Goal: Task Accomplishment & Management: Manage account settings

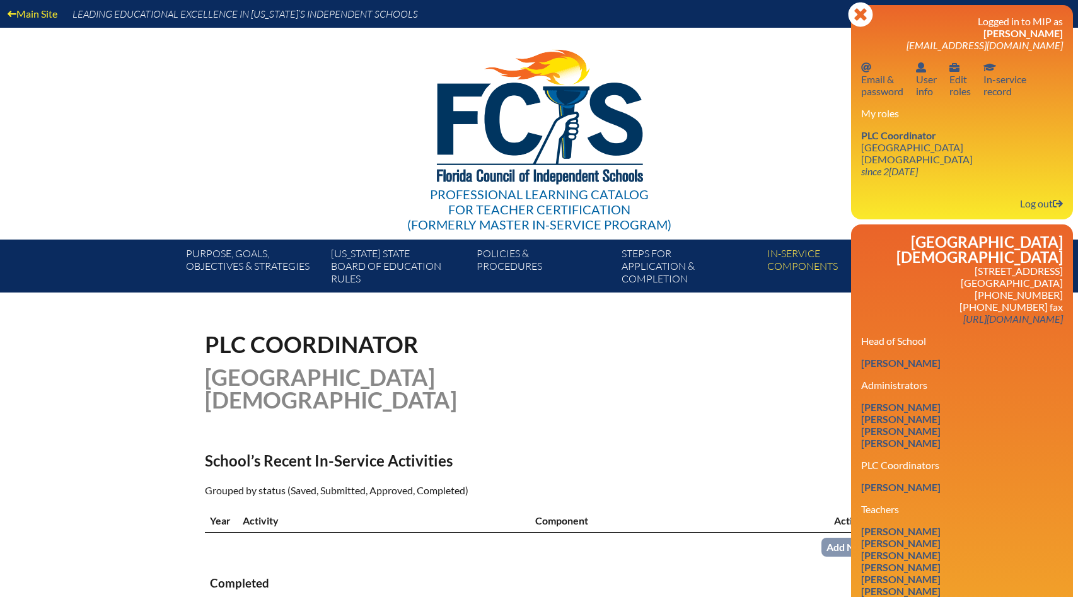
scroll to position [85, 0]
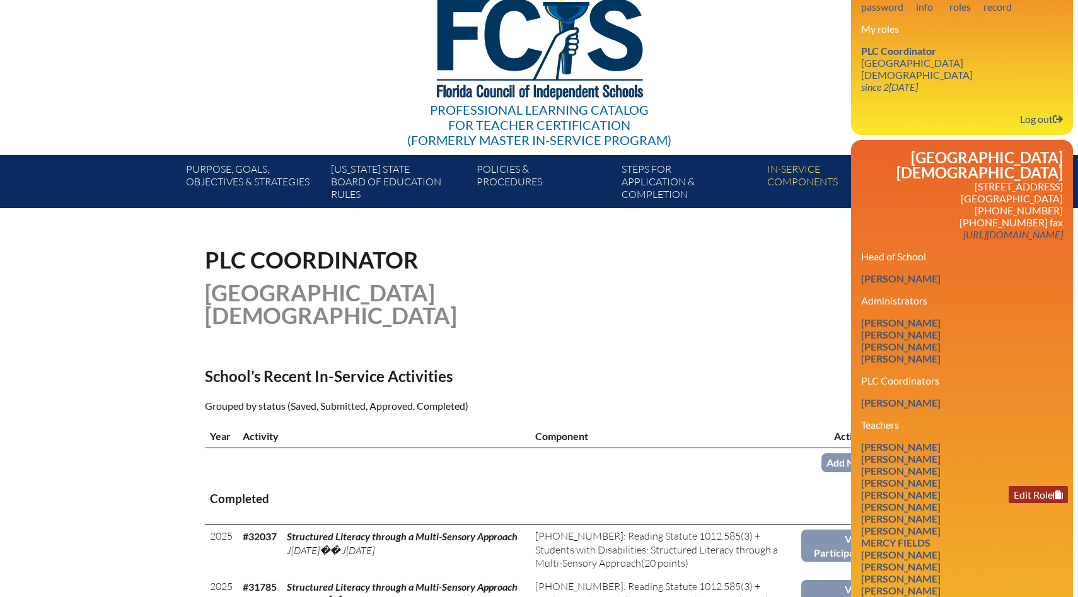
click at [1025, 486] on link "Edit Role" at bounding box center [1038, 494] width 59 height 17
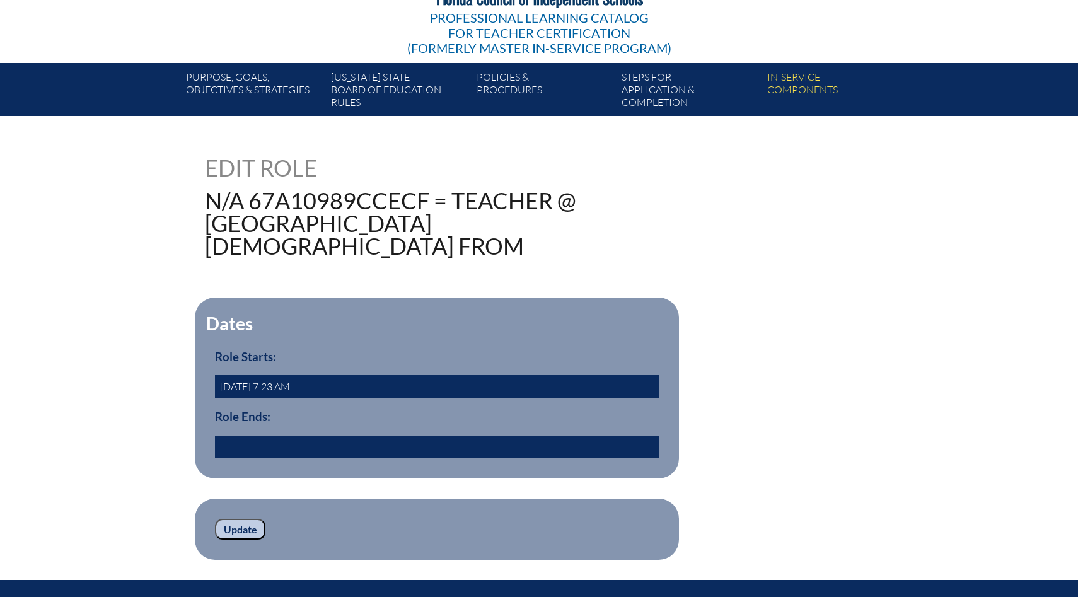
scroll to position [178, 0]
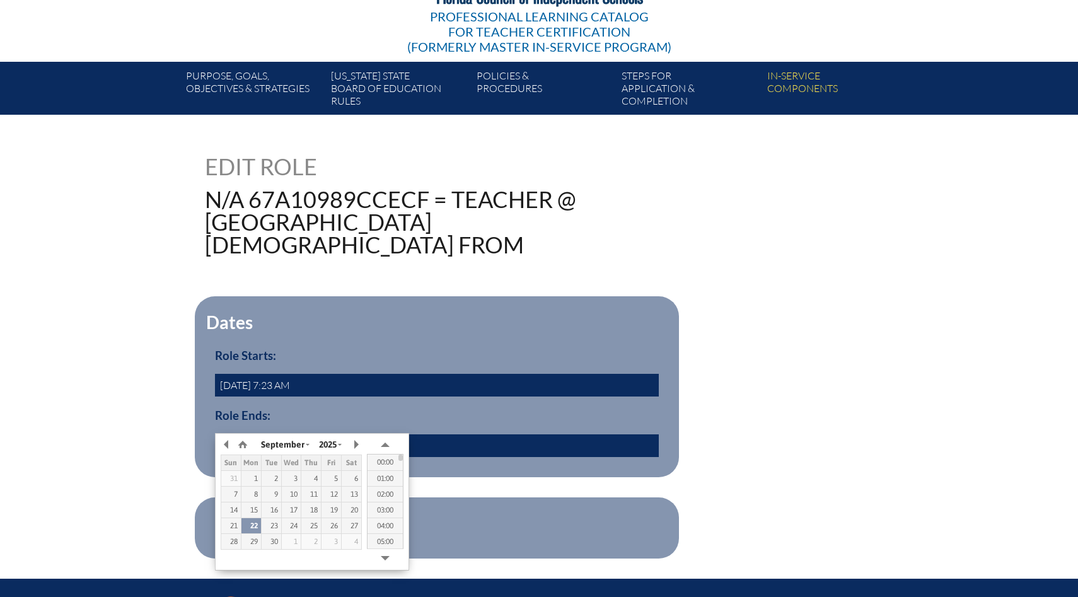
click at [428, 434] on input "text" at bounding box center [437, 445] width 444 height 23
click at [228, 445] on button "button" at bounding box center [227, 444] width 13 height 19
click at [491, 461] on form "Dates Role Starts: 2024-08-01 7:23 AM Role Ends: yes Update" at bounding box center [539, 427] width 668 height 262
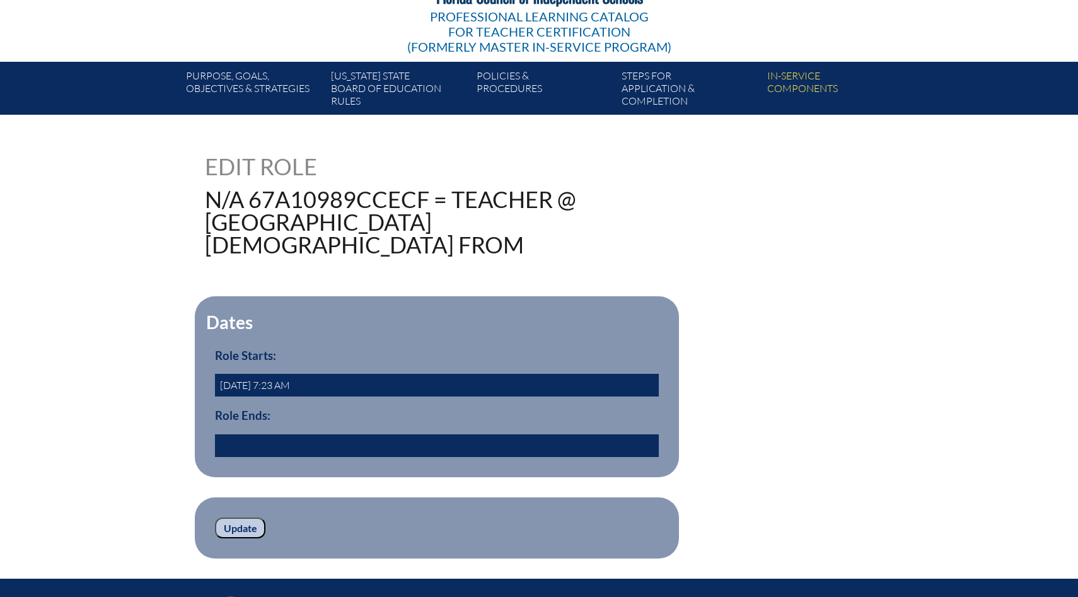
click at [257, 434] on input "text" at bounding box center [437, 445] width 444 height 23
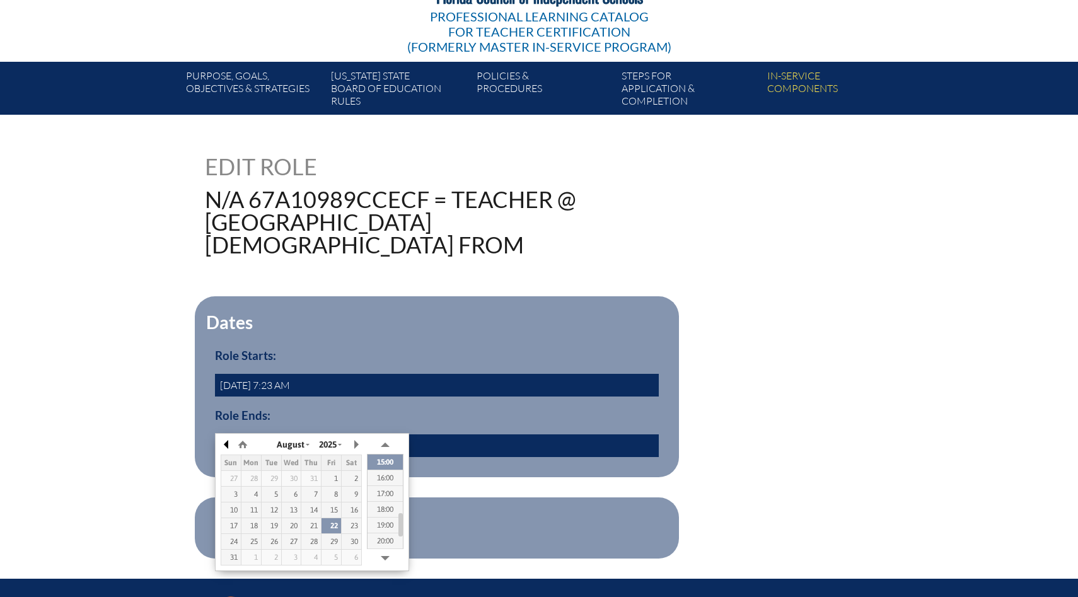
click at [224, 444] on button "button" at bounding box center [227, 444] width 13 height 19
click at [243, 446] on button "button" at bounding box center [242, 444] width 13 height 19
click at [225, 443] on button "button" at bounding box center [227, 444] width 13 height 19
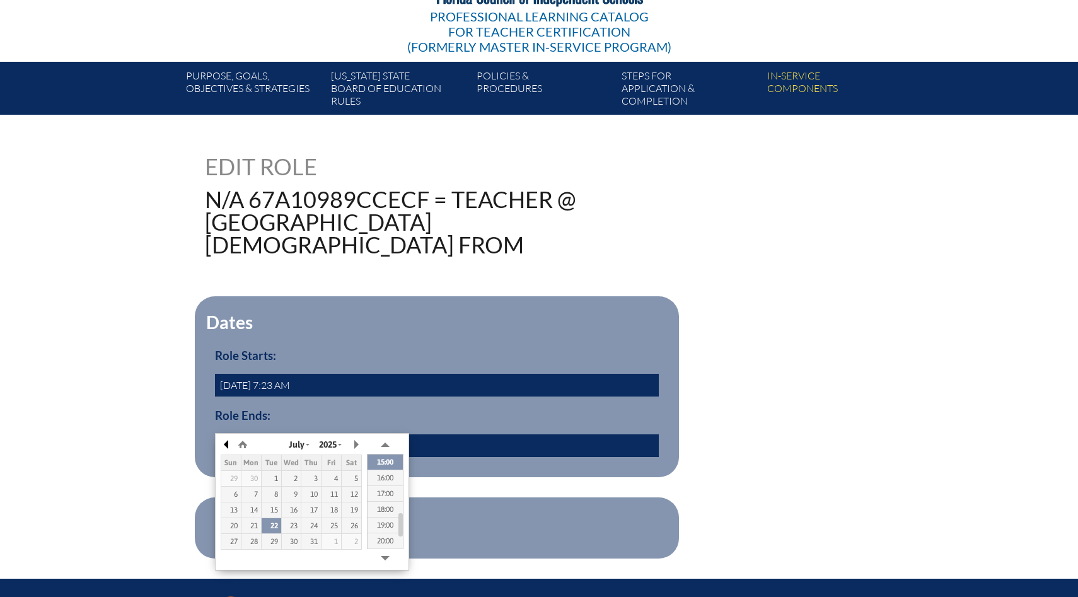
click at [225, 443] on button "button" at bounding box center [227, 444] width 13 height 19
click at [224, 441] on button "button" at bounding box center [227, 444] width 13 height 19
click at [340, 542] on div "30" at bounding box center [332, 541] width 20 height 9
click at [335, 525] on div "23" at bounding box center [332, 526] width 20 height 9
type input "2025/05/23 14:35"
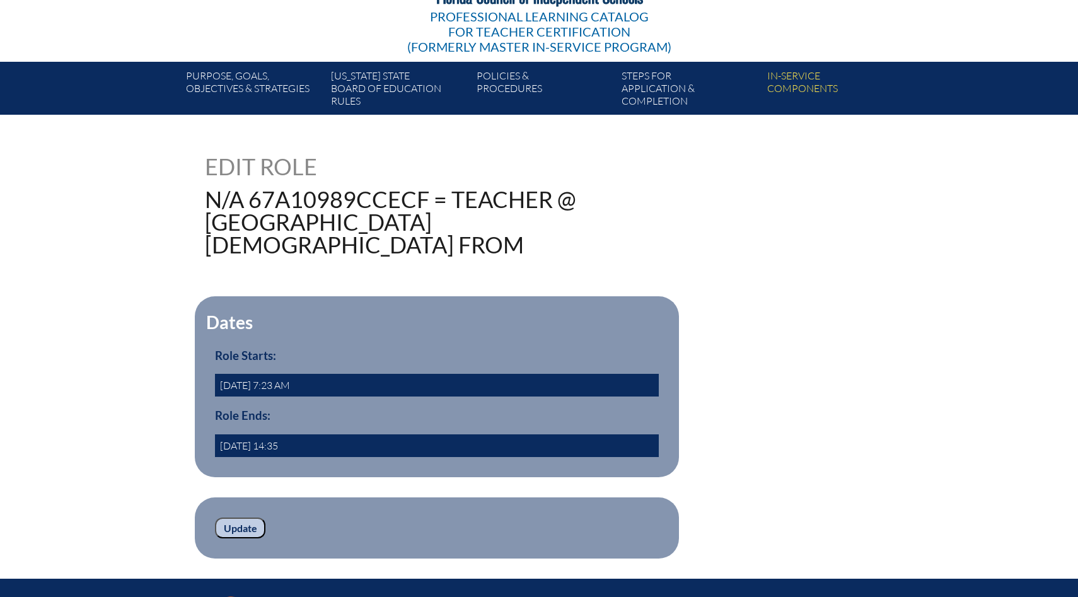
click at [532, 498] on fieldset "Update" at bounding box center [437, 529] width 484 height 62
click at [234, 518] on input "Update" at bounding box center [240, 528] width 50 height 21
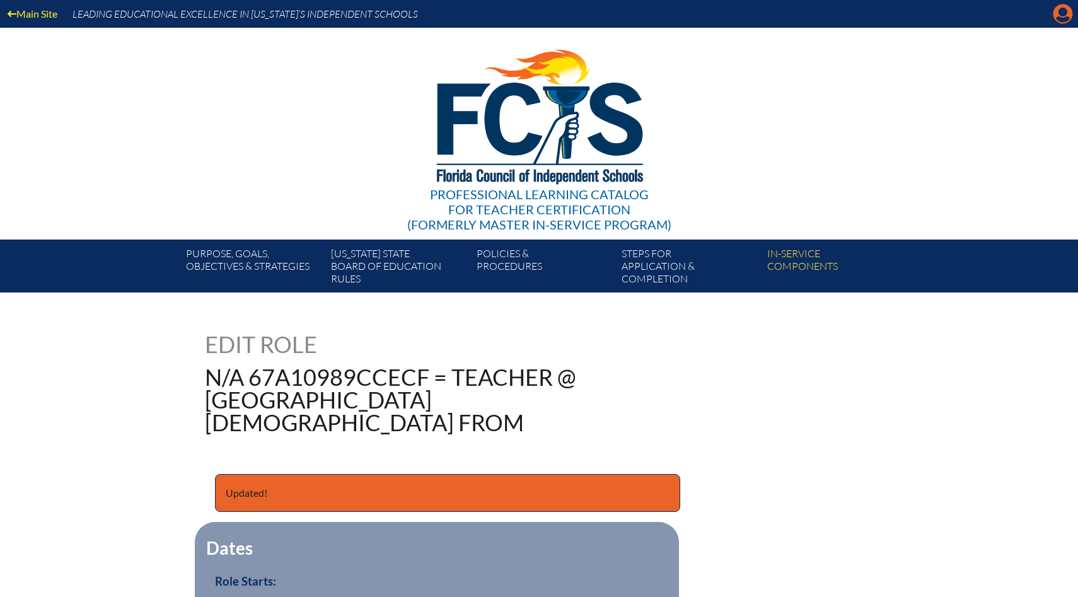
click at [1066, 20] on icon "Manage account" at bounding box center [1063, 14] width 20 height 20
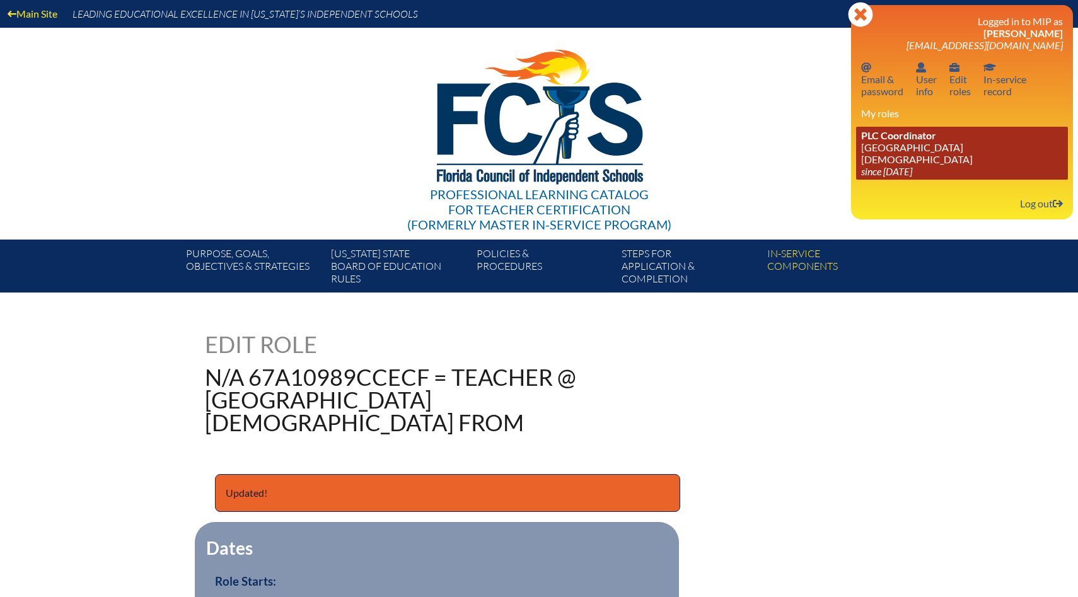
click at [901, 135] on span "PLC Coordinator" at bounding box center [898, 135] width 75 height 12
click at [907, 153] on link "PLC Coordinator Bayshore Christian School since 2024 Jun 26" at bounding box center [962, 153] width 212 height 53
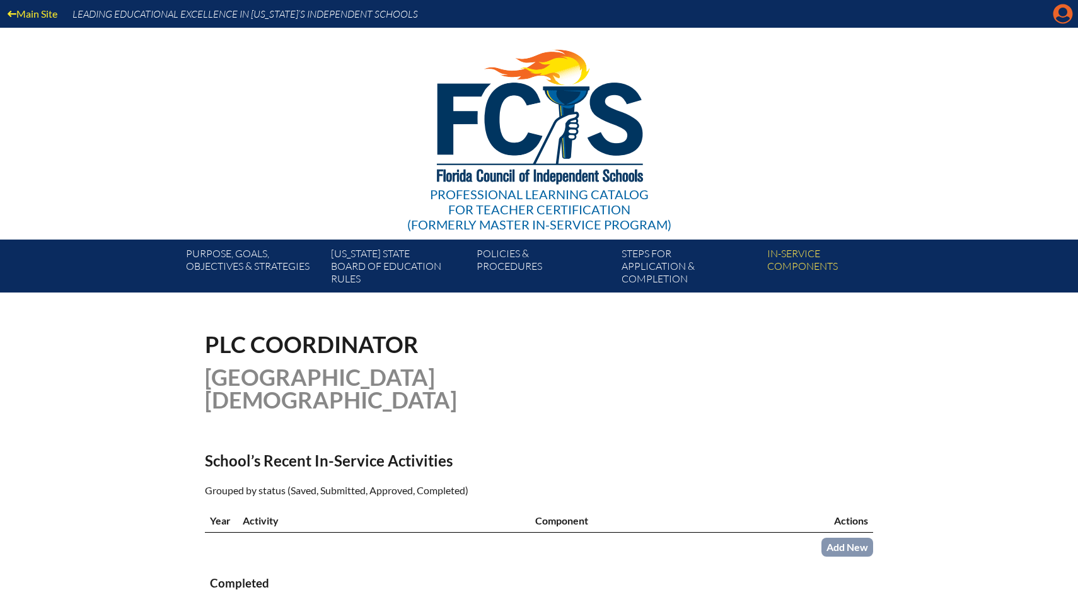
click at [1059, 21] on icon at bounding box center [1064, 14] width 20 height 20
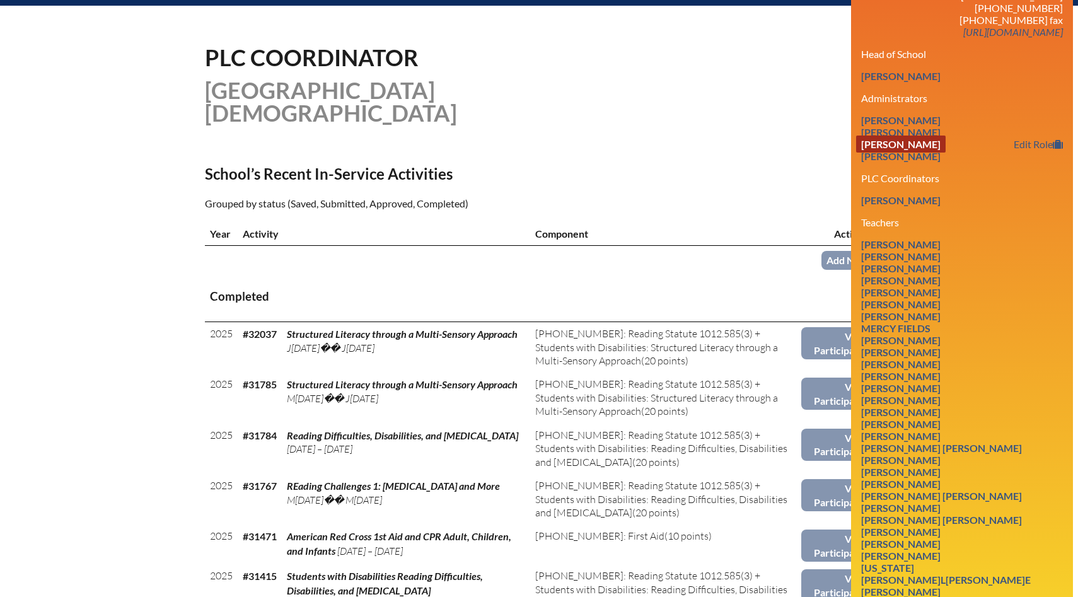
scroll to position [291, 0]
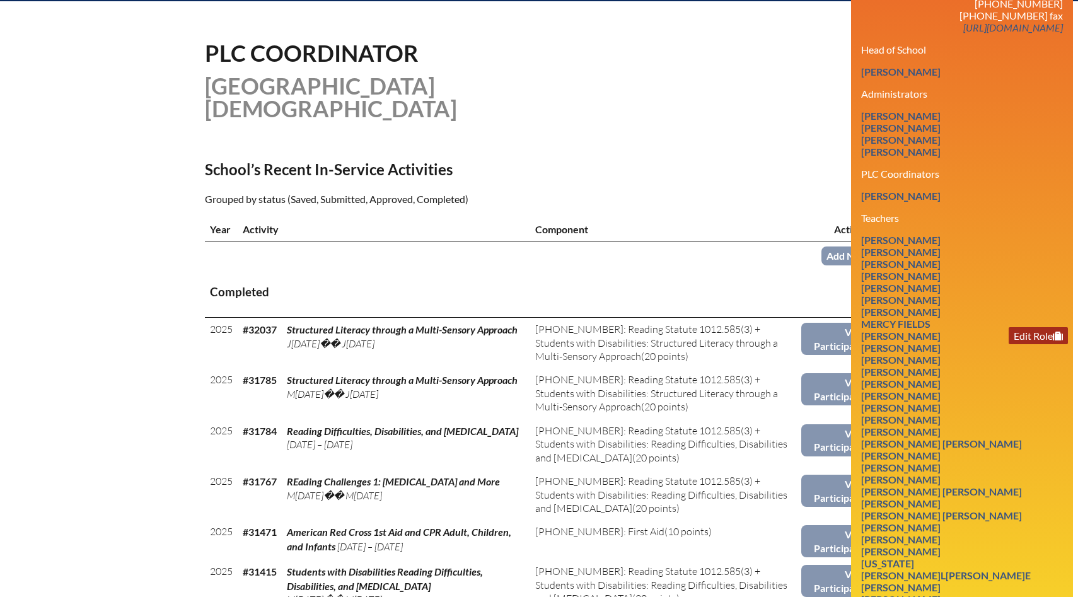
click at [1042, 327] on link "Edit Role" at bounding box center [1038, 335] width 59 height 17
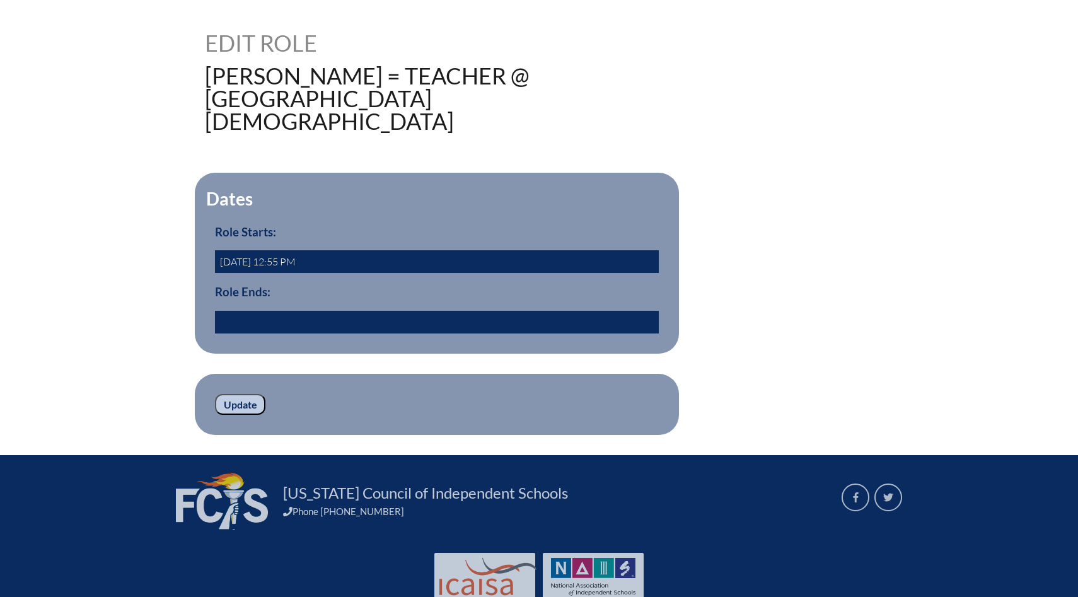
scroll to position [320, 0]
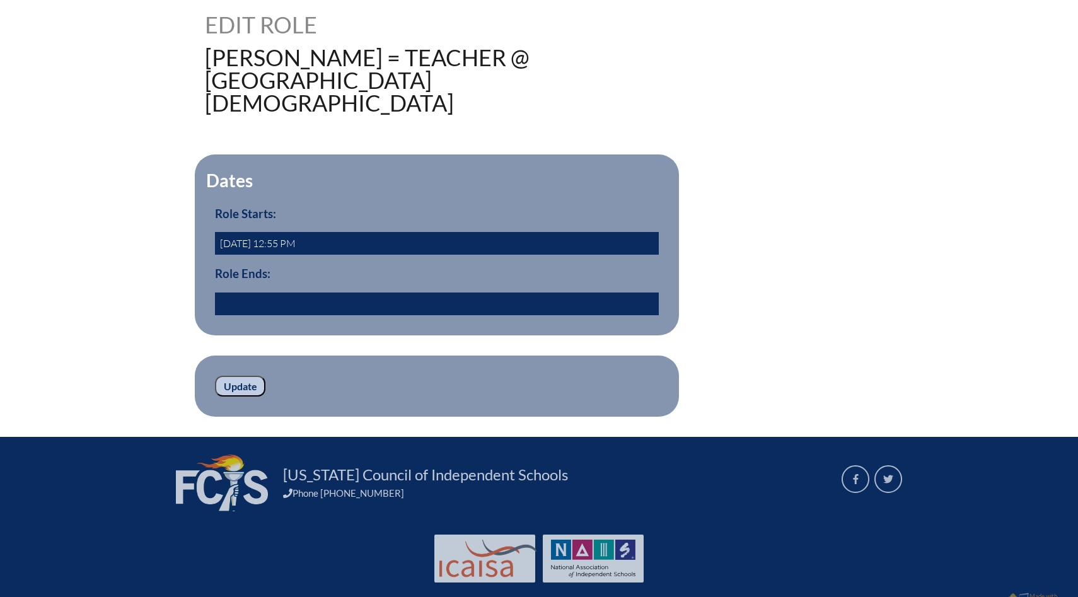
click at [355, 293] on input "text" at bounding box center [437, 304] width 444 height 23
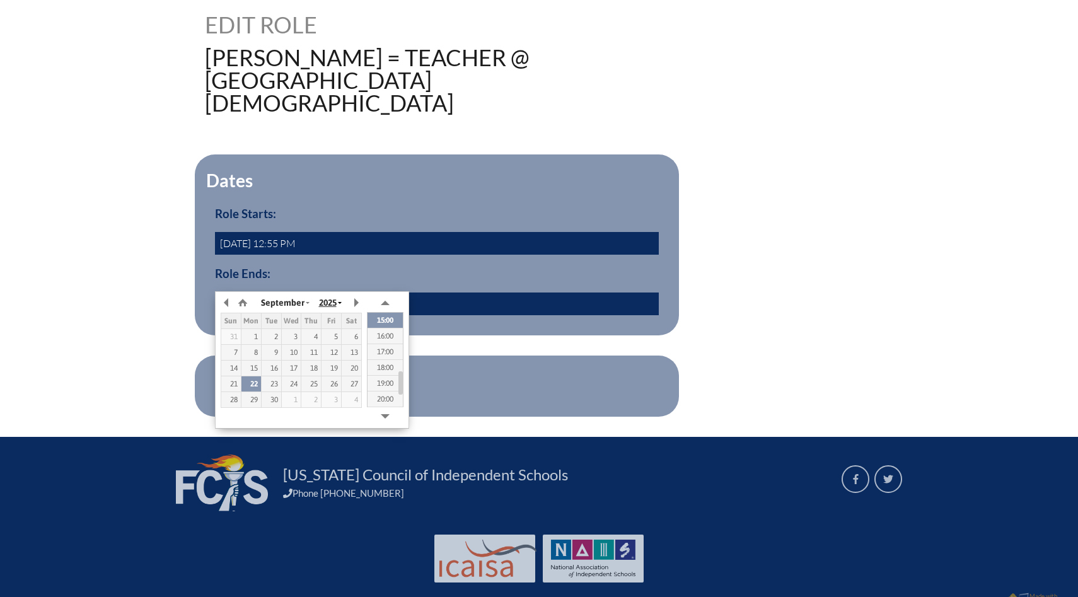
click at [330, 304] on span "2025" at bounding box center [328, 303] width 18 height 10
click at [361, 296] on button "button" at bounding box center [355, 302] width 13 height 19
click at [332, 301] on span "2025" at bounding box center [328, 303] width 18 height 10
click at [342, 323] on div at bounding box center [341, 363] width 4 height 100
click at [343, 328] on div at bounding box center [341, 363] width 4 height 100
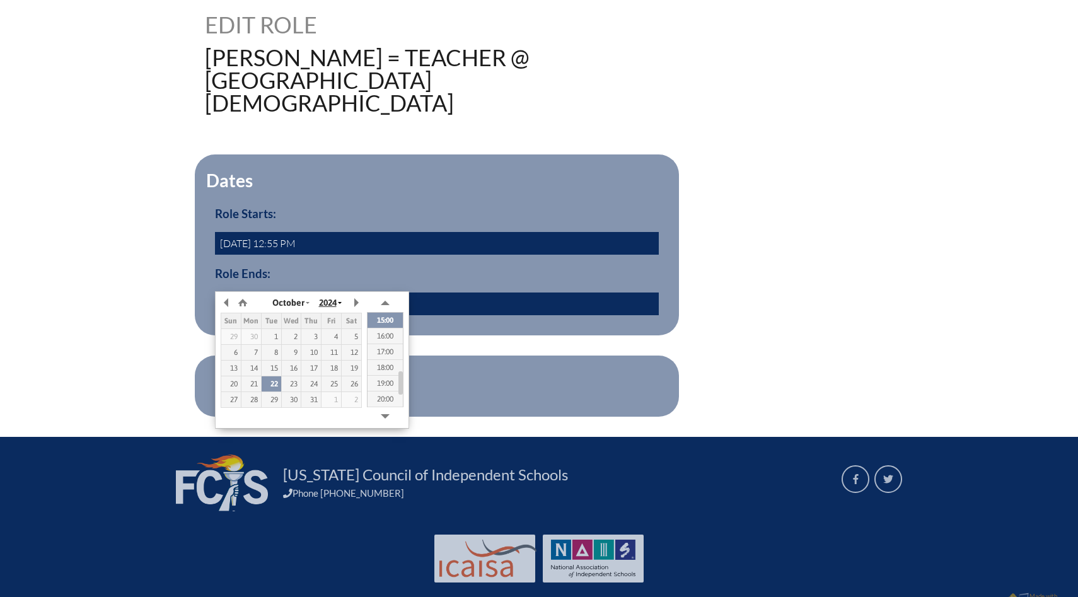
click at [324, 300] on span "2024" at bounding box center [328, 303] width 18 height 10
click at [333, 305] on span "2020" at bounding box center [328, 303] width 18 height 10
click at [354, 298] on button "button" at bounding box center [355, 302] width 13 height 19
click at [224, 300] on button "button" at bounding box center [227, 302] width 13 height 19
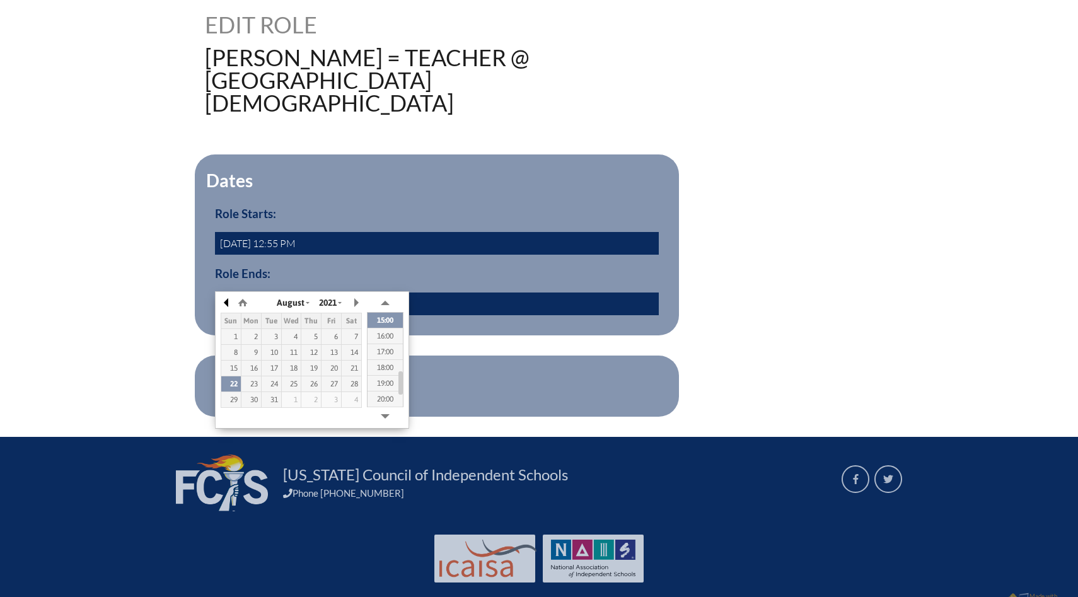
click at [224, 300] on button "button" at bounding box center [227, 302] width 13 height 19
click at [332, 396] on div "28" at bounding box center [332, 399] width 20 height 9
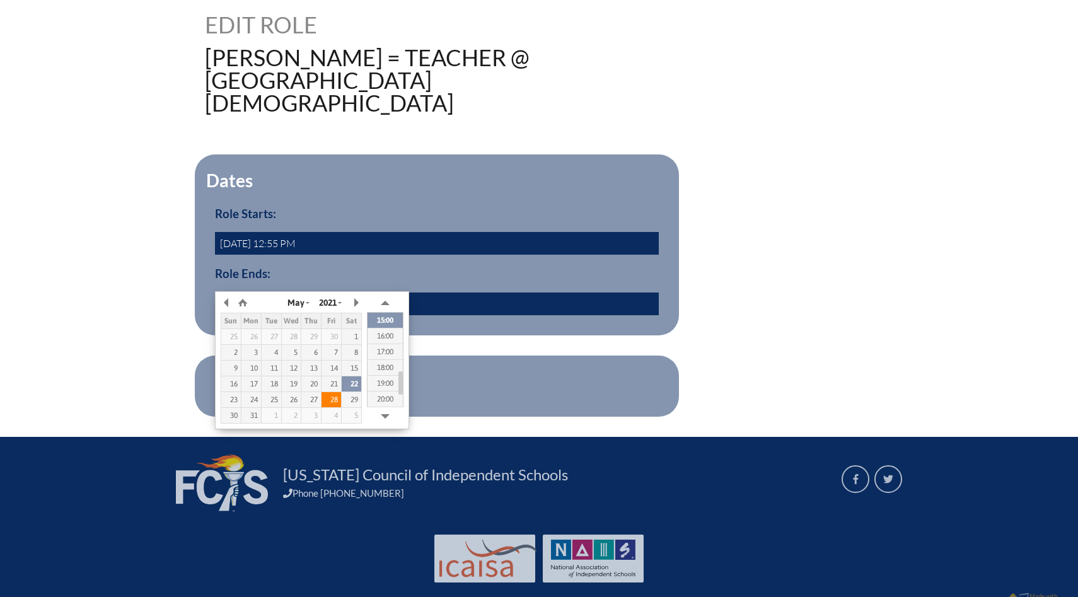
type input "2021/05/28 14:35"
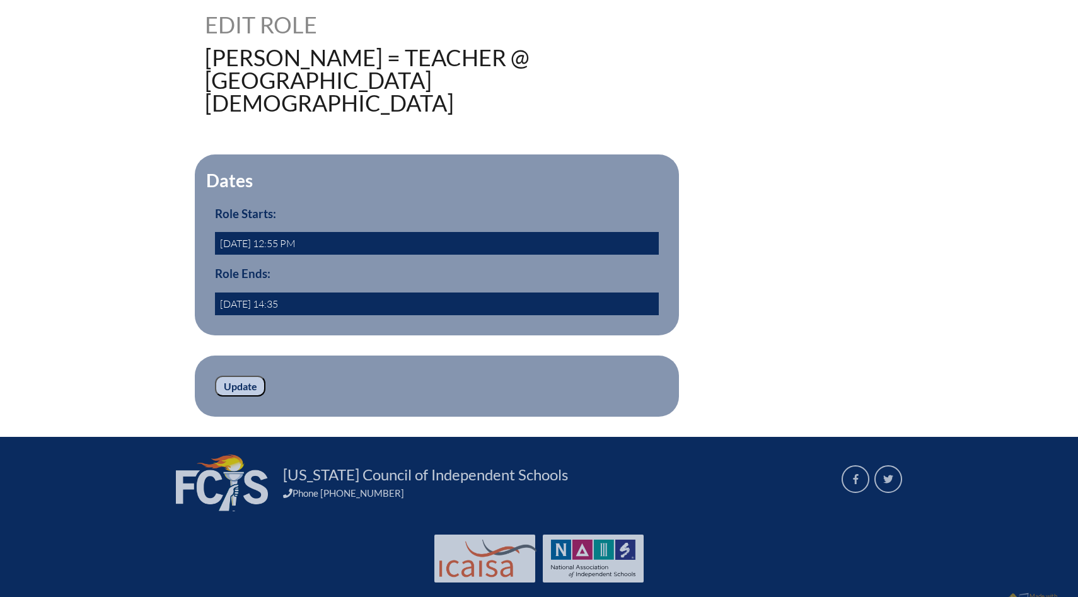
click at [687, 309] on div "Dates Role Starts: 2012-08-06 12:55 PM Role Ends: 2021/05/28 14:35 yes" at bounding box center [539, 244] width 668 height 181
click at [254, 376] on input "Update" at bounding box center [240, 386] width 50 height 21
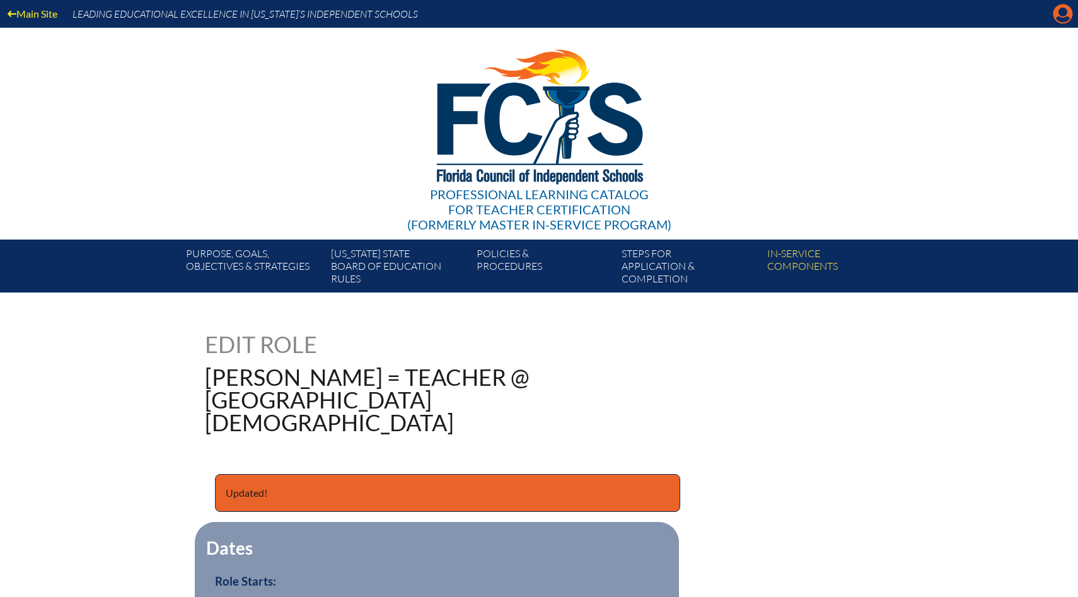
click at [1064, 20] on icon "Manage account" at bounding box center [1063, 14] width 20 height 20
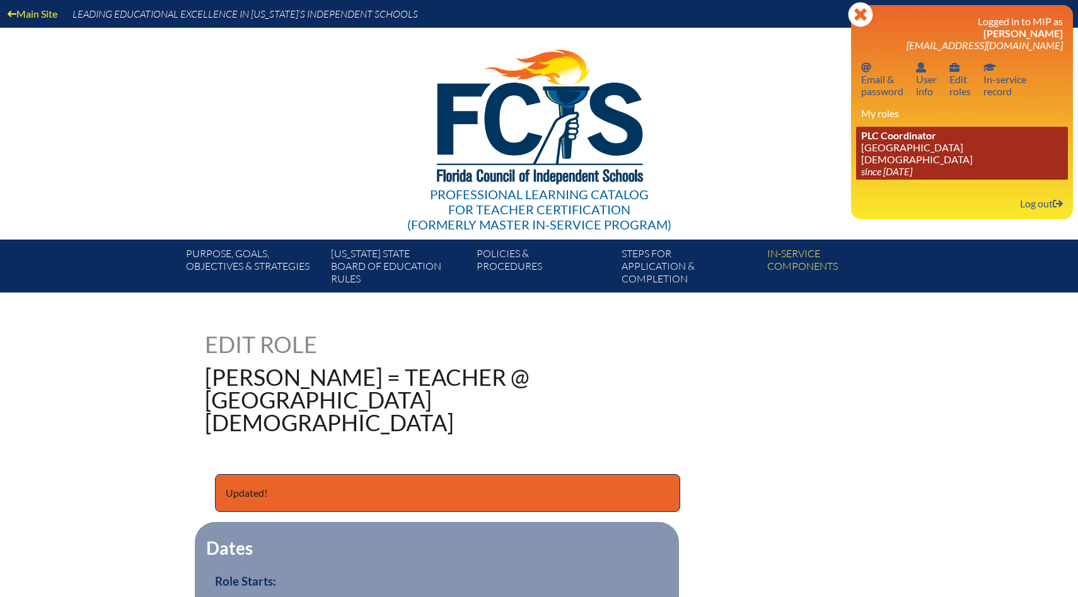
click at [874, 165] on icon "since [DATE]" at bounding box center [886, 171] width 51 height 12
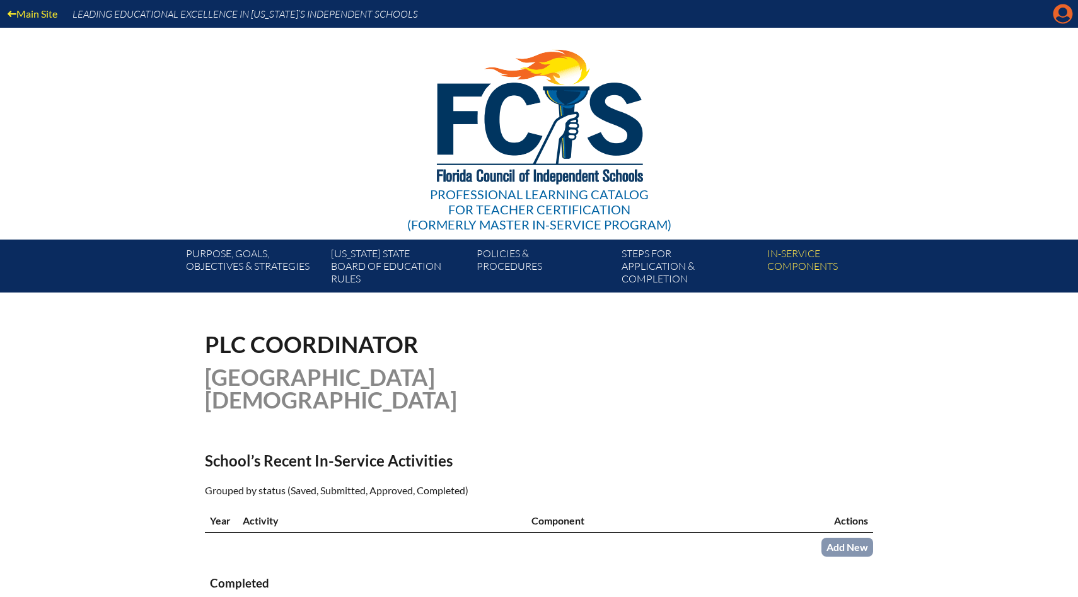
click at [1069, 11] on icon at bounding box center [1064, 14] width 20 height 20
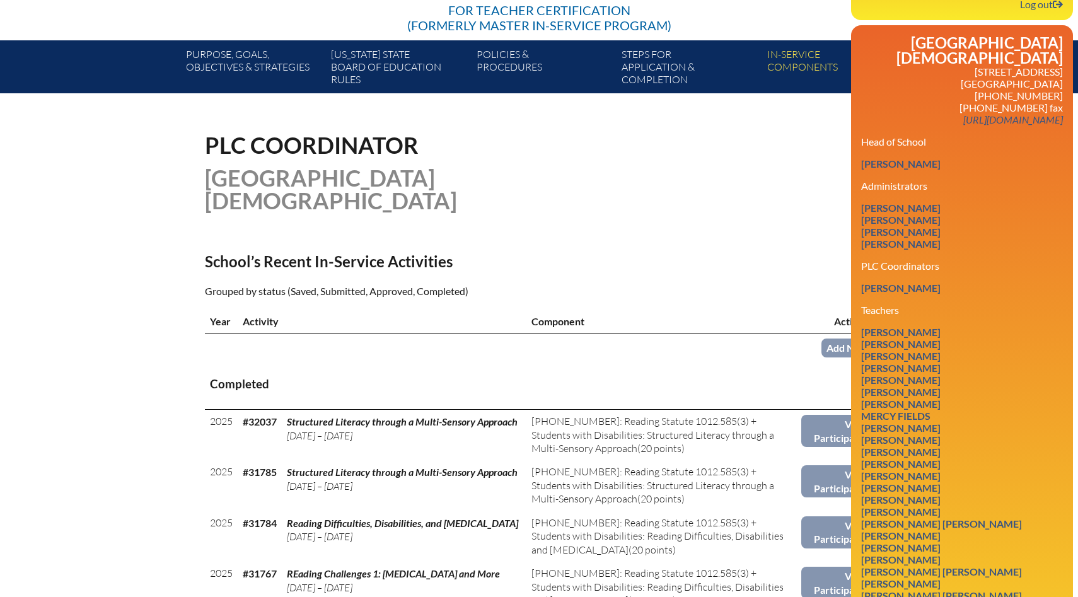
scroll to position [218, 0]
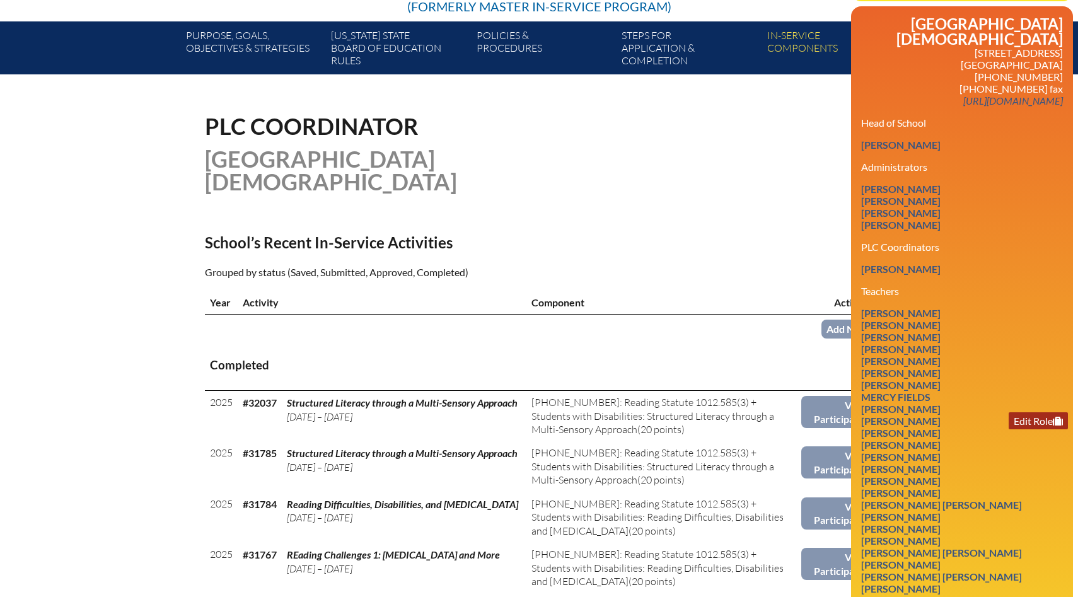
click at [1039, 412] on link "Edit Role" at bounding box center [1038, 420] width 59 height 17
click at [1022, 412] on link "Edit Role" at bounding box center [1038, 420] width 59 height 17
click at [918, 412] on link "Sara Glazer" at bounding box center [901, 420] width 90 height 17
click at [1032, 412] on link "Edit Role" at bounding box center [1038, 420] width 59 height 17
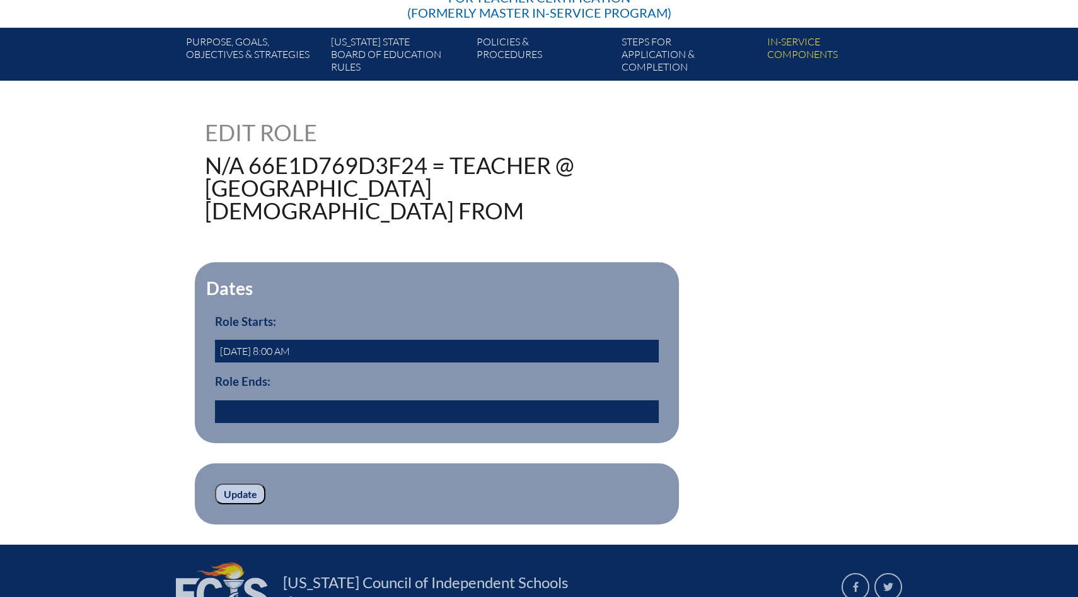
scroll to position [223, 0]
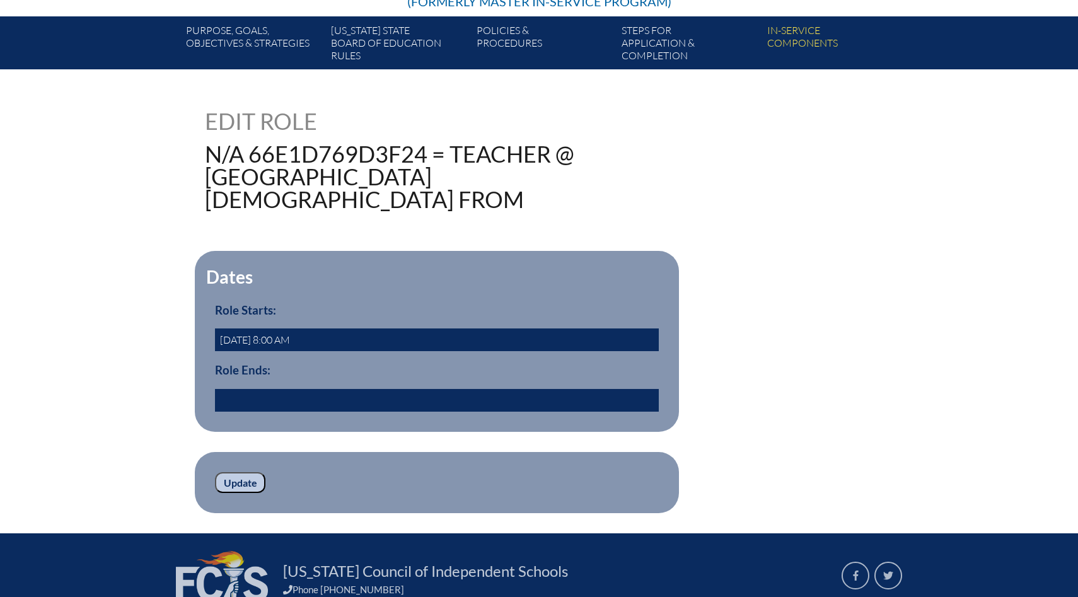
click at [588, 389] on input "text" at bounding box center [437, 400] width 444 height 23
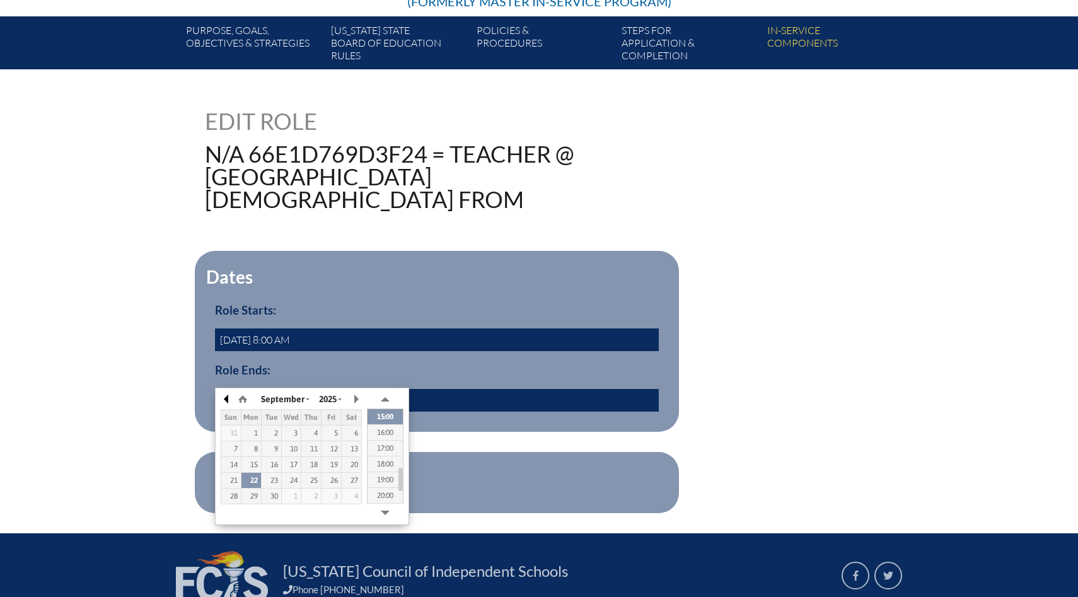
click at [229, 399] on button "button" at bounding box center [227, 399] width 13 height 19
click at [228, 398] on button "button" at bounding box center [227, 399] width 13 height 19
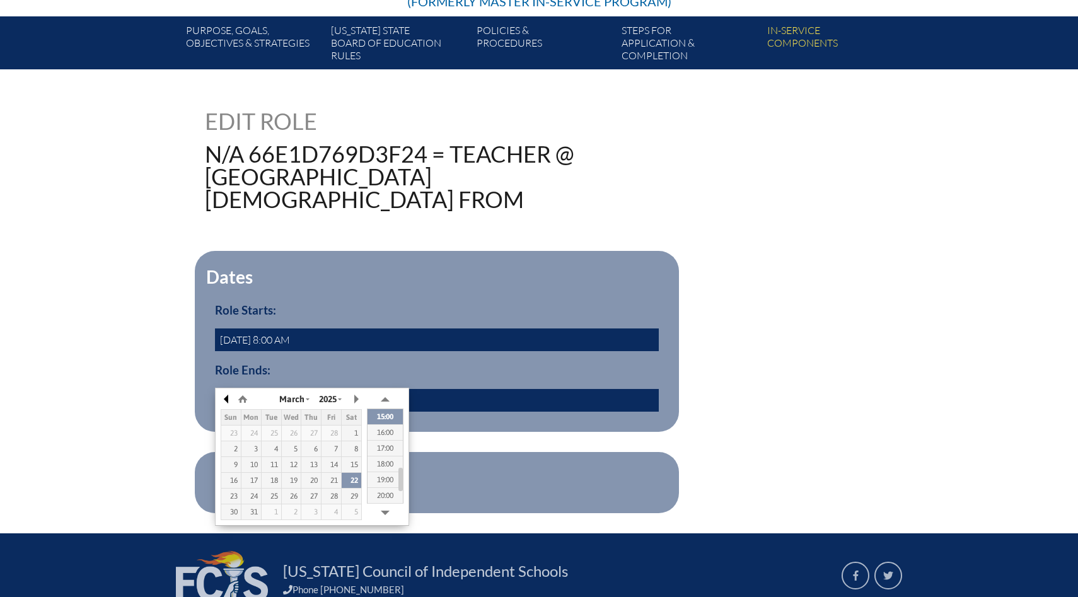
click at [228, 398] on button "button" at bounding box center [227, 399] width 13 height 19
click at [337, 463] on div "14" at bounding box center [332, 464] width 20 height 9
type input "2025/03/14 14:37"
click at [749, 410] on form "Dates Role Starts: 2024-08-08 8:00 AM Role Ends: 2025/03/14 14:37 yes Update" at bounding box center [539, 382] width 668 height 262
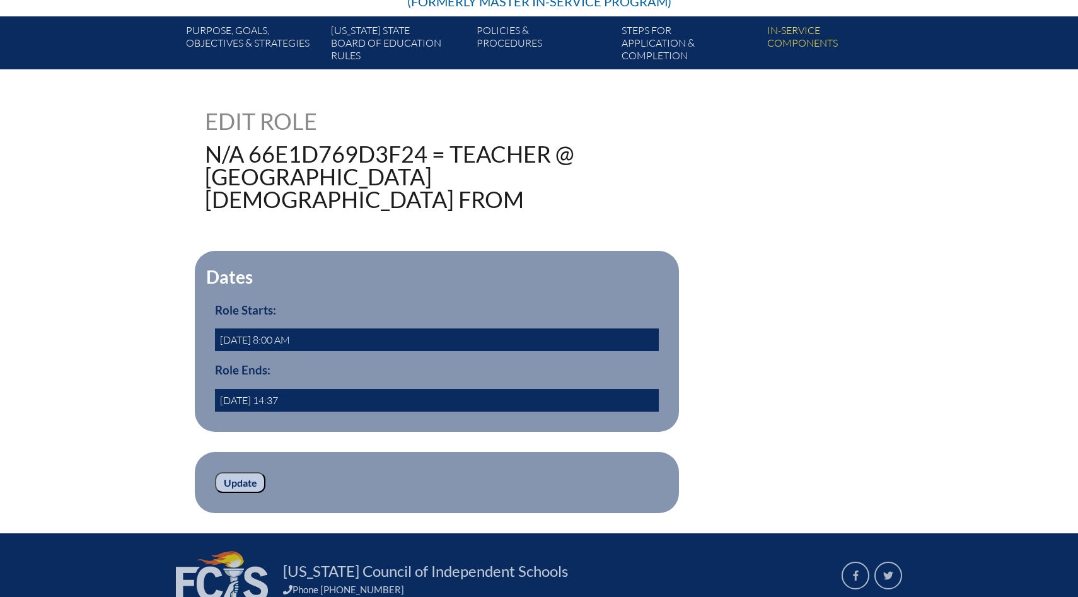
click at [247, 472] on input "Update" at bounding box center [240, 482] width 50 height 21
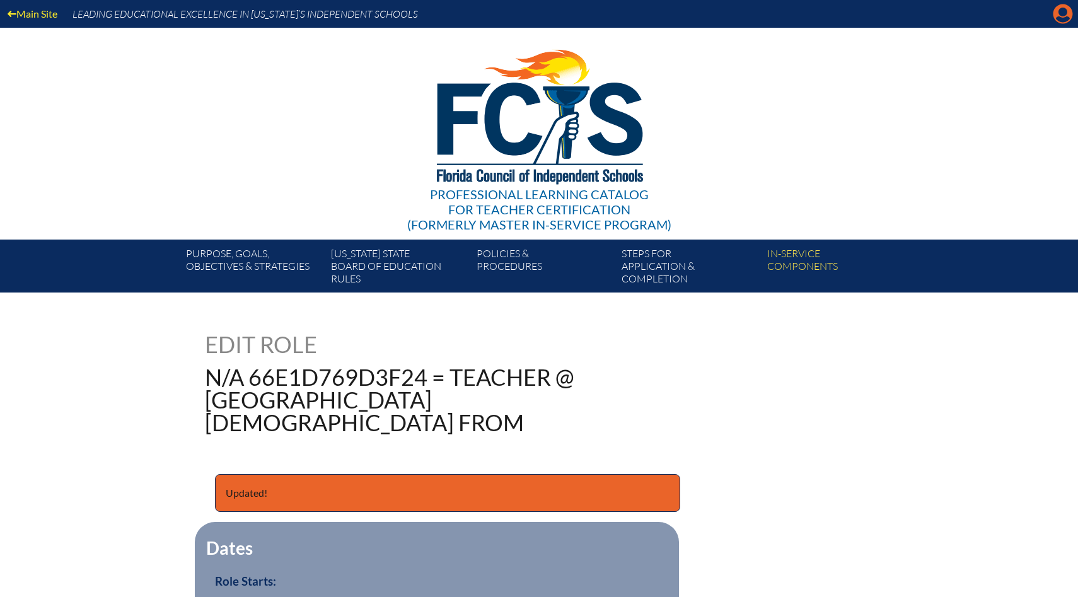
click at [1064, 11] on icon "Manage account" at bounding box center [1063, 14] width 20 height 20
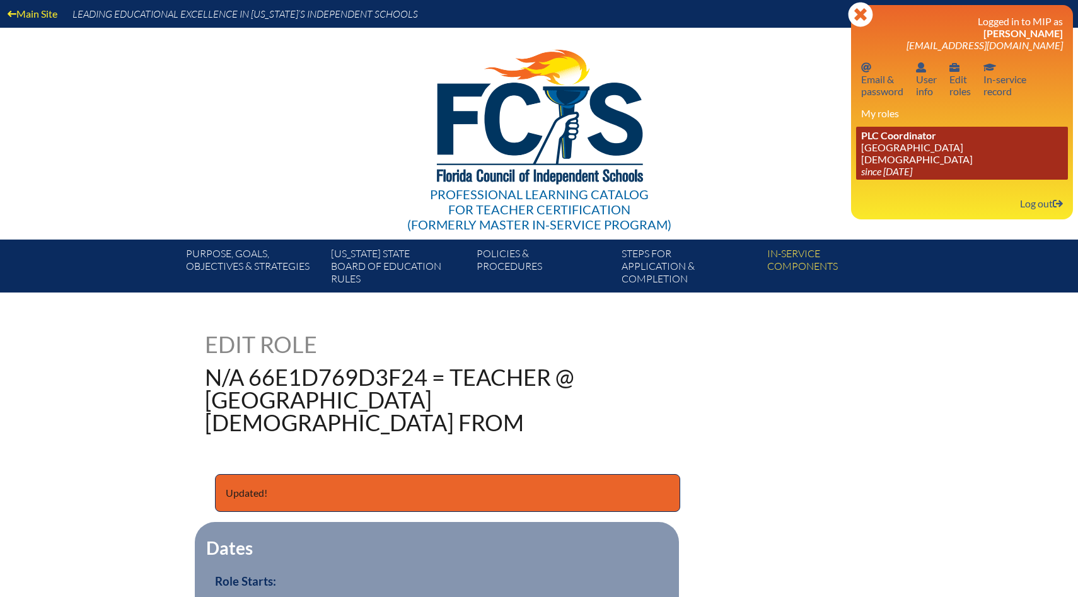
click at [912, 165] on icon "since [DATE]" at bounding box center [886, 171] width 51 height 12
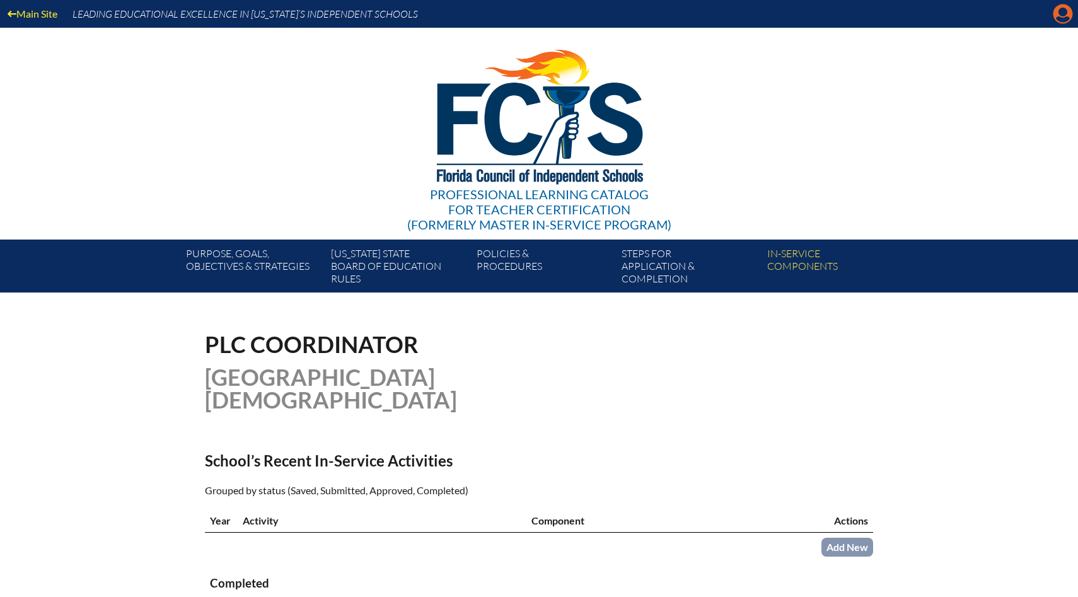
click at [1063, 14] on icon "Manage account" at bounding box center [1063, 14] width 20 height 20
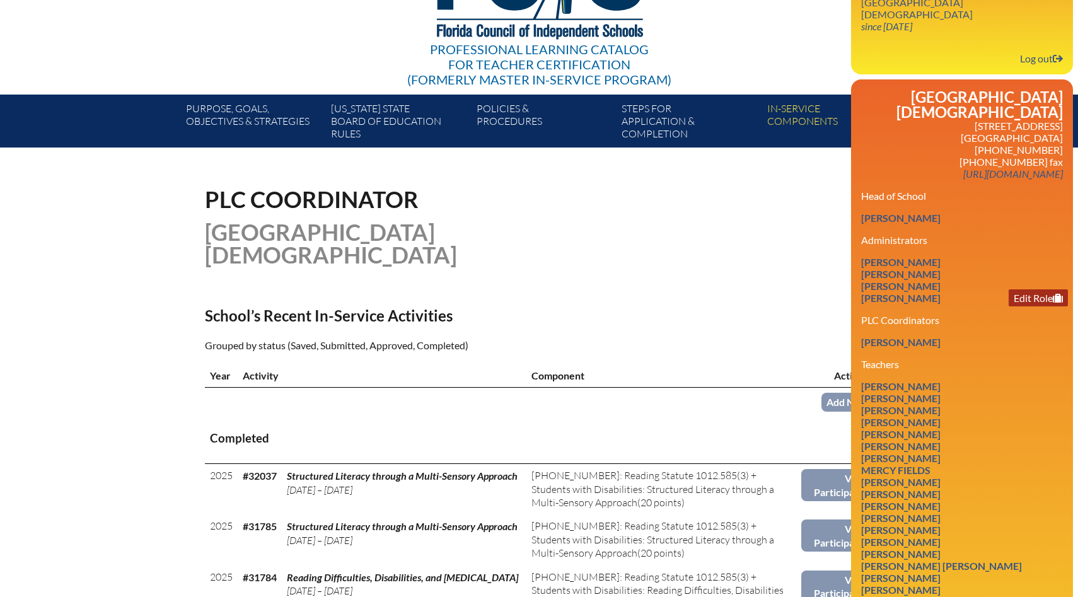
scroll to position [150, 0]
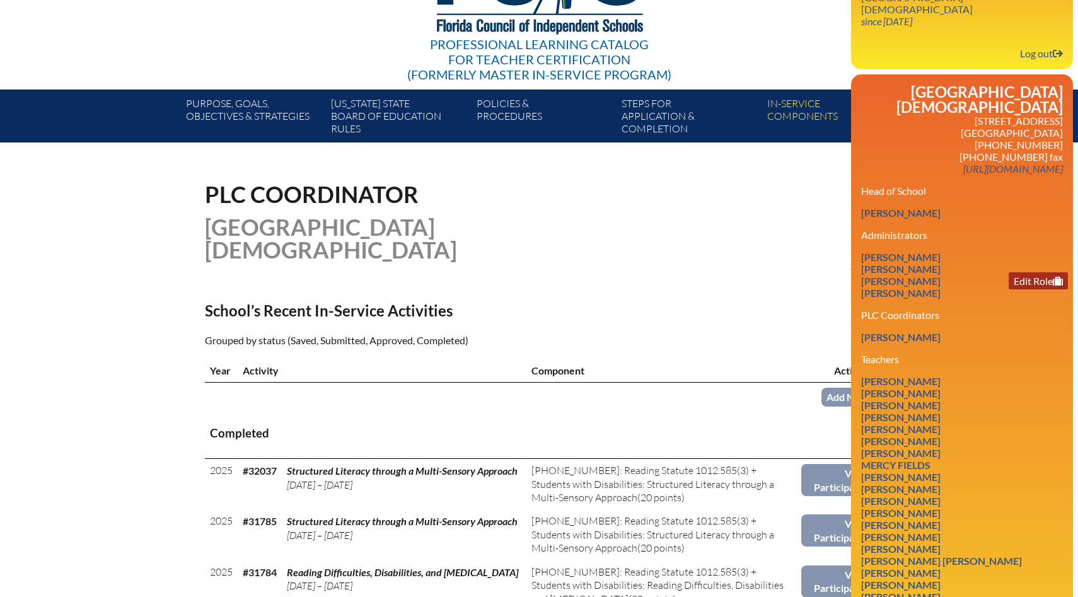
click at [1040, 272] on link "Edit Role" at bounding box center [1038, 280] width 59 height 17
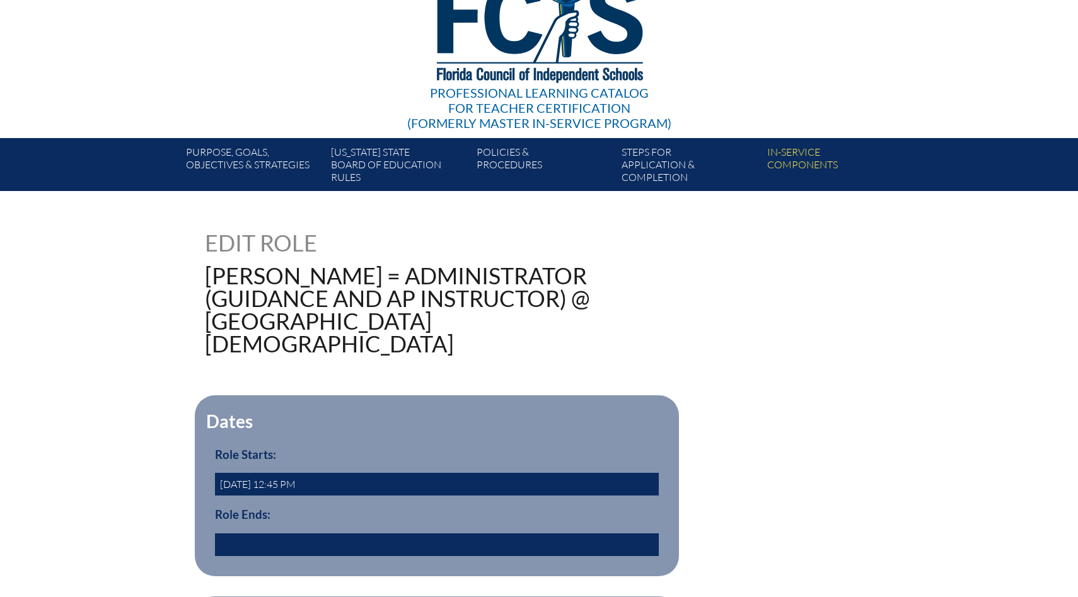
scroll to position [103, 0]
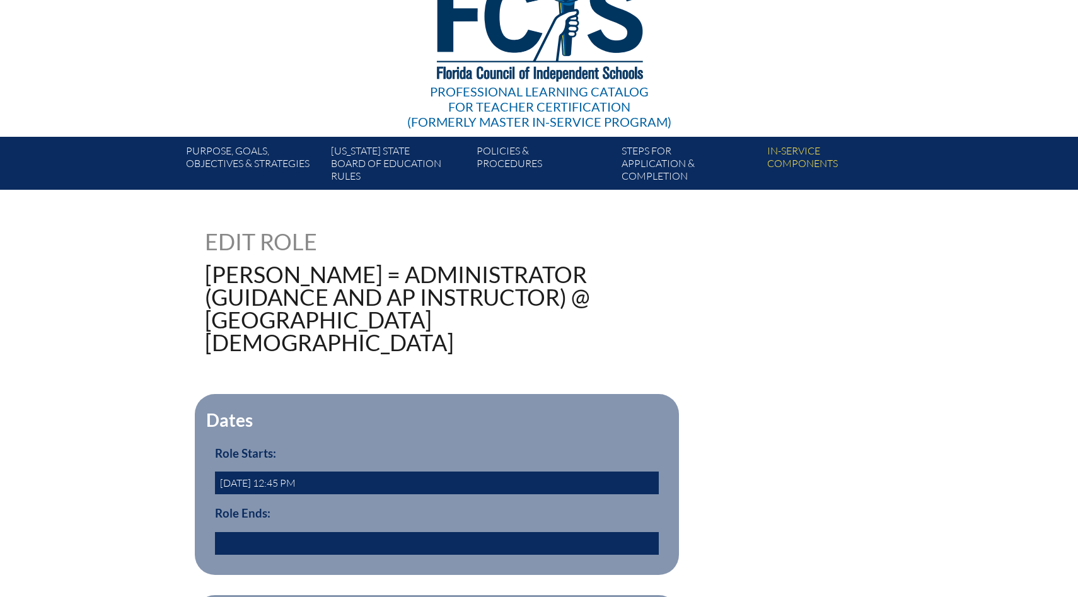
click at [468, 544] on input "text" at bounding box center [437, 543] width 444 height 23
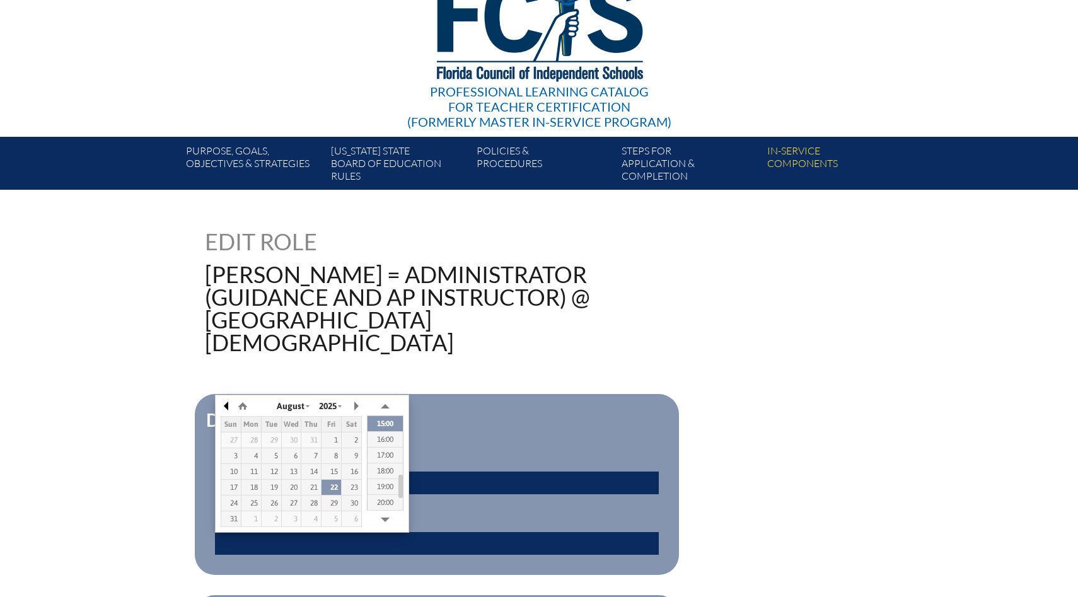
click at [230, 403] on button "button" at bounding box center [227, 406] width 13 height 19
click at [332, 482] on td "23" at bounding box center [332, 488] width 20 height 16
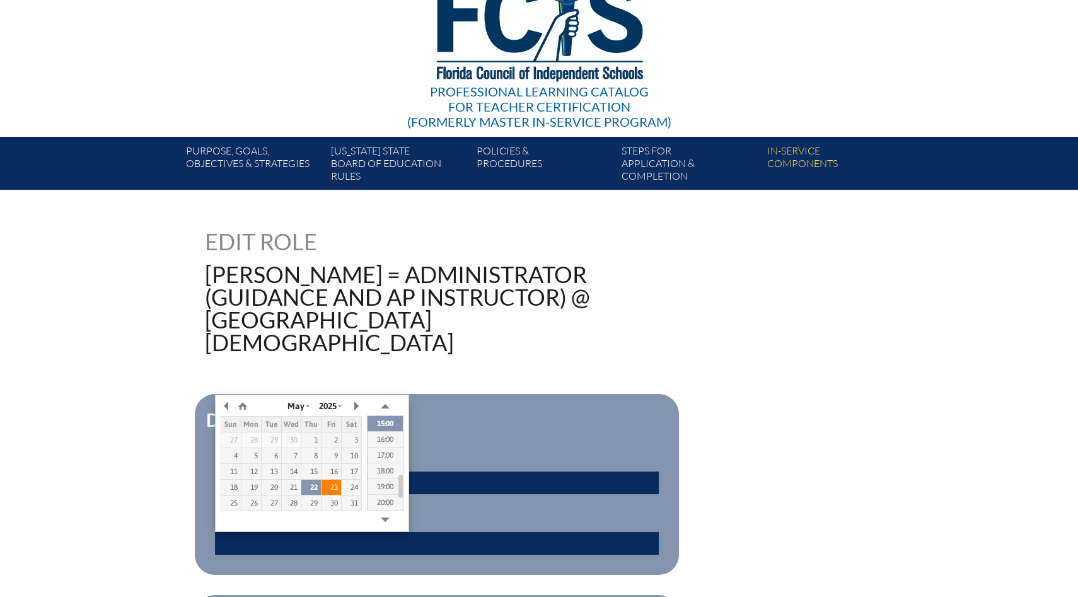
type input "[DATE] 14:38"
click at [737, 421] on div "Dates Role Starts: [DATE] 12:45 PM Role Ends: [DATE] 14:38 yes" at bounding box center [539, 484] width 668 height 181
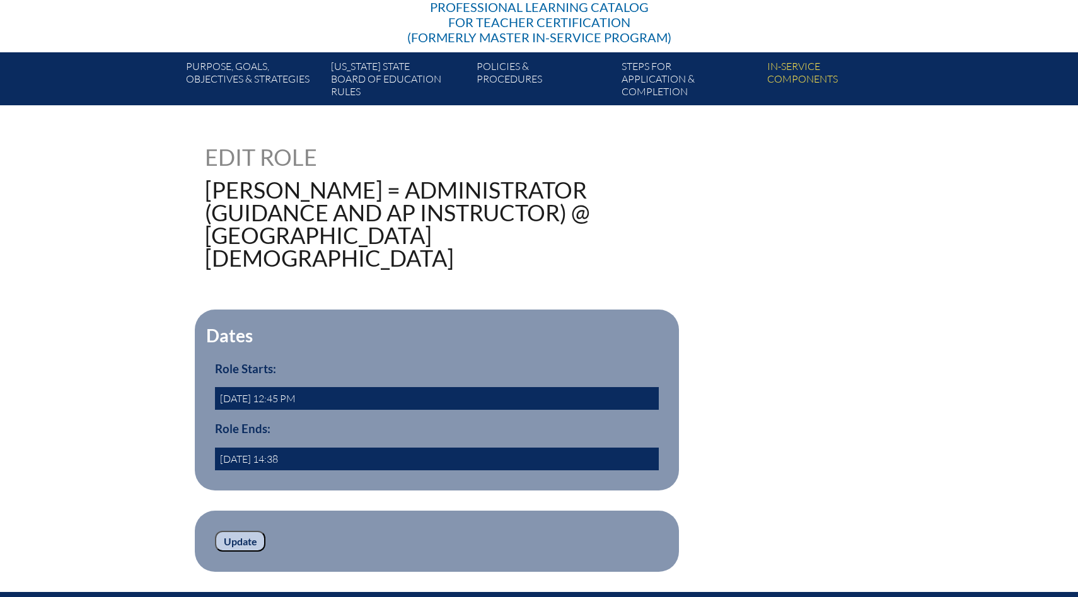
scroll to position [194, 0]
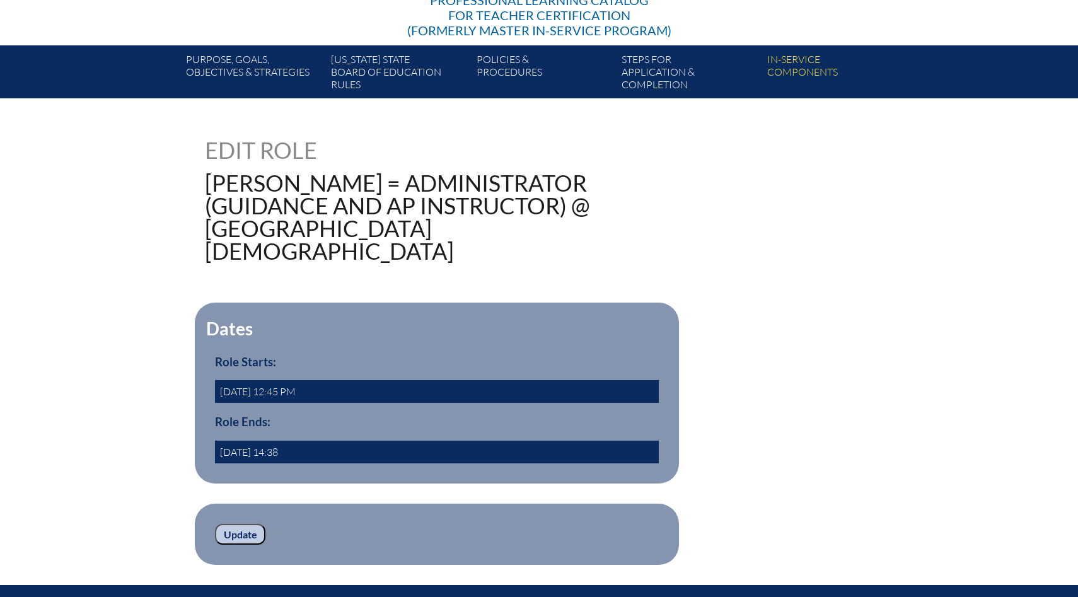
click at [251, 533] on input "Update" at bounding box center [240, 534] width 50 height 21
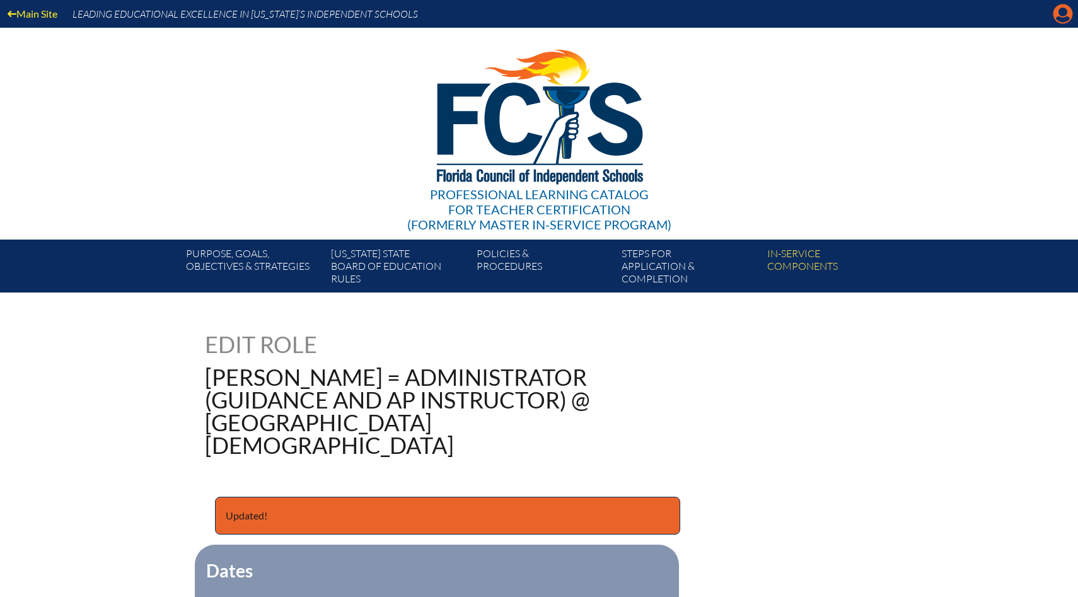
click at [1063, 7] on icon at bounding box center [1064, 14] width 20 height 20
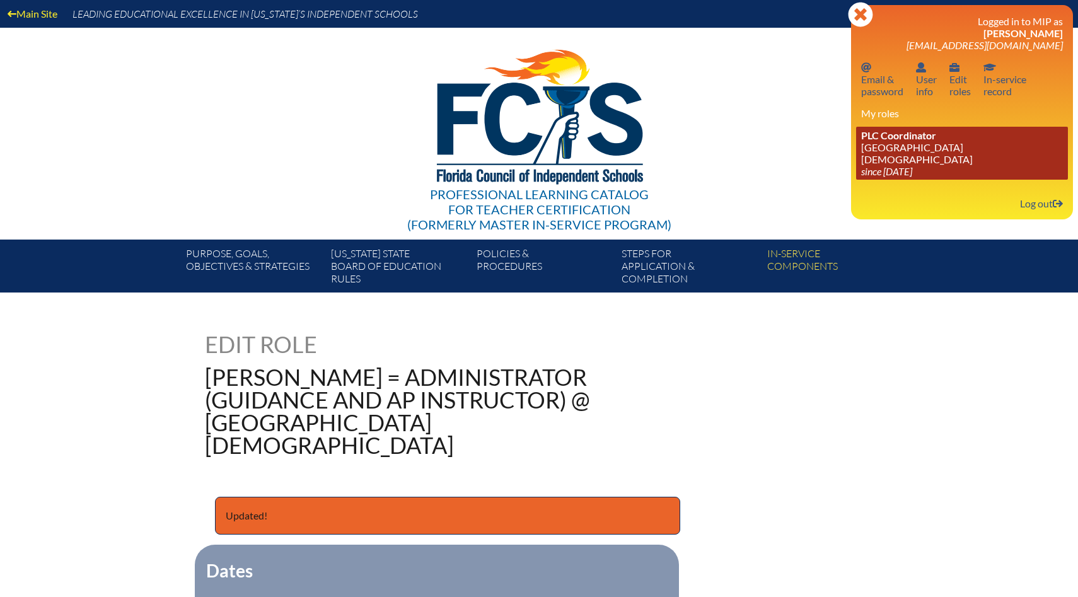
click at [929, 149] on link "PLC Coordinator Bayshore Christian School since 2024 Jun 26" at bounding box center [962, 153] width 212 height 53
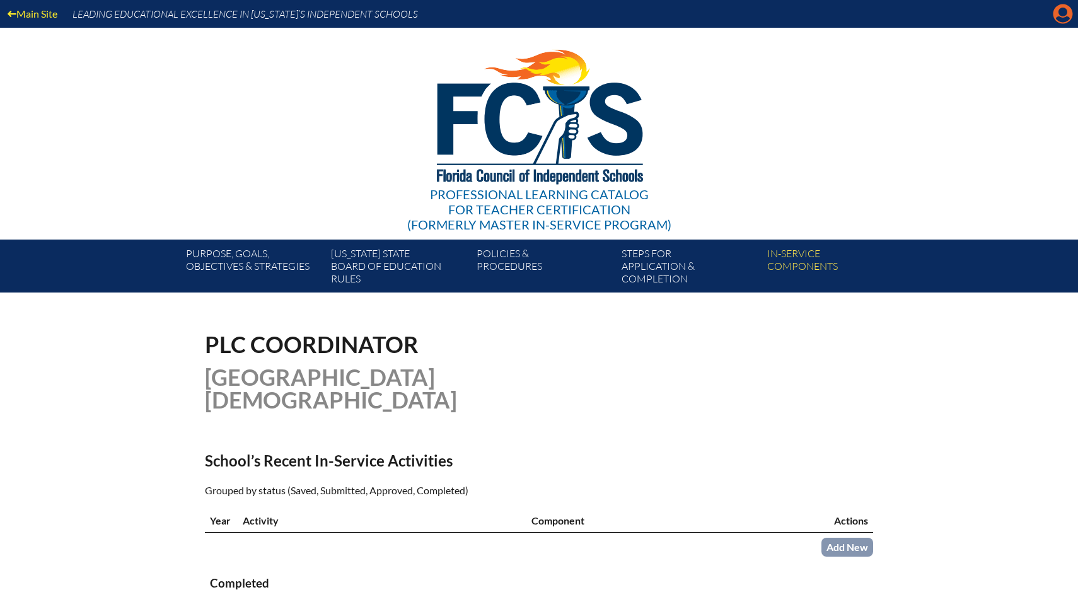
click at [1058, 11] on icon at bounding box center [1064, 14] width 20 height 20
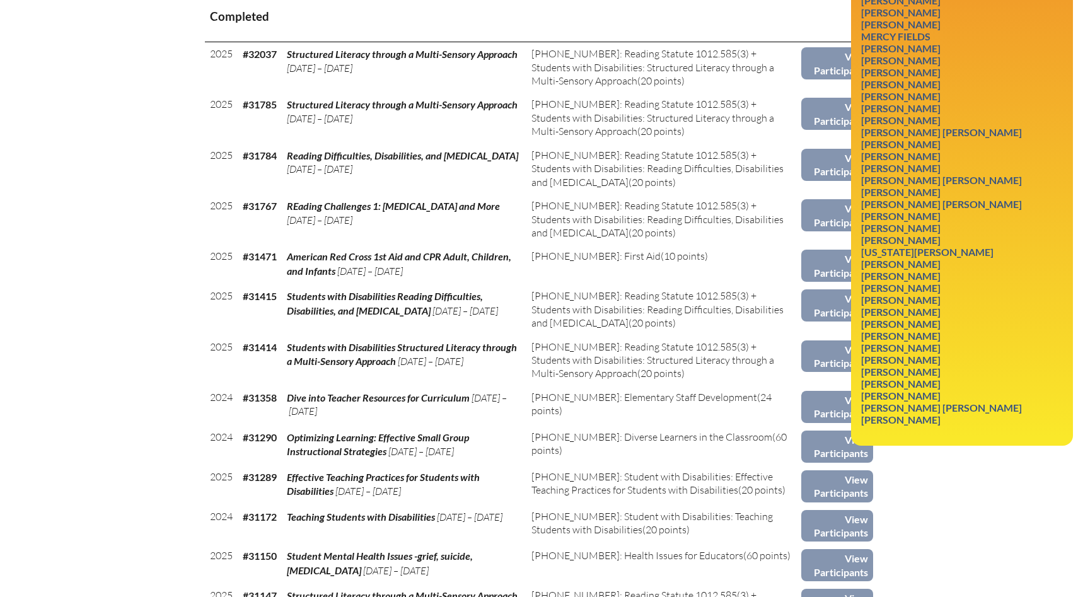
scroll to position [568, 0]
click at [1039, 411] on link "Edit Role" at bounding box center [1038, 419] width 59 height 17
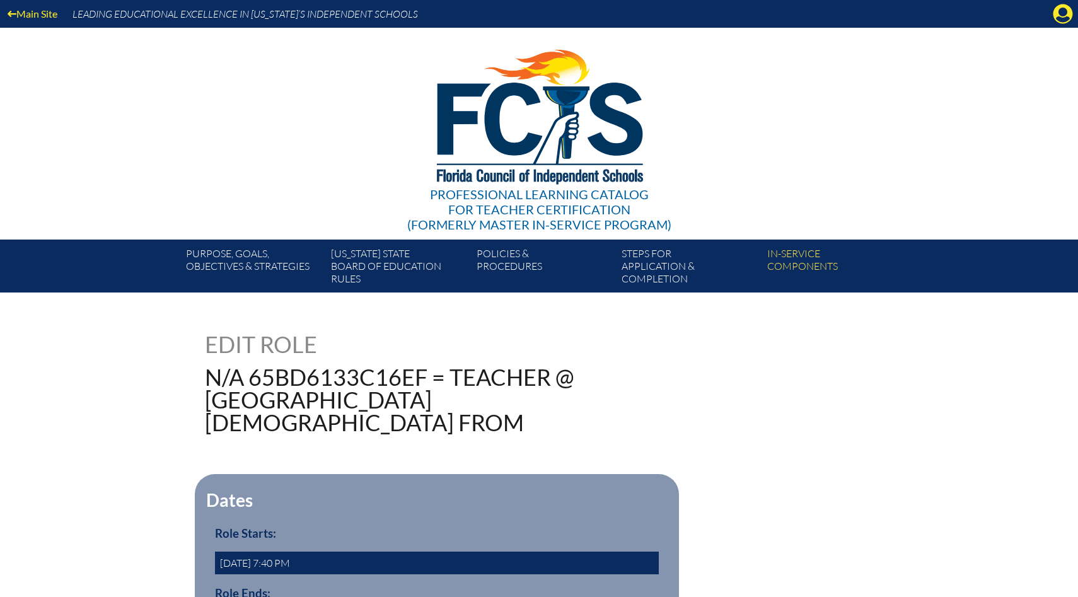
scroll to position [93, 0]
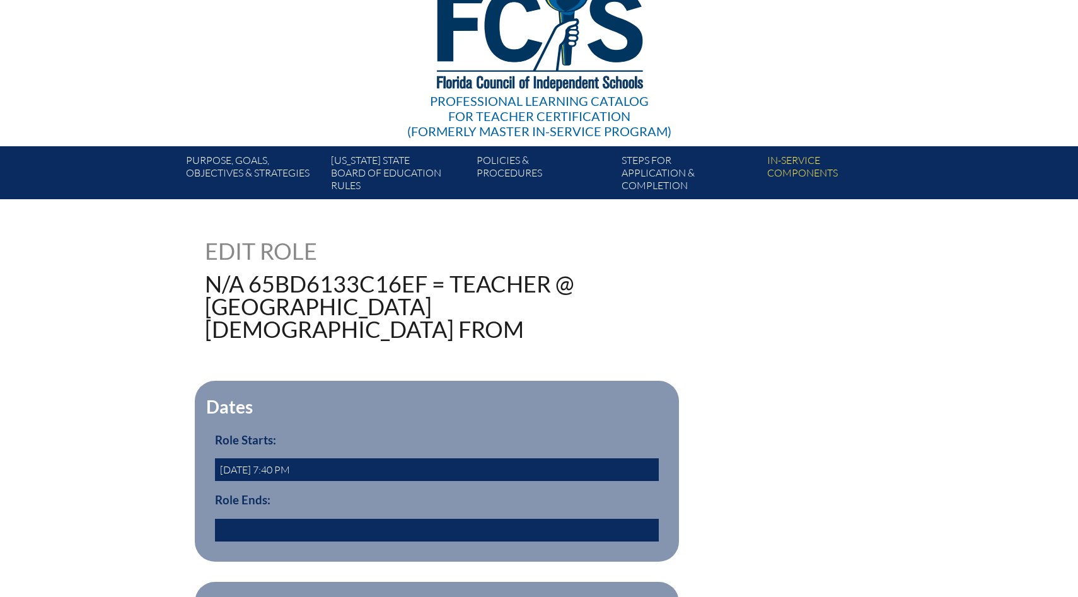
click at [554, 519] on input "text" at bounding box center [437, 530] width 444 height 23
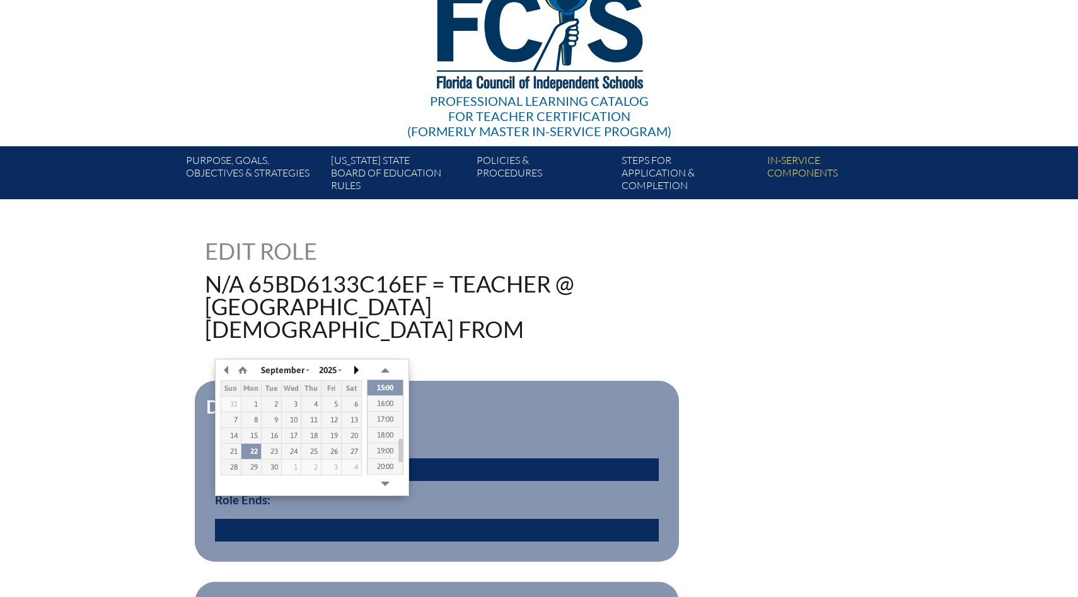
click at [353, 368] on button "button" at bounding box center [355, 370] width 13 height 19
click at [330, 453] on div "24" at bounding box center [332, 451] width 20 height 9
type input "2025/10/24 14:39"
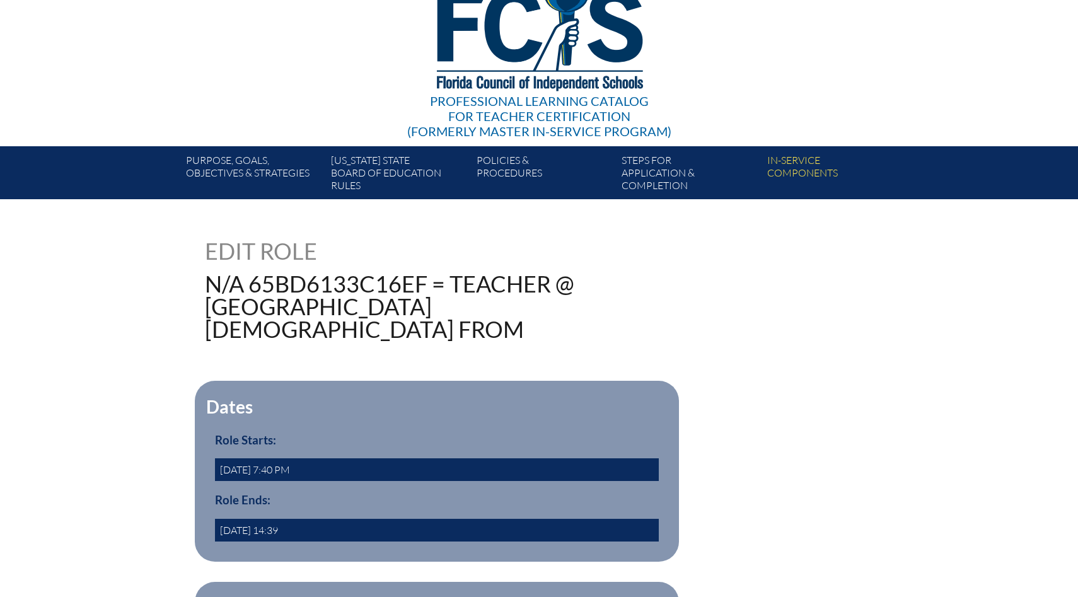
click at [864, 381] on div "Dates Role Starts: 2023-08-01 7:40 PM Role Ends: 2025/10/24 14:39 yes" at bounding box center [539, 471] width 668 height 181
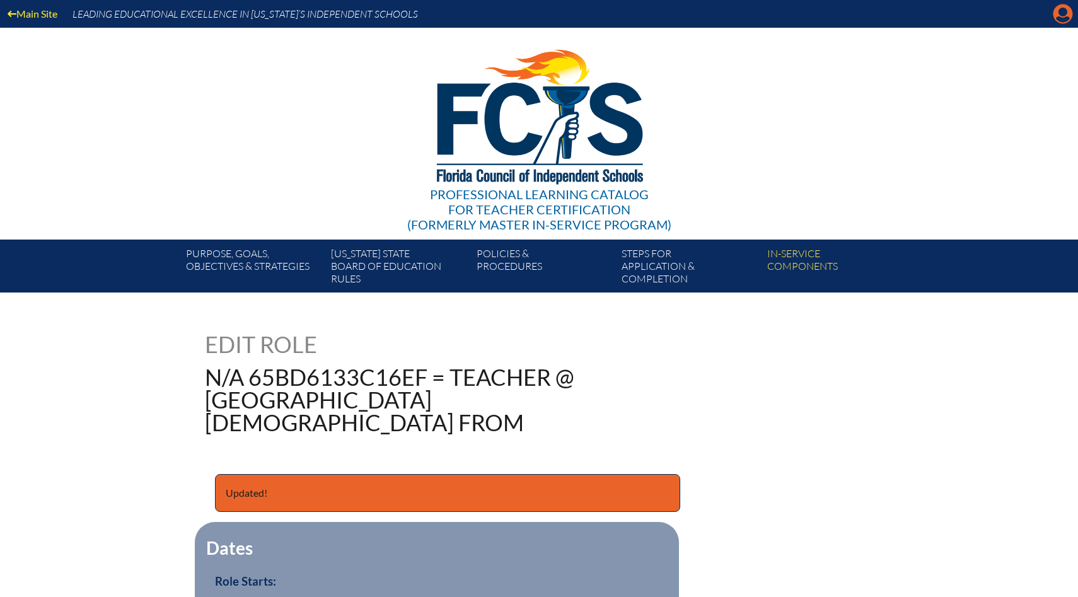
click at [1066, 18] on icon "Manage account" at bounding box center [1063, 14] width 20 height 20
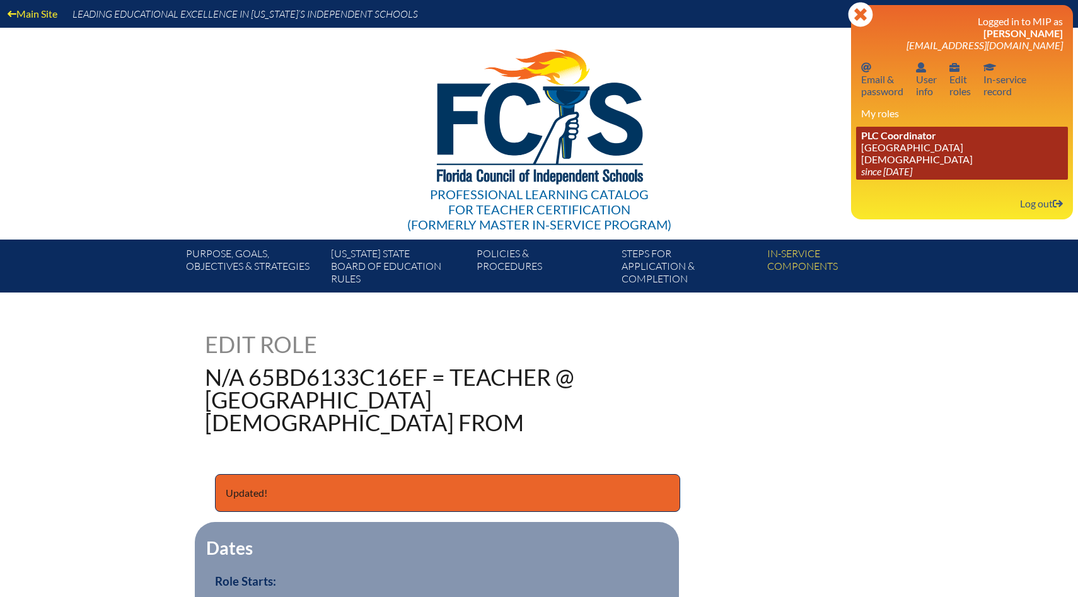
click at [900, 154] on link "PLC Coordinator Bayshore Christian School since 2024 Jun 26" at bounding box center [962, 153] width 212 height 53
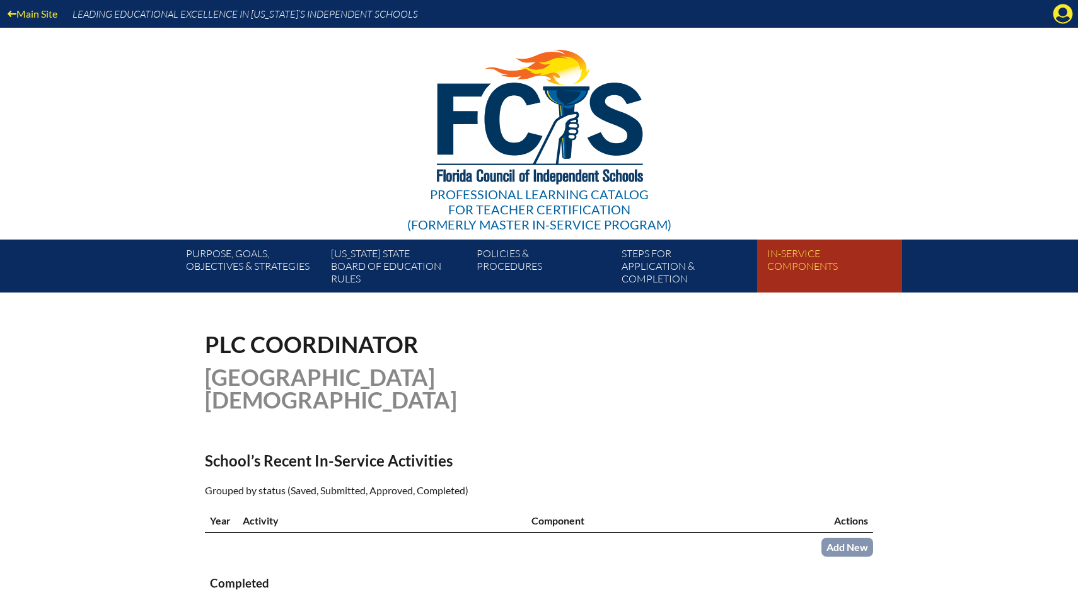
scroll to position [5, 0]
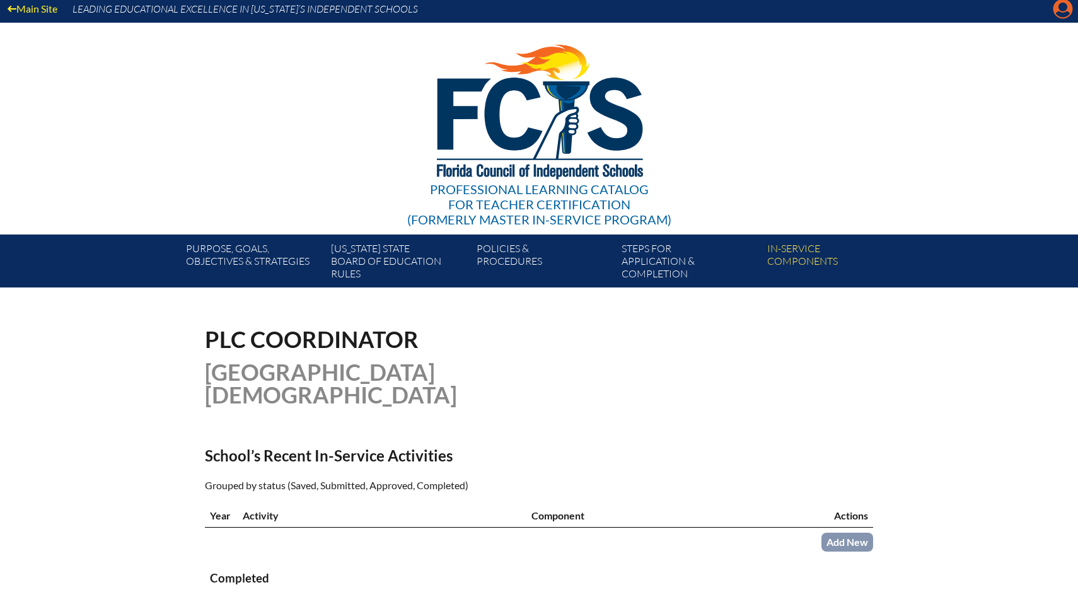
click at [1056, 11] on icon at bounding box center [1064, 9] width 20 height 20
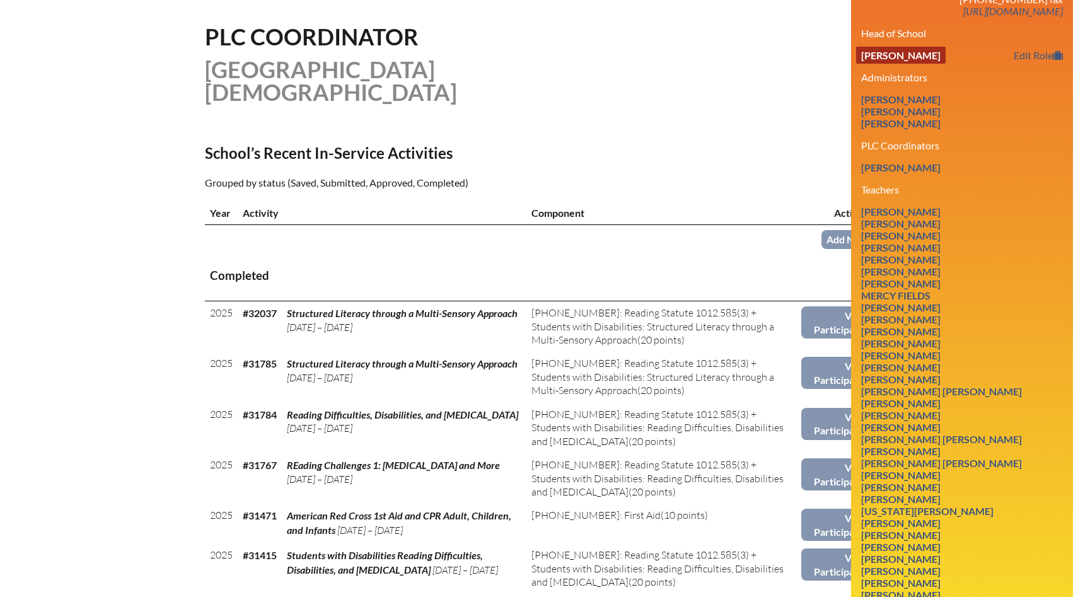
scroll to position [308, 0]
click at [1021, 250] on link "Edit Role" at bounding box center [1038, 258] width 59 height 17
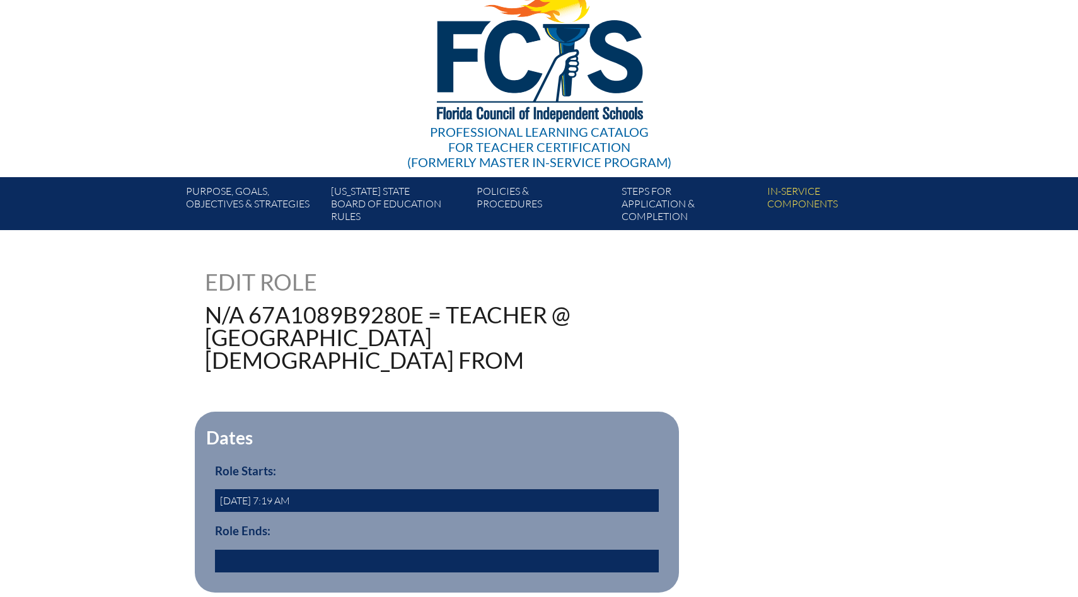
scroll to position [93, 0]
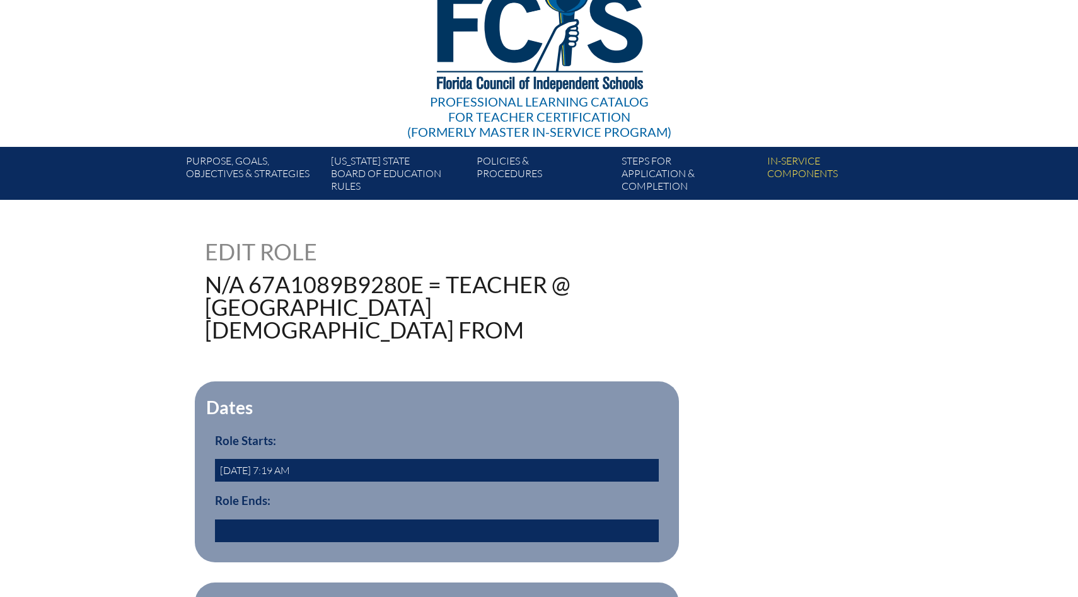
click at [375, 520] on input "text" at bounding box center [437, 531] width 444 height 23
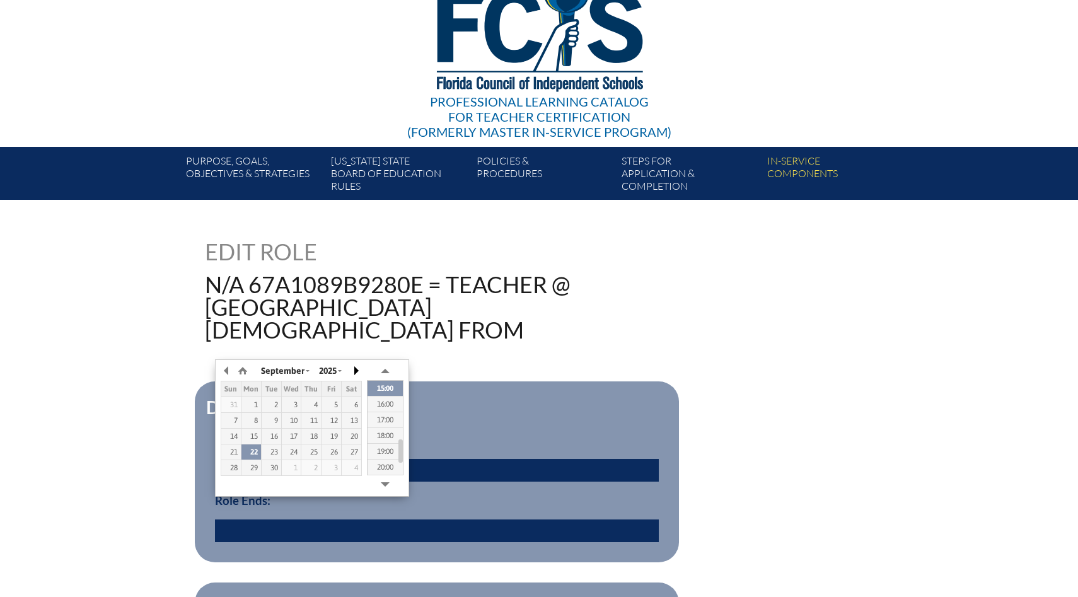
click at [356, 373] on button "button" at bounding box center [355, 370] width 13 height 19
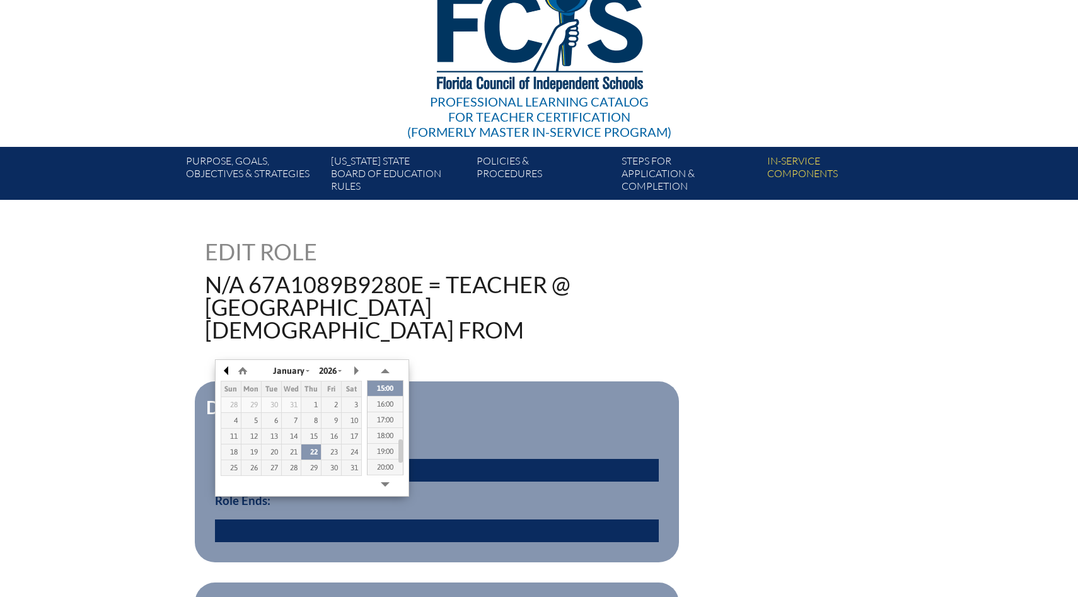
click at [231, 372] on button "button" at bounding box center [227, 370] width 13 height 19
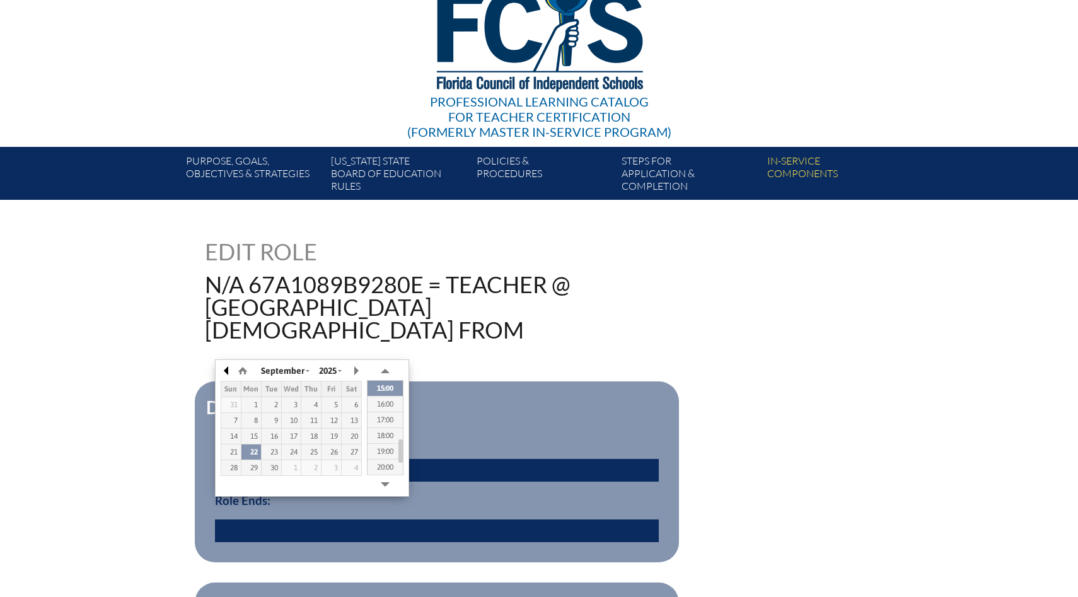
click at [231, 372] on button "button" at bounding box center [227, 370] width 13 height 19
click at [250, 467] on div "30" at bounding box center [252, 467] width 20 height 9
type input "2025/06/30 14:40"
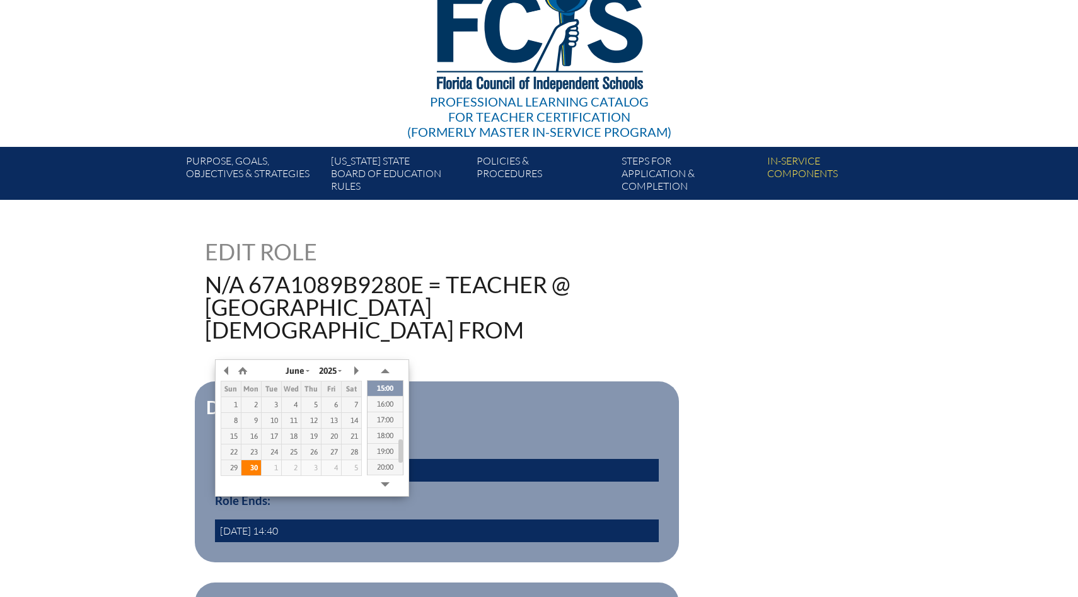
click at [250, 467] on div "30" at bounding box center [252, 467] width 20 height 9
click at [874, 490] on div "221005 Edit Role N/A 67a1089b9280e = Teacher @ Bayshore Christian School from D…" at bounding box center [539, 442] width 709 height 404
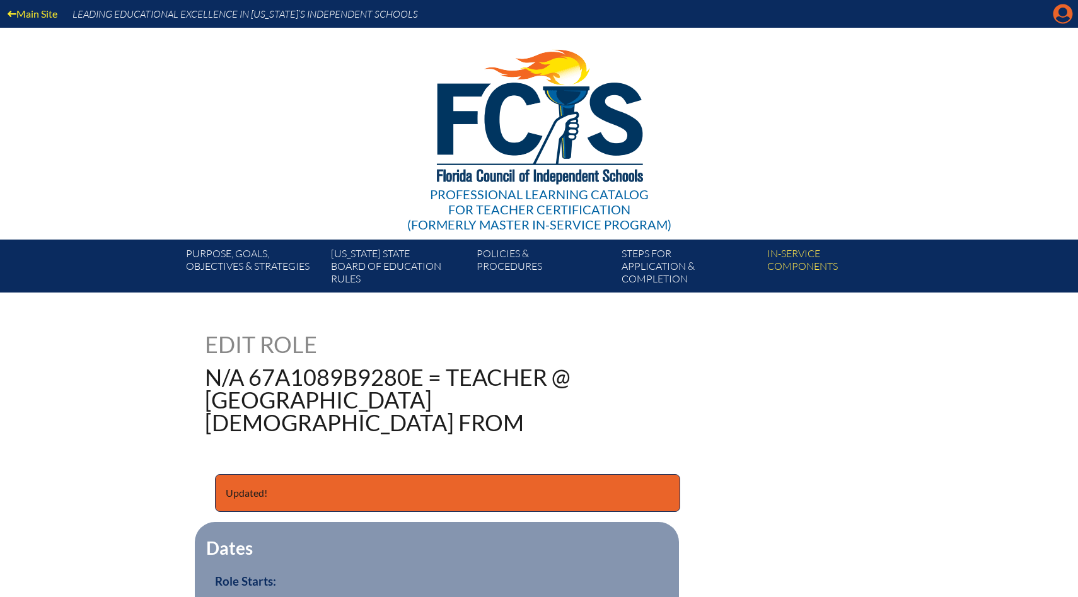
click at [1068, 9] on icon at bounding box center [1064, 14] width 20 height 20
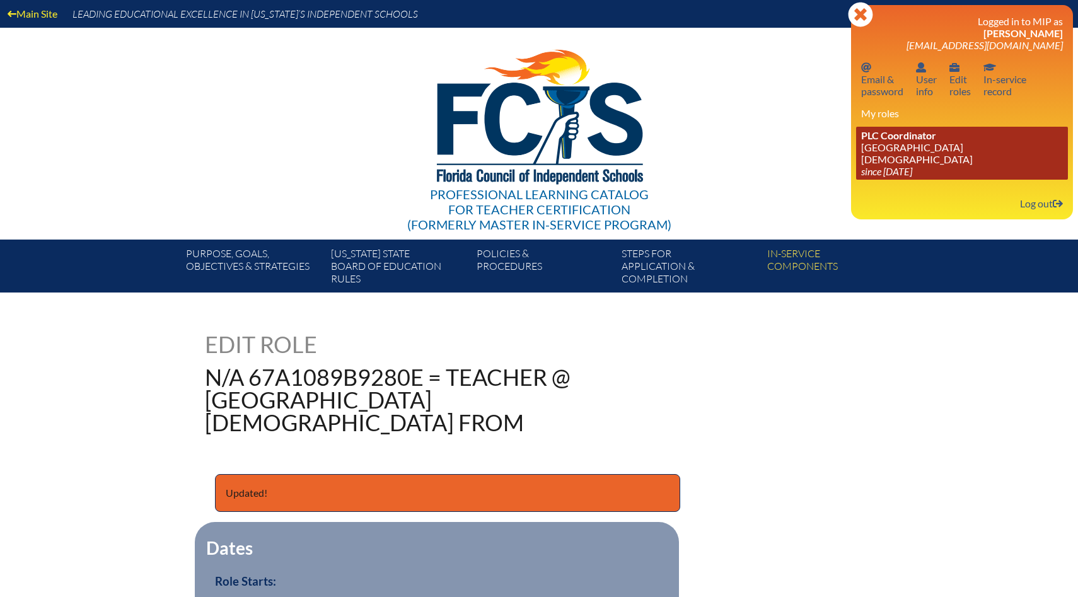
click at [939, 139] on link "PLC Coordinator [GEOGRAPHIC_DATA][DEMOGRAPHIC_DATA] since [DATE]" at bounding box center [962, 153] width 212 height 53
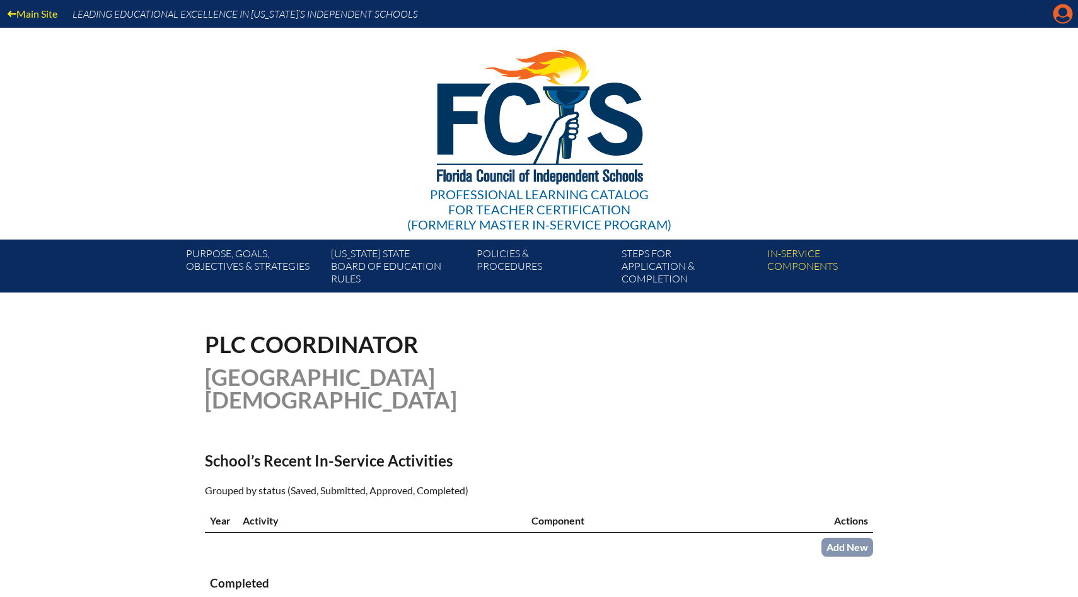
click at [1061, 16] on icon at bounding box center [1064, 14] width 20 height 20
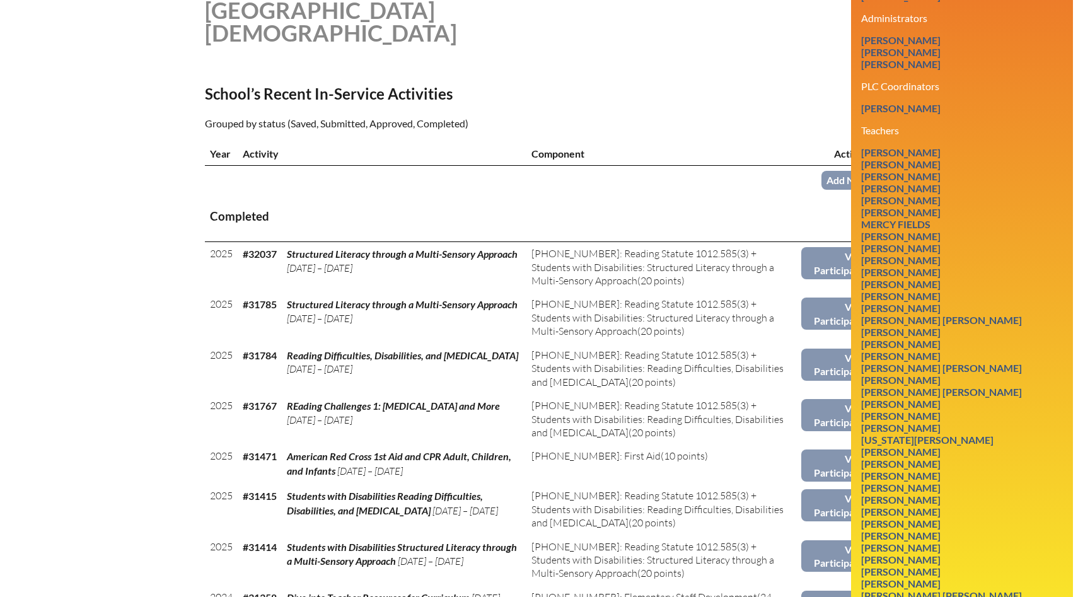
scroll to position [370, 0]
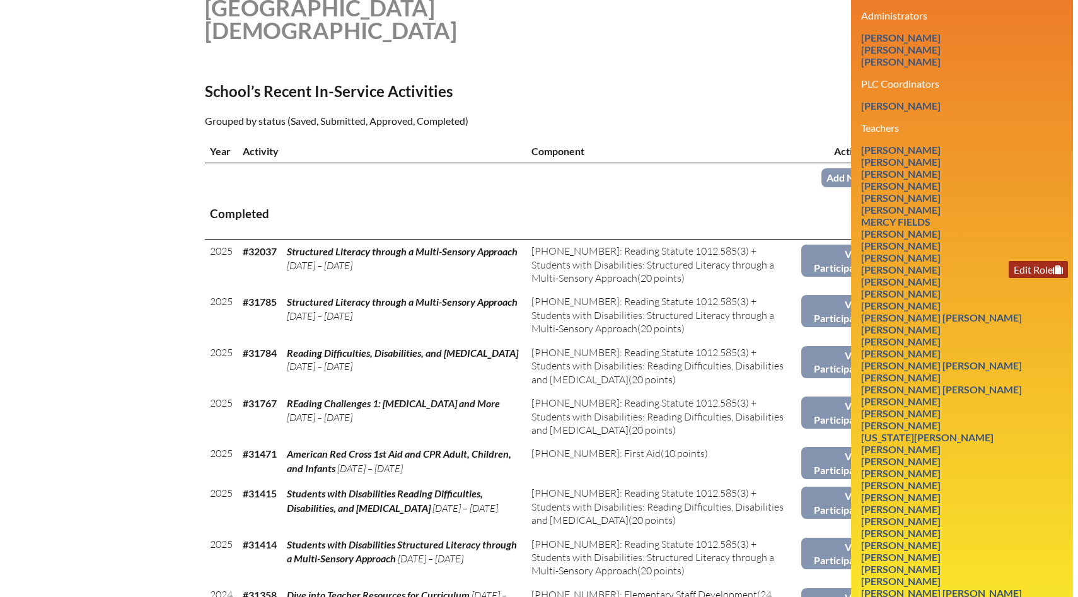
click at [1021, 261] on link "Edit Role" at bounding box center [1038, 269] width 59 height 17
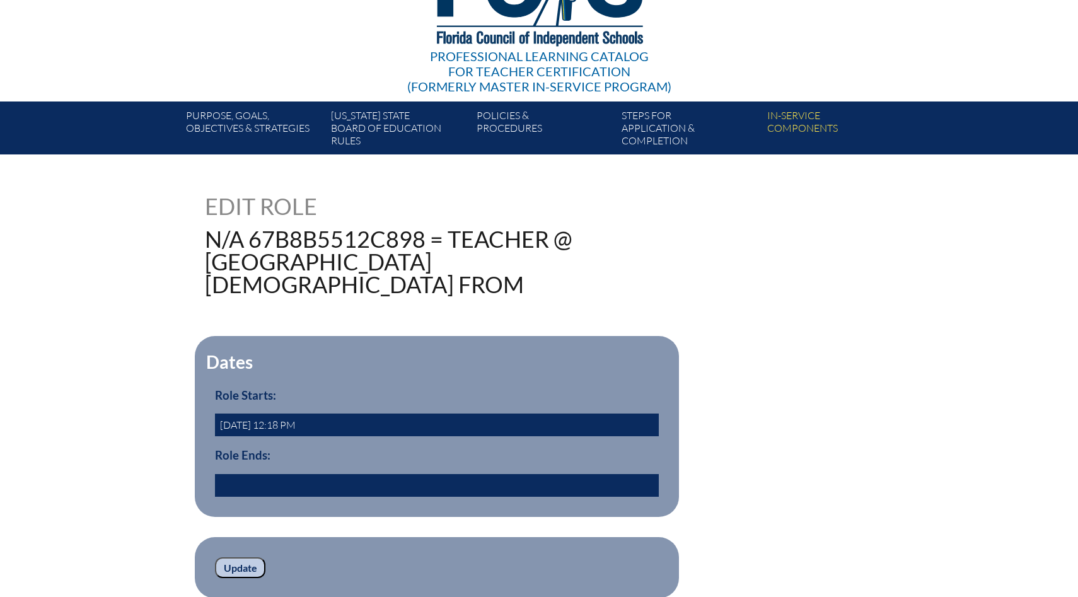
scroll to position [142, 0]
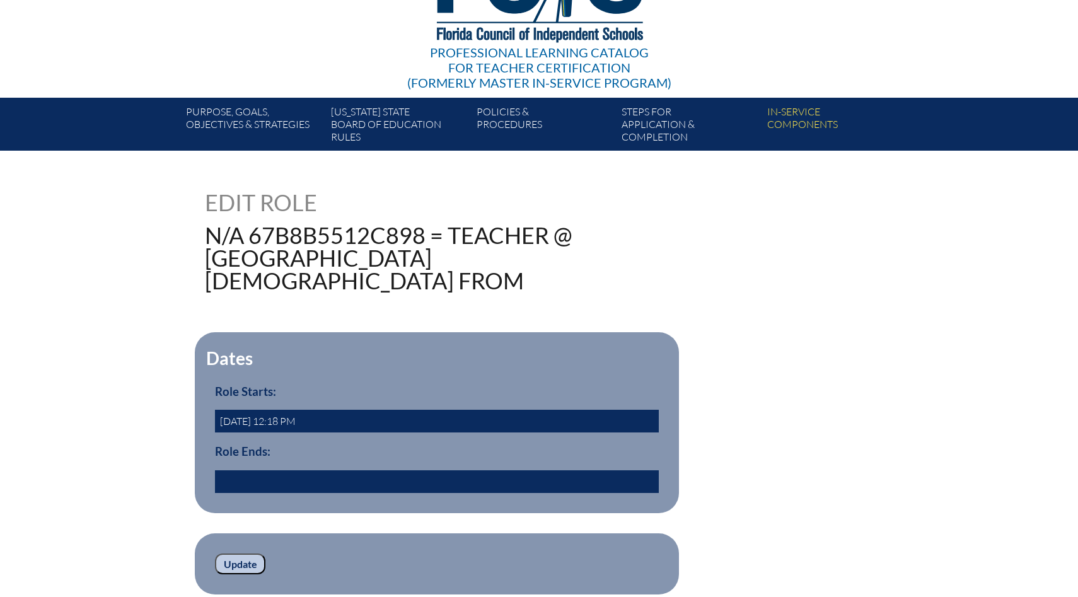
click at [315, 470] on input "text" at bounding box center [437, 481] width 444 height 23
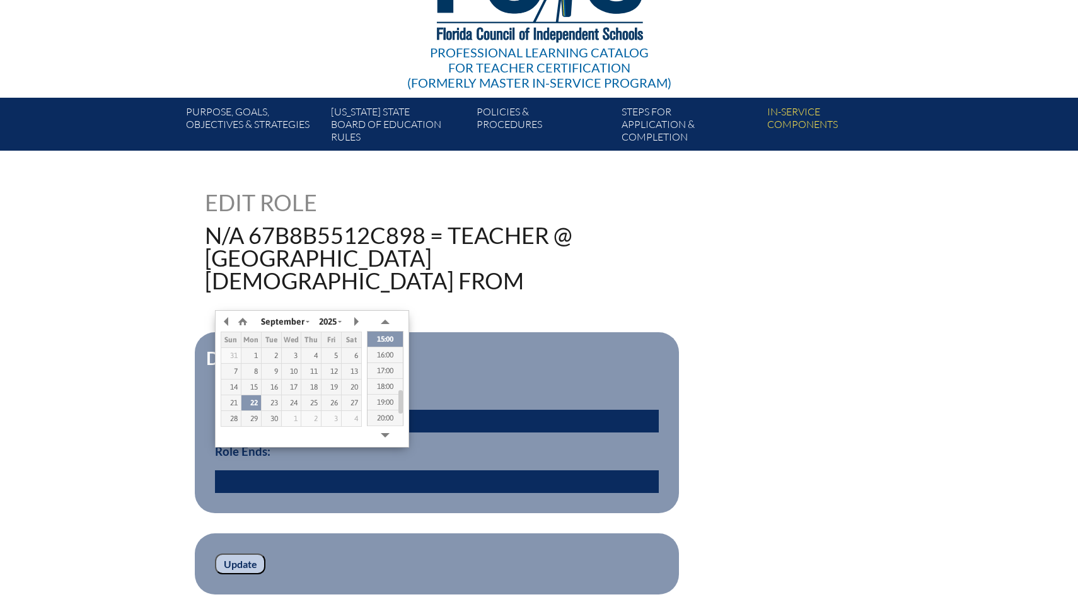
type input "[DATE] 14:40"
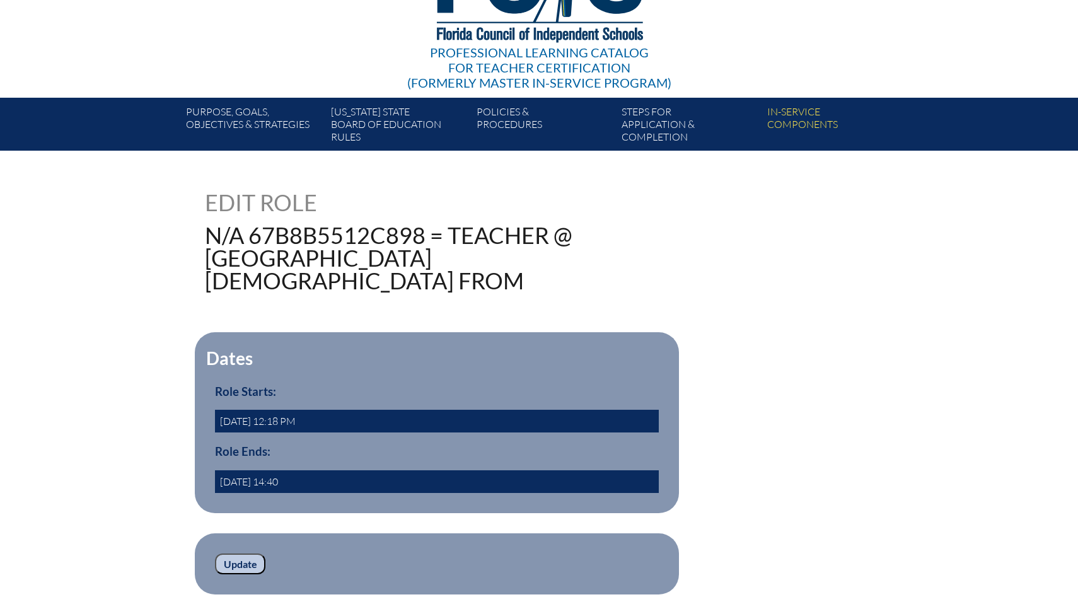
click at [243, 554] on input "Update" at bounding box center [240, 564] width 50 height 21
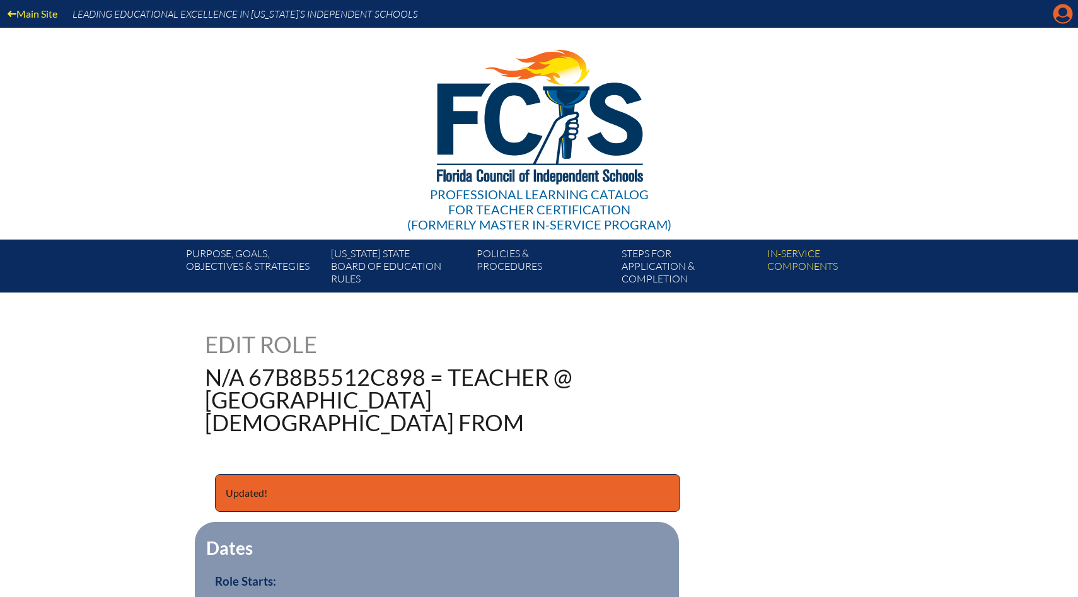
click at [1063, 17] on icon at bounding box center [1064, 14] width 20 height 20
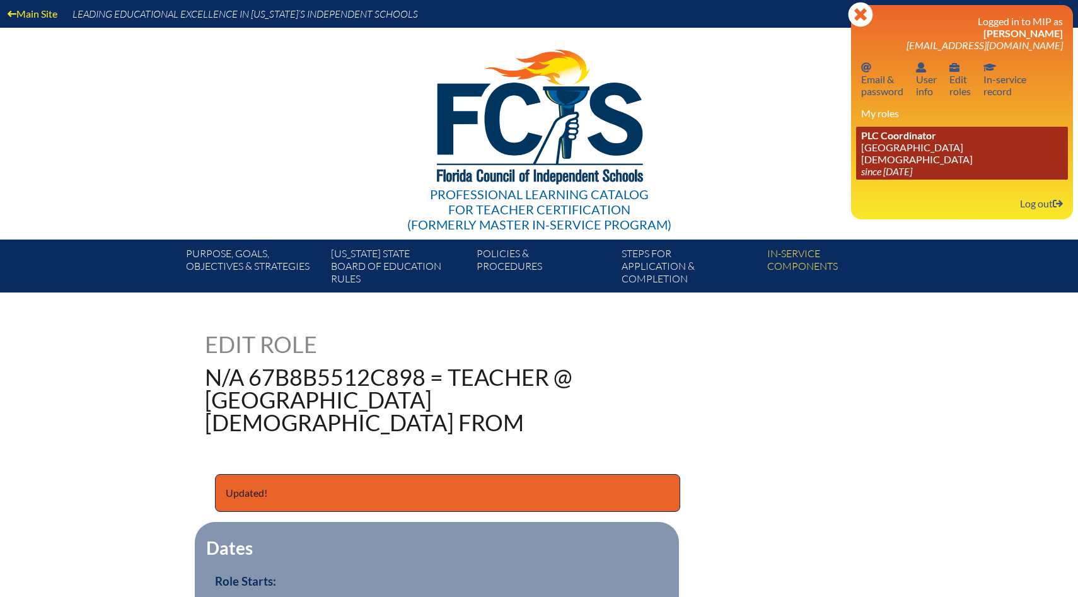
click at [900, 149] on link "PLC Coordinator [GEOGRAPHIC_DATA][DEMOGRAPHIC_DATA] since [DATE]" at bounding box center [962, 153] width 212 height 53
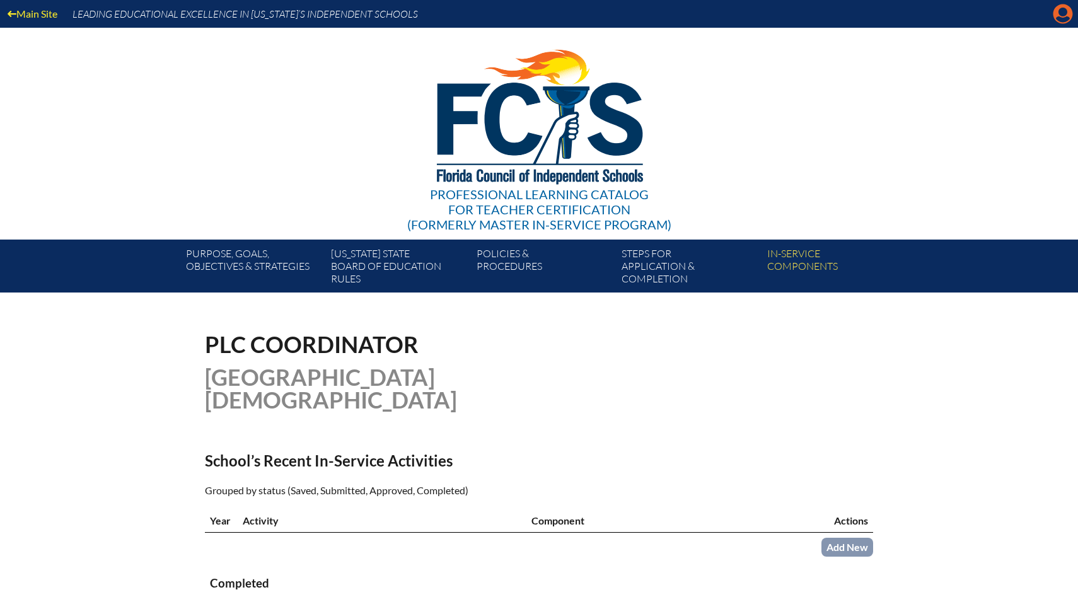
click at [1061, 14] on icon "Manage account" at bounding box center [1063, 14] width 20 height 20
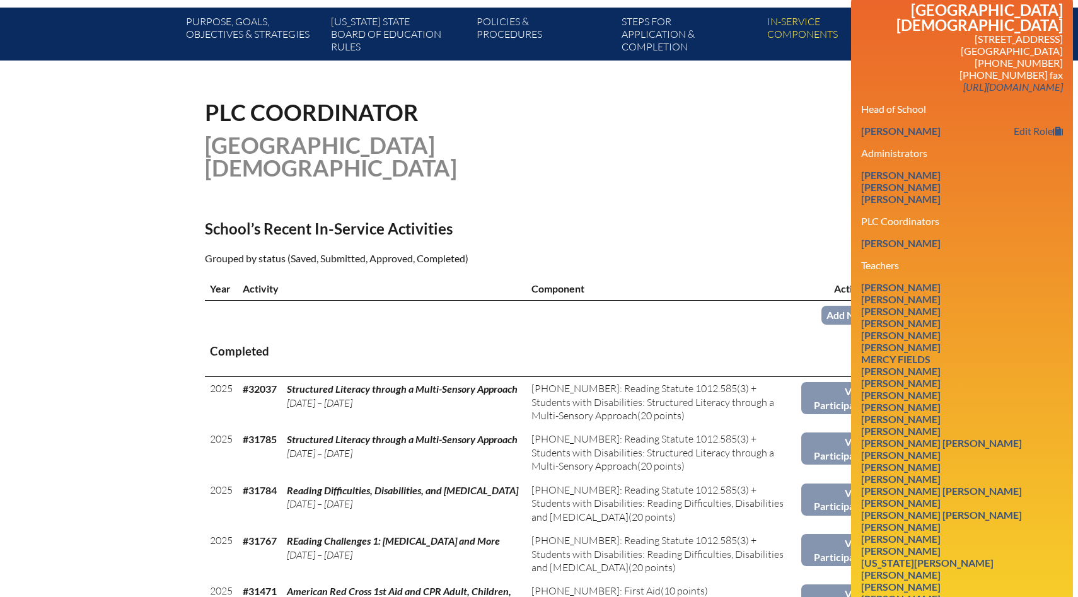
scroll to position [250, 0]
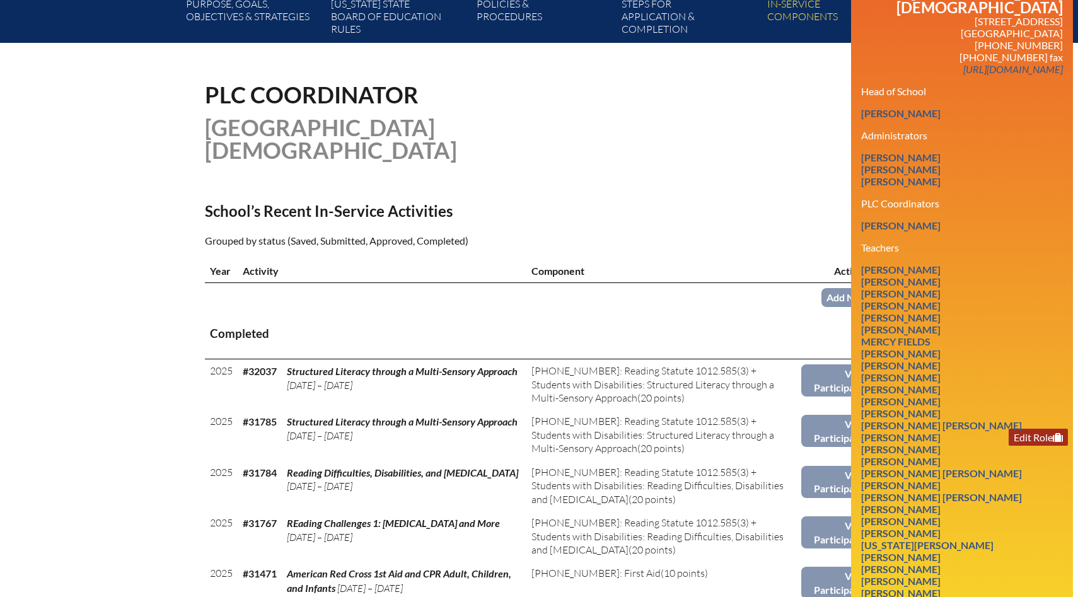
click at [1044, 429] on link "Edit Role" at bounding box center [1038, 437] width 59 height 17
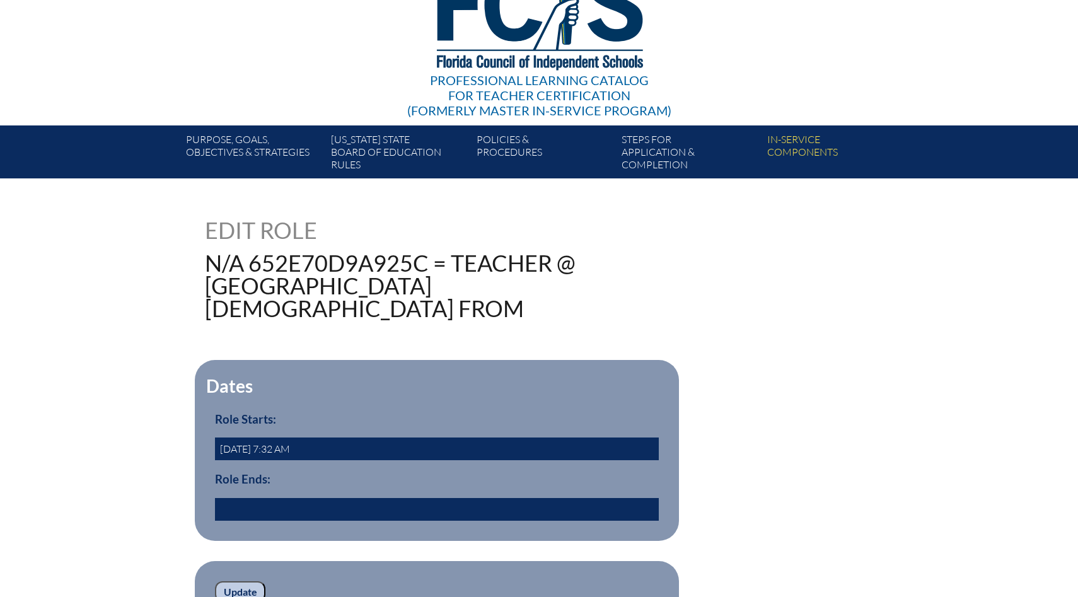
scroll to position [117, 0]
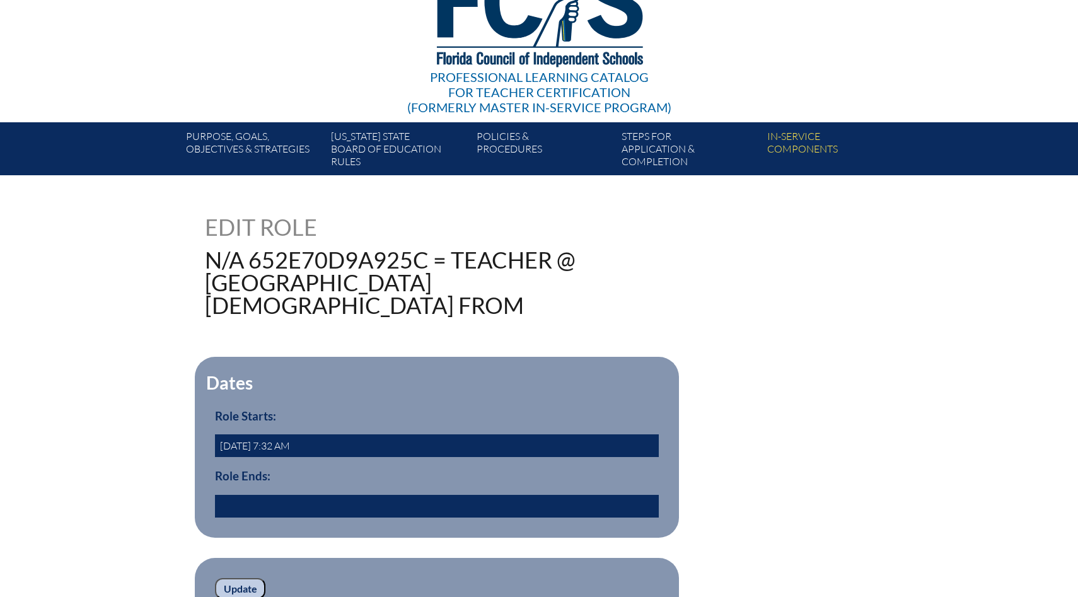
click at [348, 495] on input "text" at bounding box center [437, 506] width 444 height 23
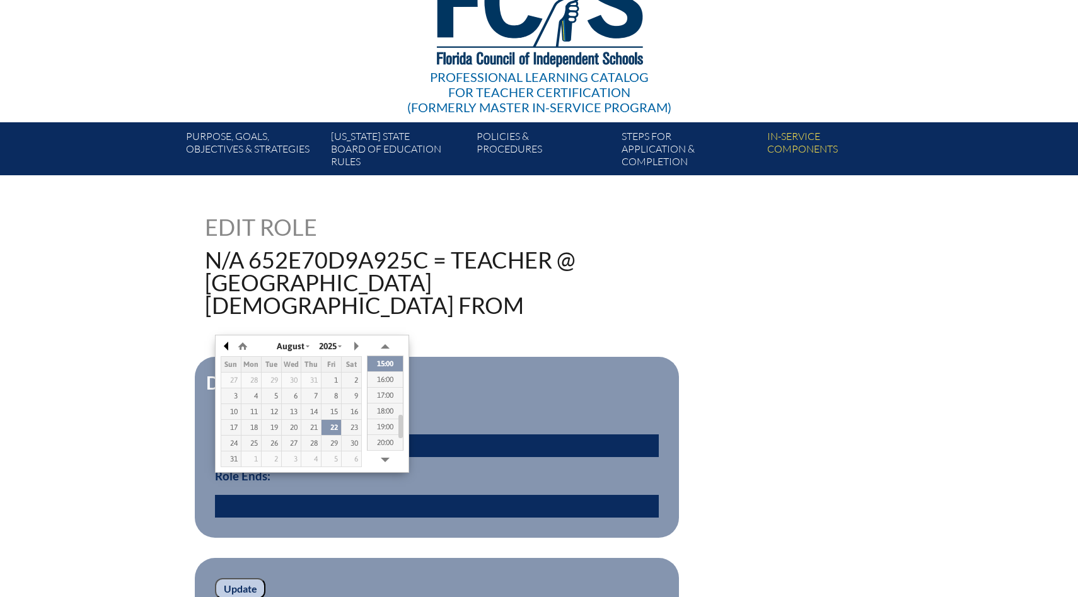
click at [225, 344] on button "button" at bounding box center [227, 346] width 13 height 19
click at [226, 344] on button "button" at bounding box center [227, 346] width 13 height 19
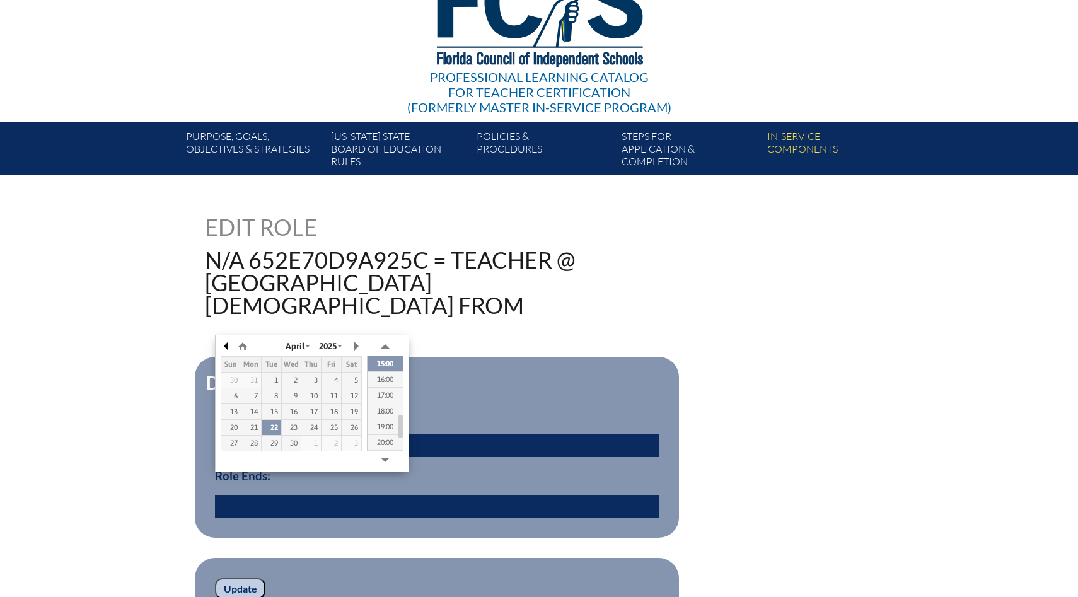
click at [226, 344] on button "button" at bounding box center [227, 346] width 13 height 19
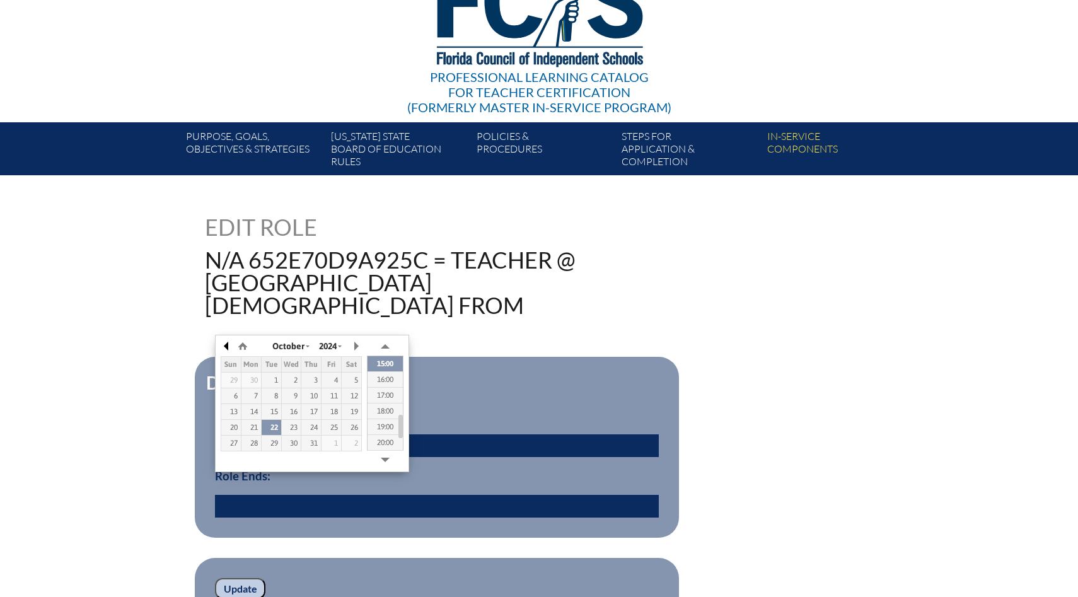
click at [226, 344] on button "button" at bounding box center [227, 346] width 13 height 19
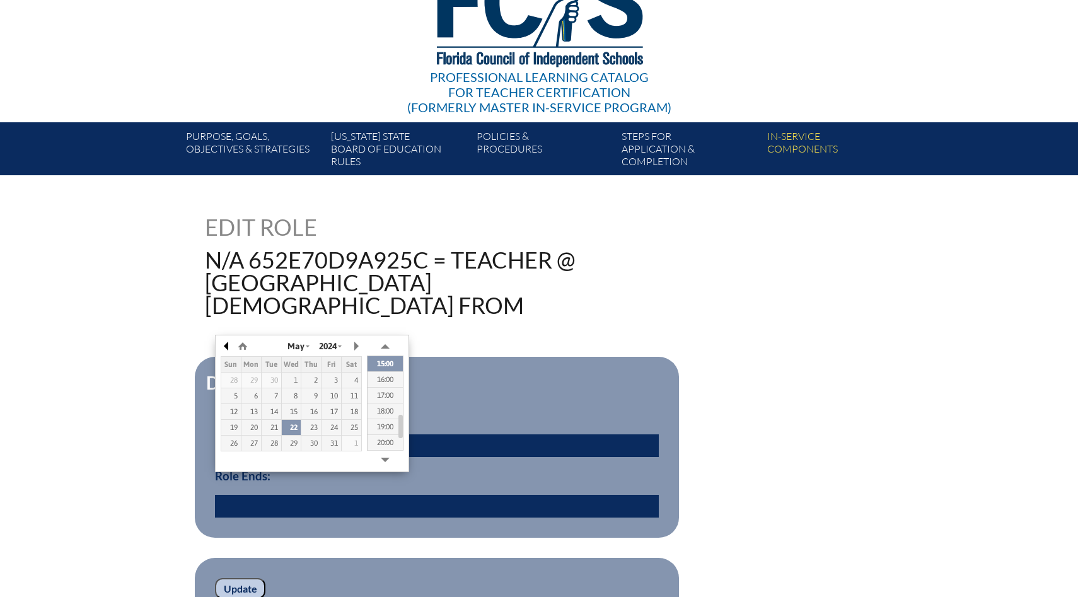
click at [226, 344] on button "button" at bounding box center [227, 346] width 13 height 19
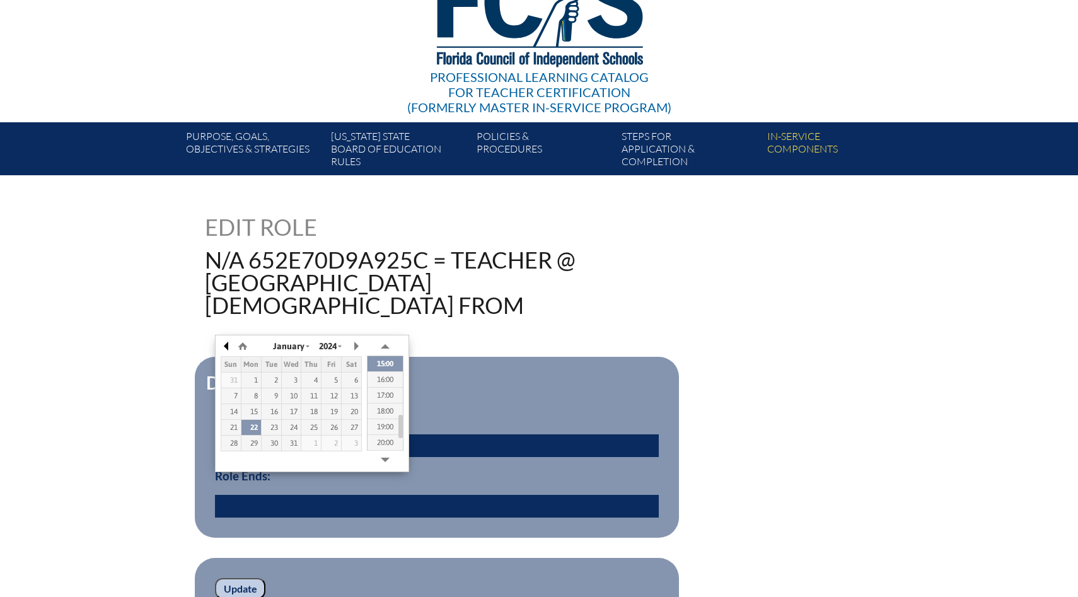
click at [226, 344] on button "button" at bounding box center [227, 346] width 13 height 19
click at [337, 395] on div "8" at bounding box center [332, 396] width 20 height 9
type input "2023/12/08 14:41"
click at [249, 578] on input "Update" at bounding box center [240, 588] width 50 height 21
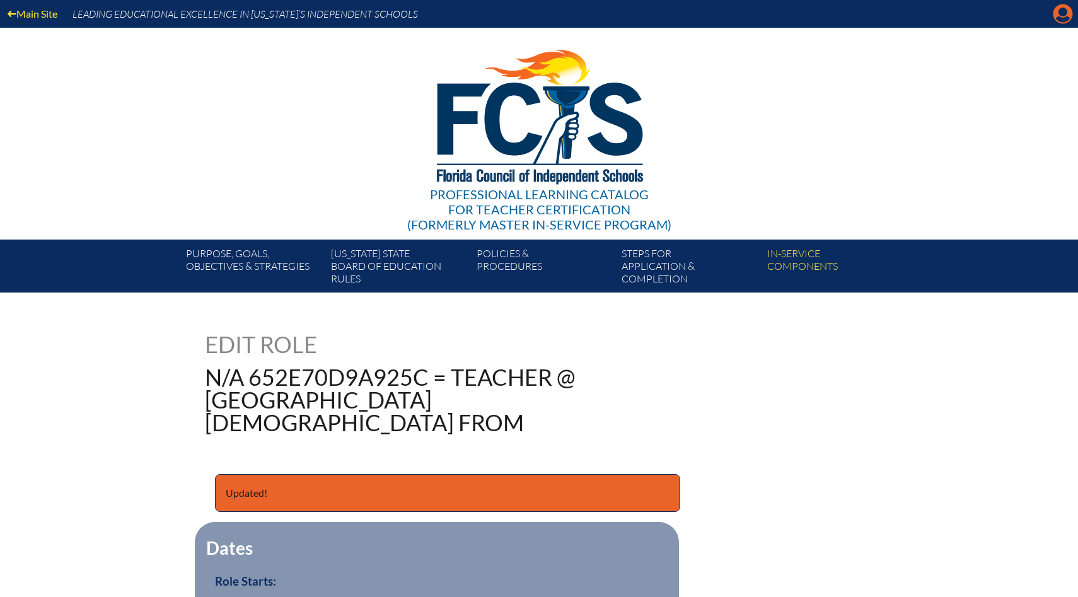
click at [1062, 16] on icon at bounding box center [1064, 14] width 20 height 20
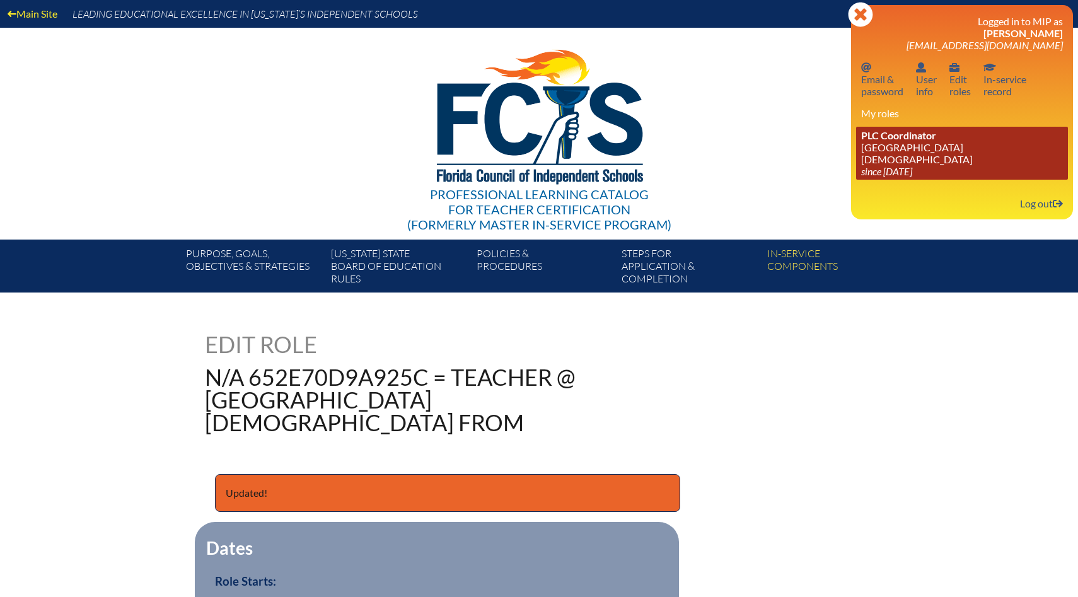
click at [912, 165] on icon "since [DATE]" at bounding box center [886, 171] width 51 height 12
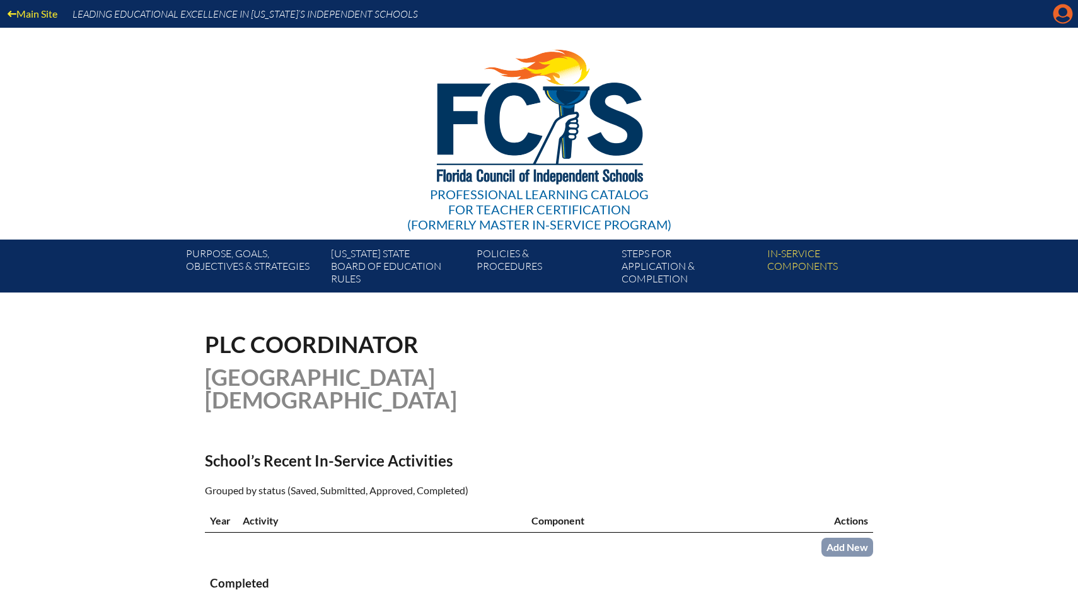
click at [1069, 15] on icon at bounding box center [1064, 14] width 20 height 20
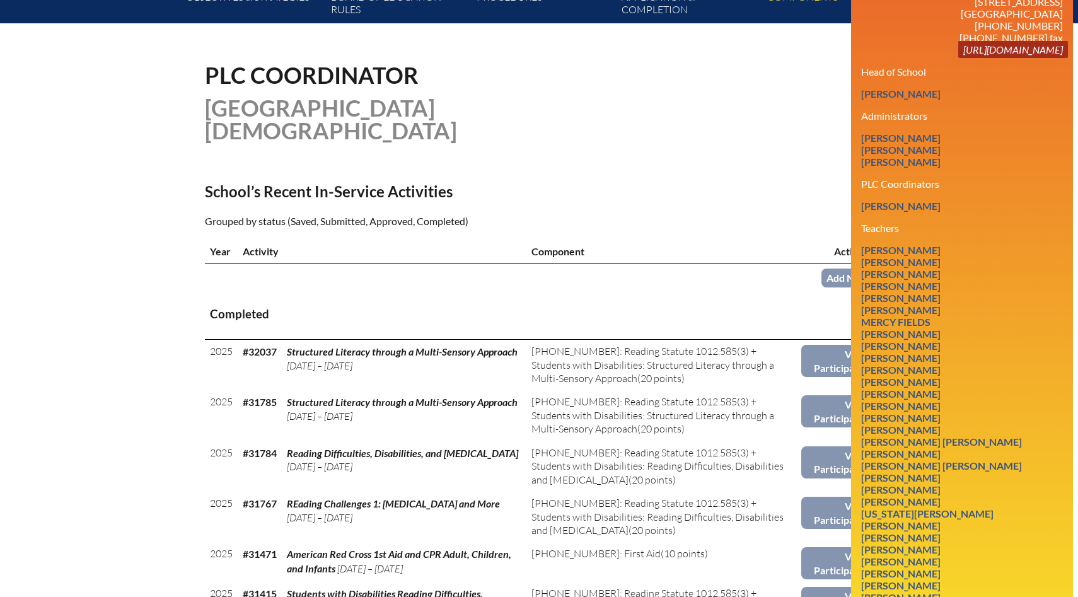
scroll to position [271, 0]
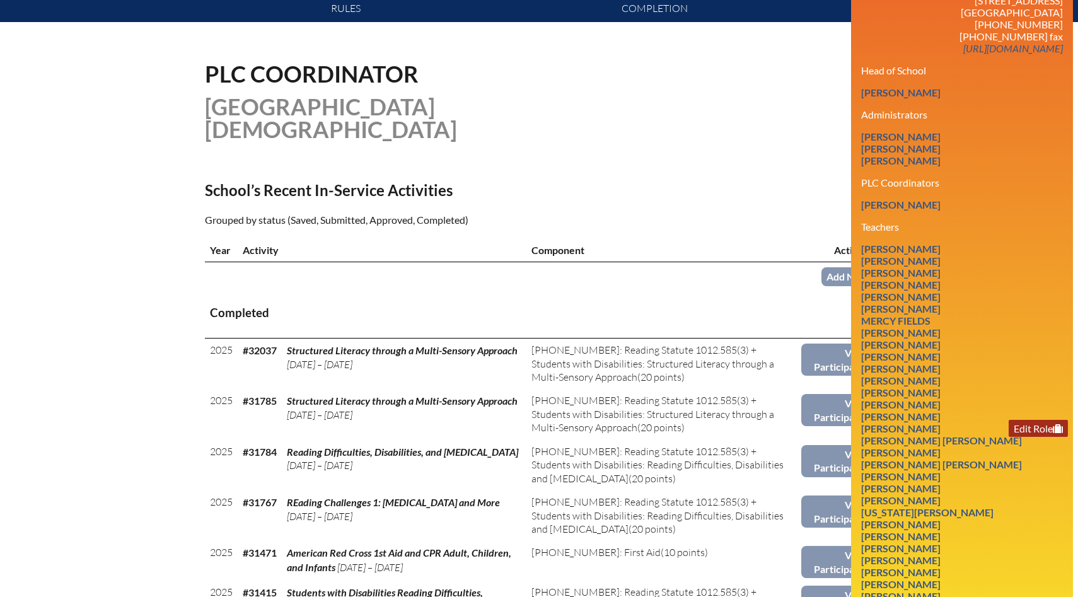
click at [1026, 420] on link "Edit Role" at bounding box center [1038, 428] width 59 height 17
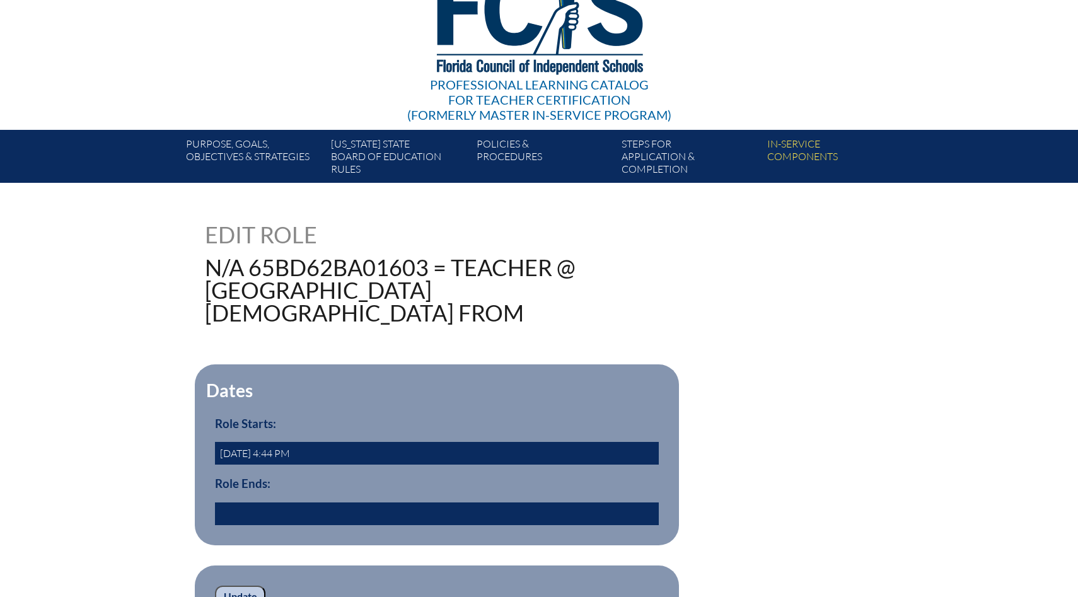
scroll to position [112, 0]
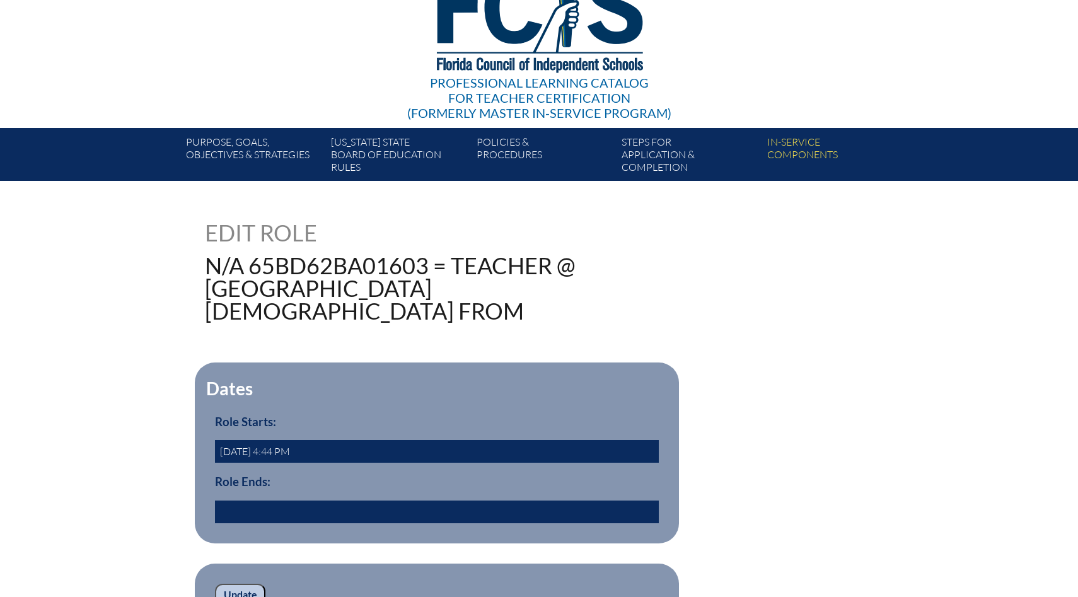
click at [349, 501] on input "text" at bounding box center [437, 512] width 444 height 23
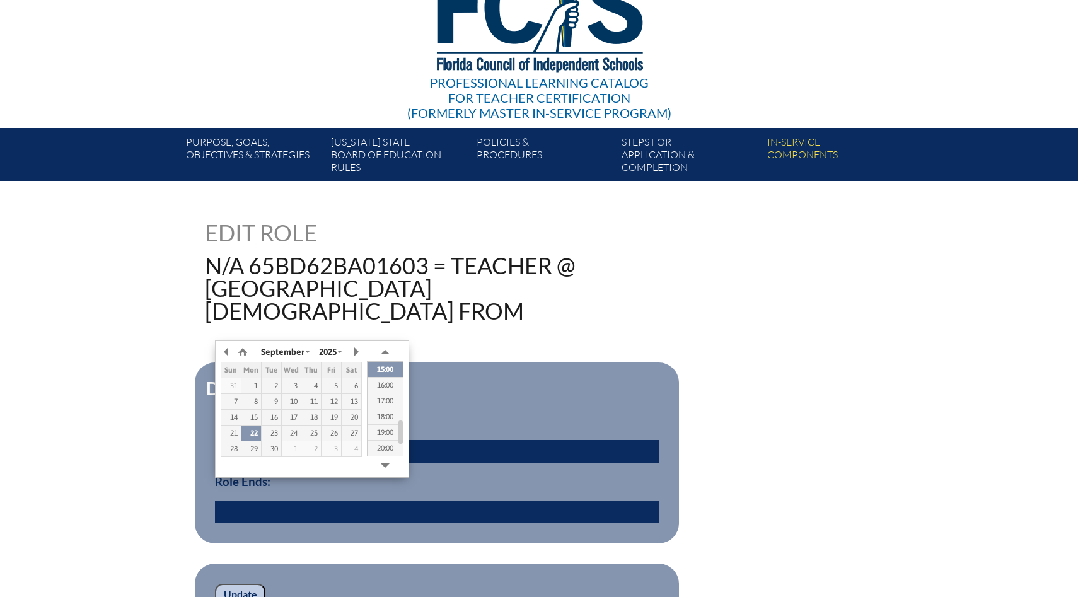
type input "[DATE] 14:40"
click at [390, 501] on input "[DATE] 14:40" at bounding box center [437, 512] width 444 height 23
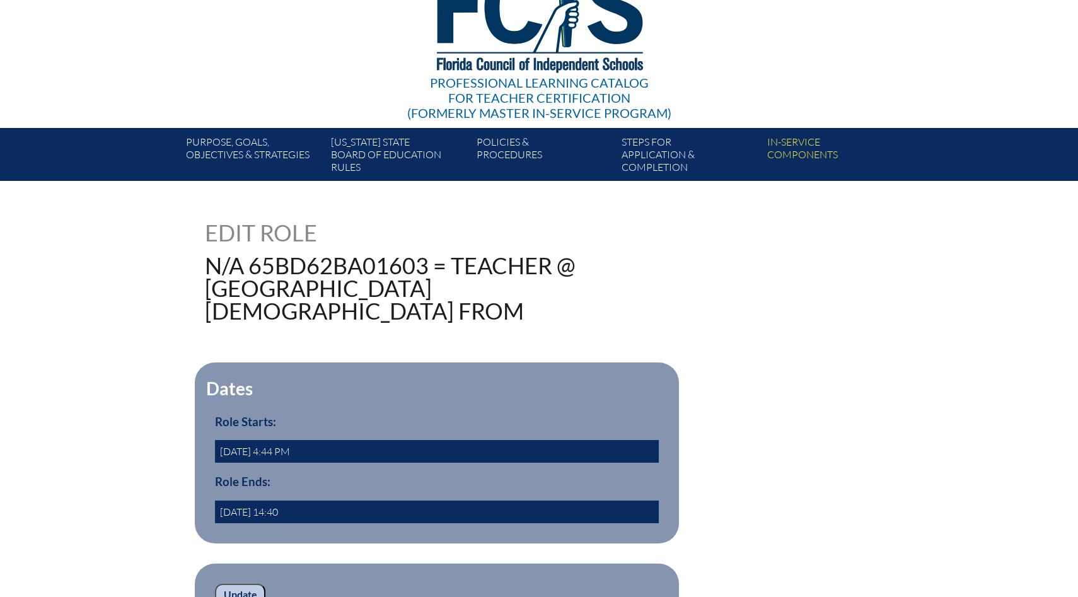
click at [238, 584] on input "Update" at bounding box center [240, 594] width 50 height 21
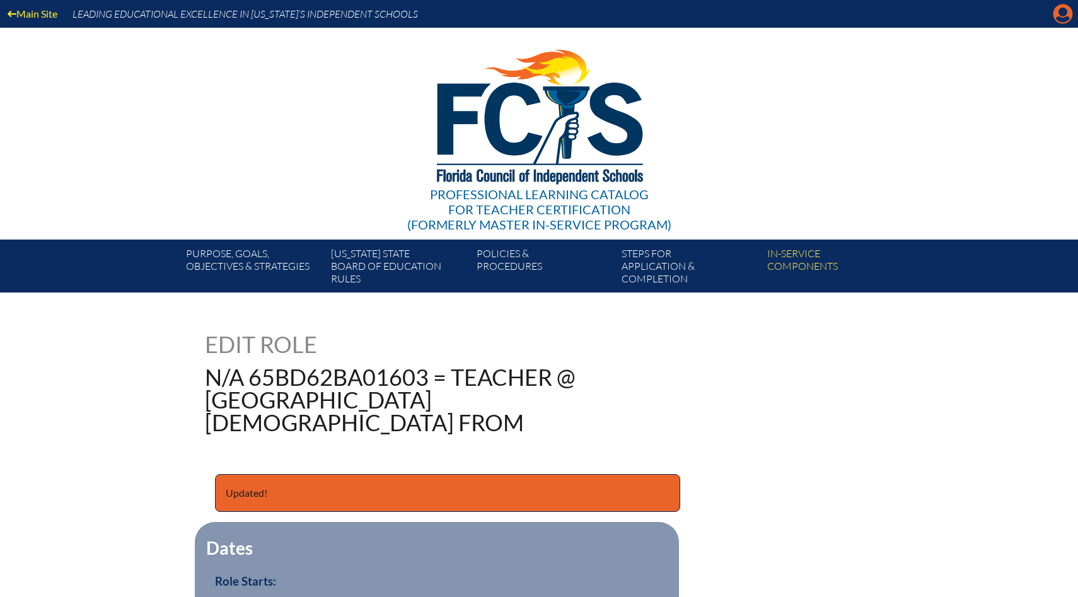
click at [1062, 17] on icon at bounding box center [1064, 14] width 20 height 20
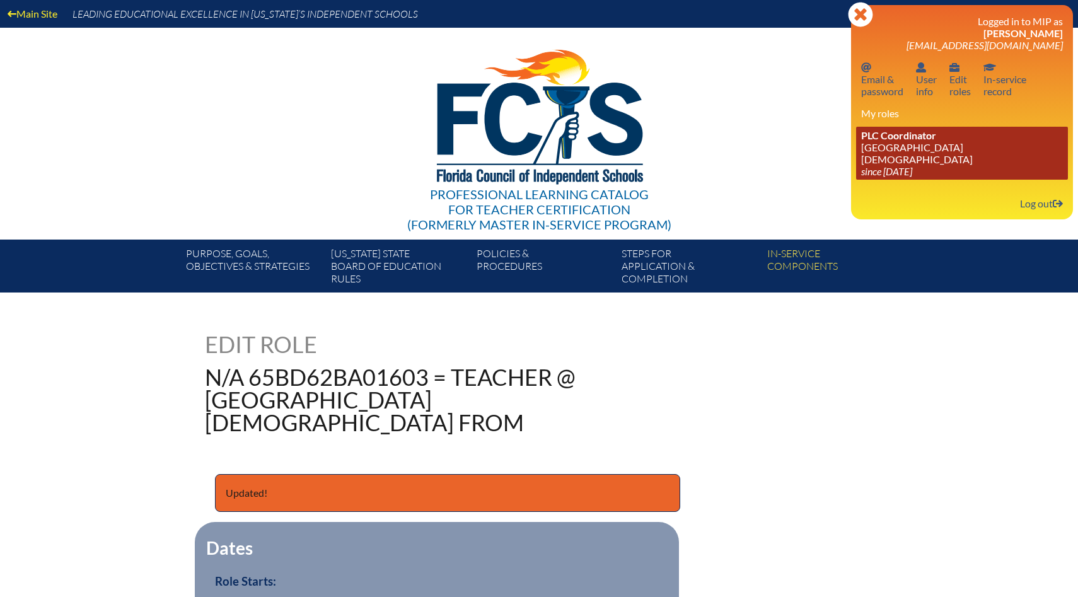
click at [923, 146] on link "PLC Coordinator [GEOGRAPHIC_DATA][DEMOGRAPHIC_DATA] since [DATE]" at bounding box center [962, 153] width 212 height 53
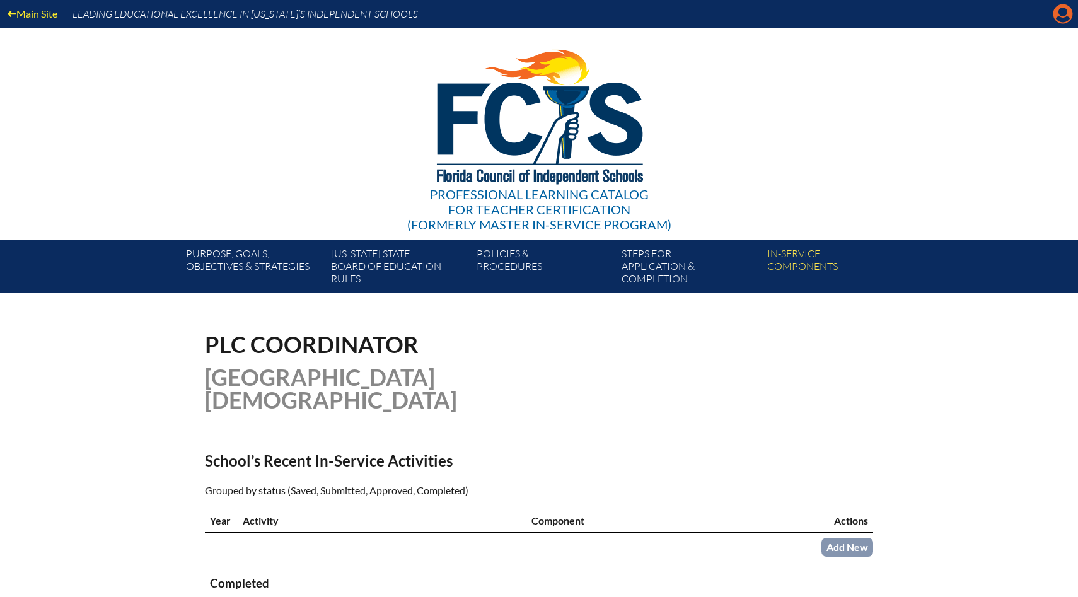
click at [1062, 23] on icon at bounding box center [1064, 14] width 20 height 20
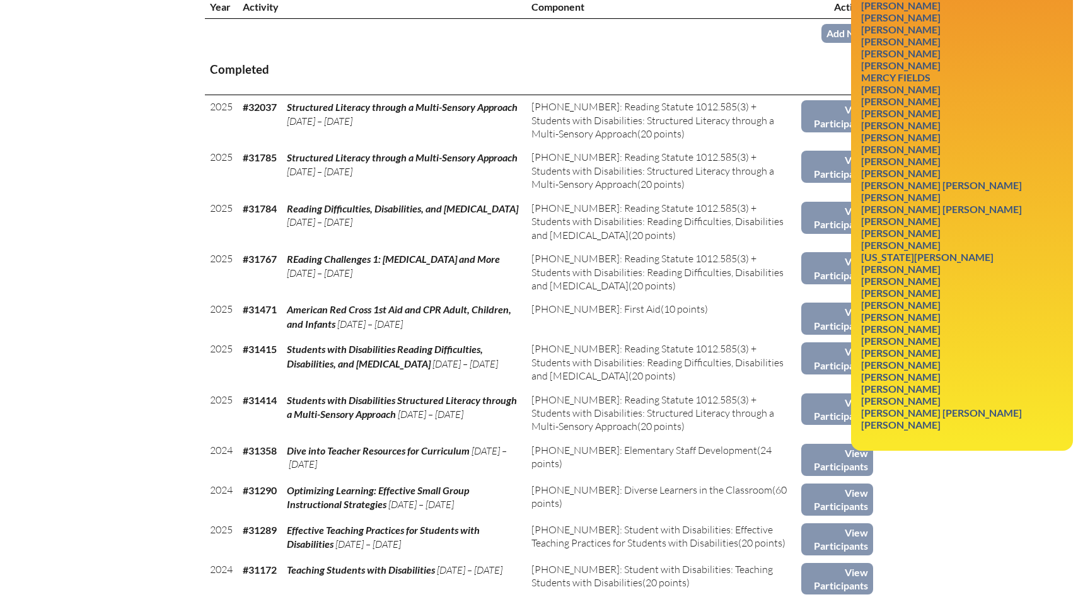
scroll to position [515, 0]
click at [1024, 212] on link "Edit Role" at bounding box center [1038, 220] width 59 height 17
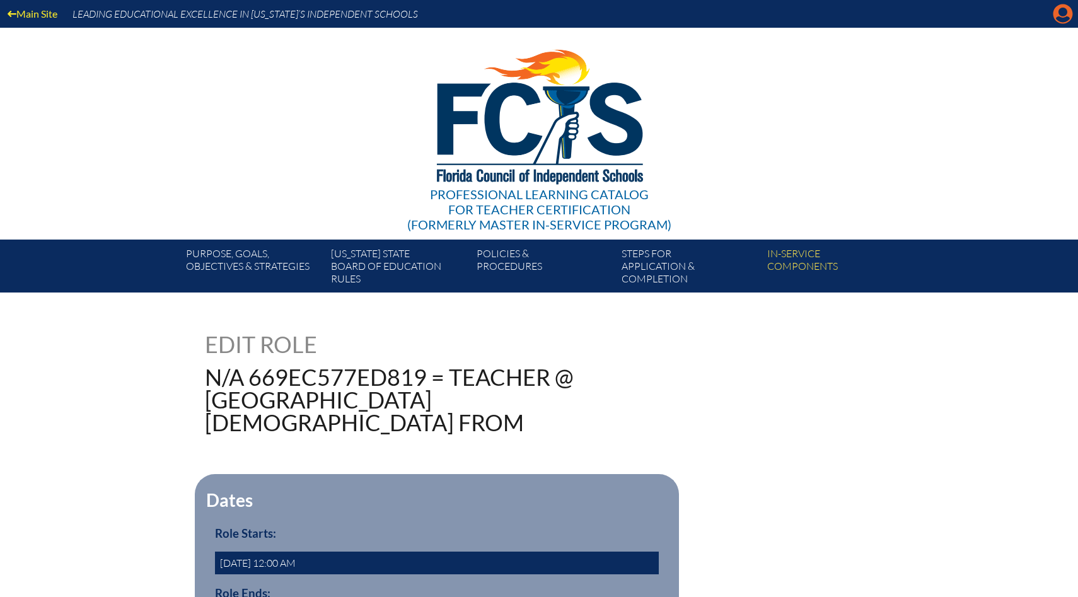
click at [1067, 16] on icon at bounding box center [1064, 14] width 20 height 20
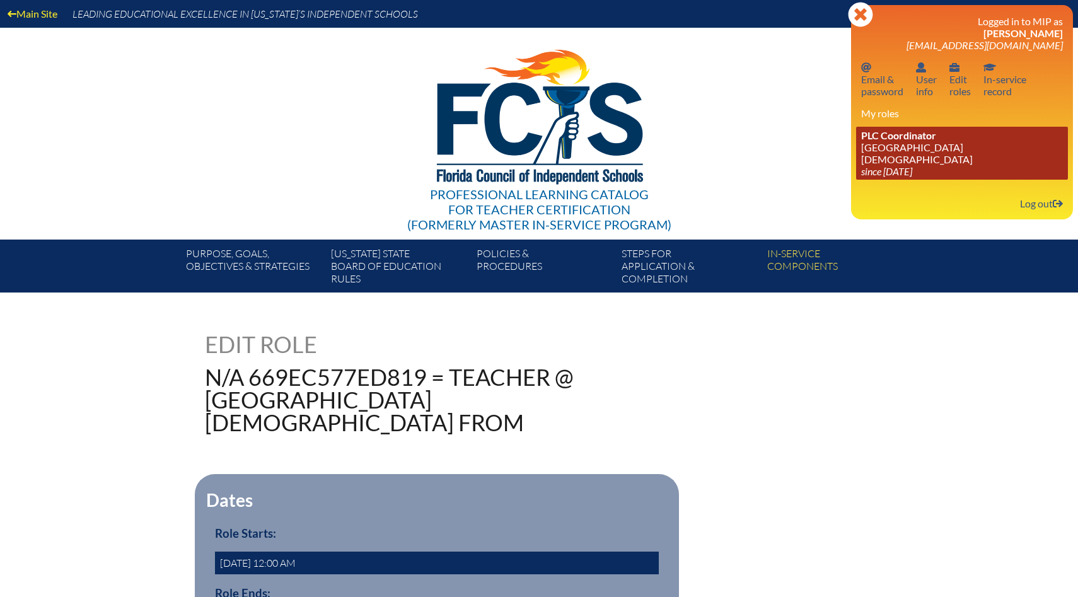
click at [910, 148] on link "PLC Coordinator Bayshore Christian School since 2024 Jun 26" at bounding box center [962, 153] width 212 height 53
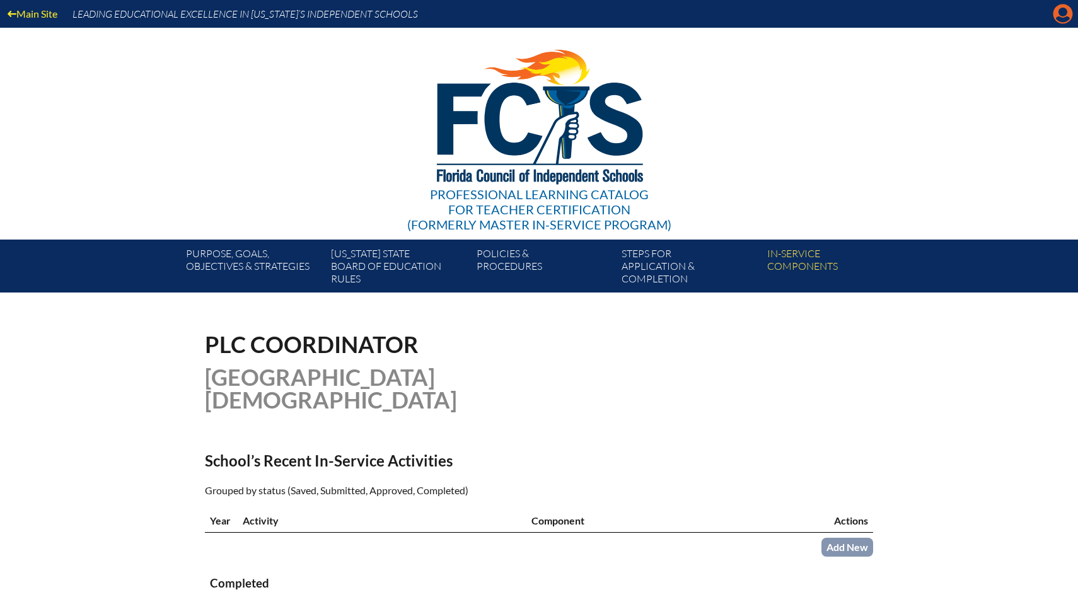
click at [1068, 15] on icon at bounding box center [1064, 14] width 20 height 20
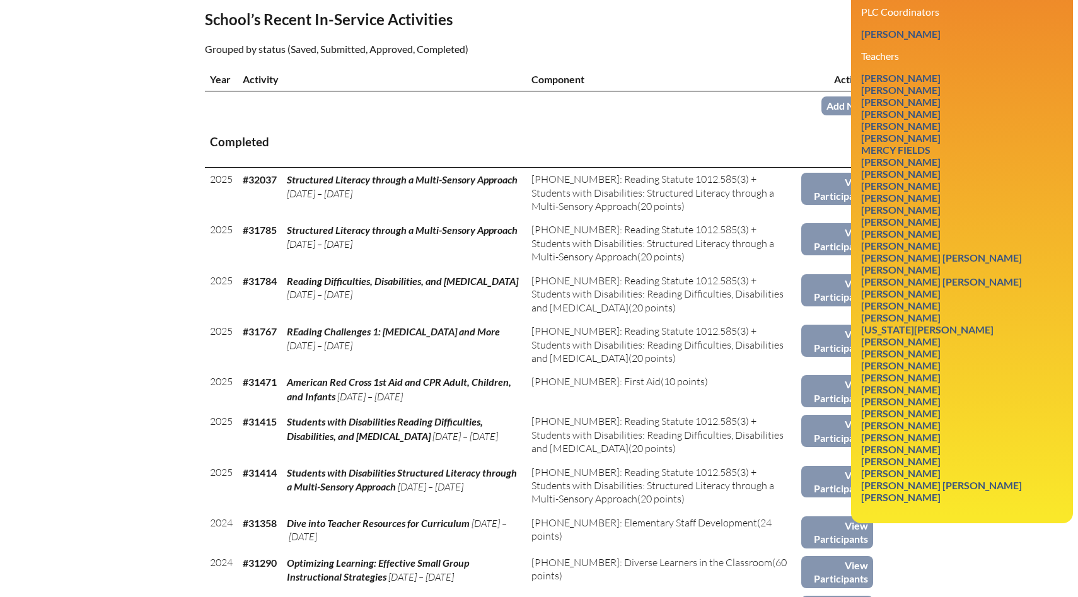
scroll to position [475, 0]
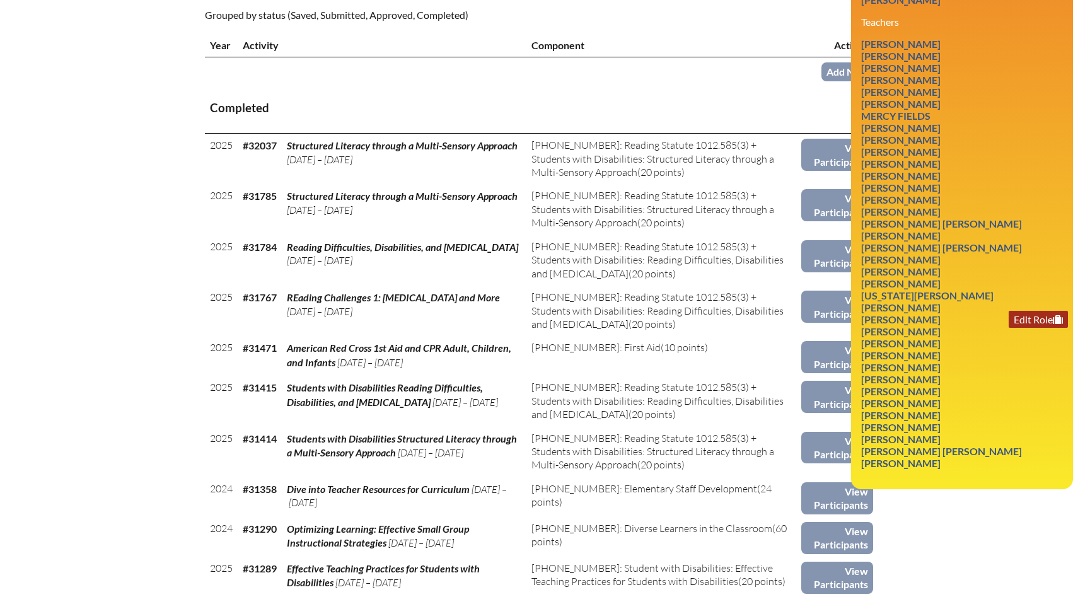
click at [1024, 311] on link "Edit Role" at bounding box center [1038, 319] width 59 height 17
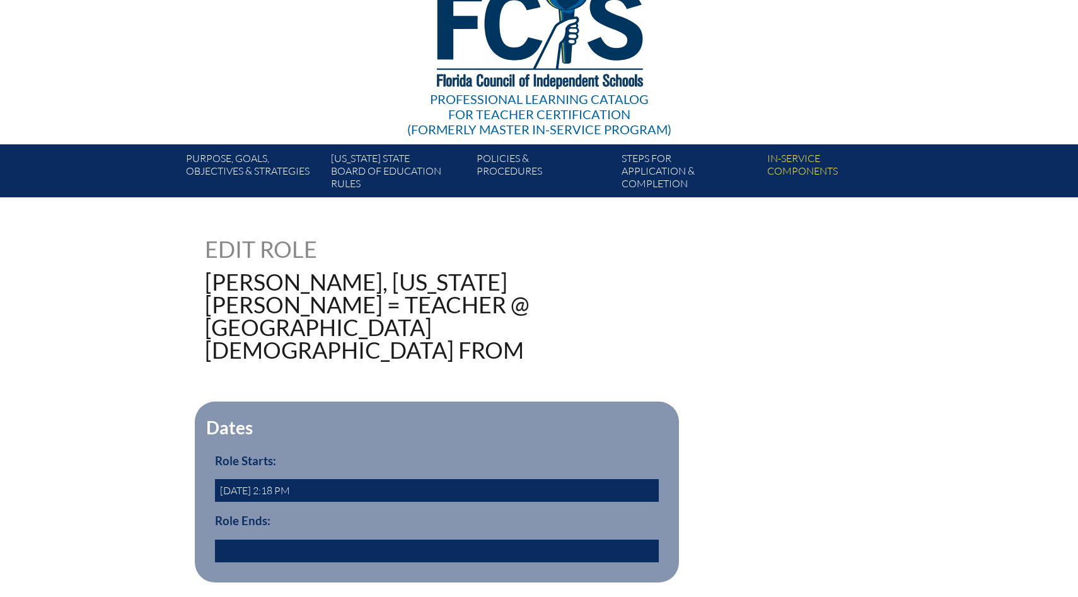
scroll to position [120, 0]
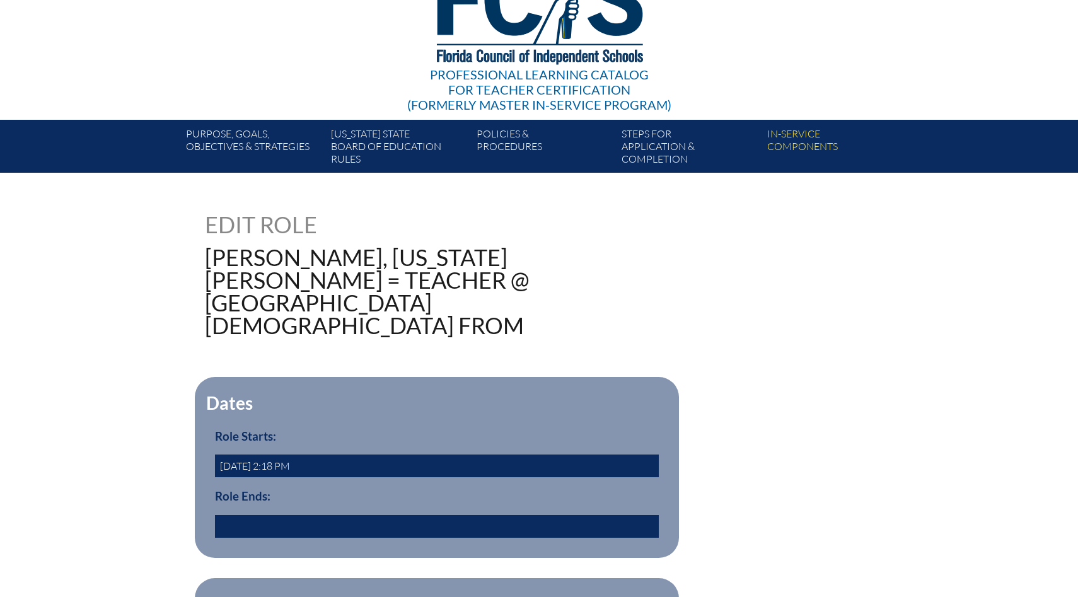
click at [481, 515] on input "text" at bounding box center [437, 526] width 444 height 23
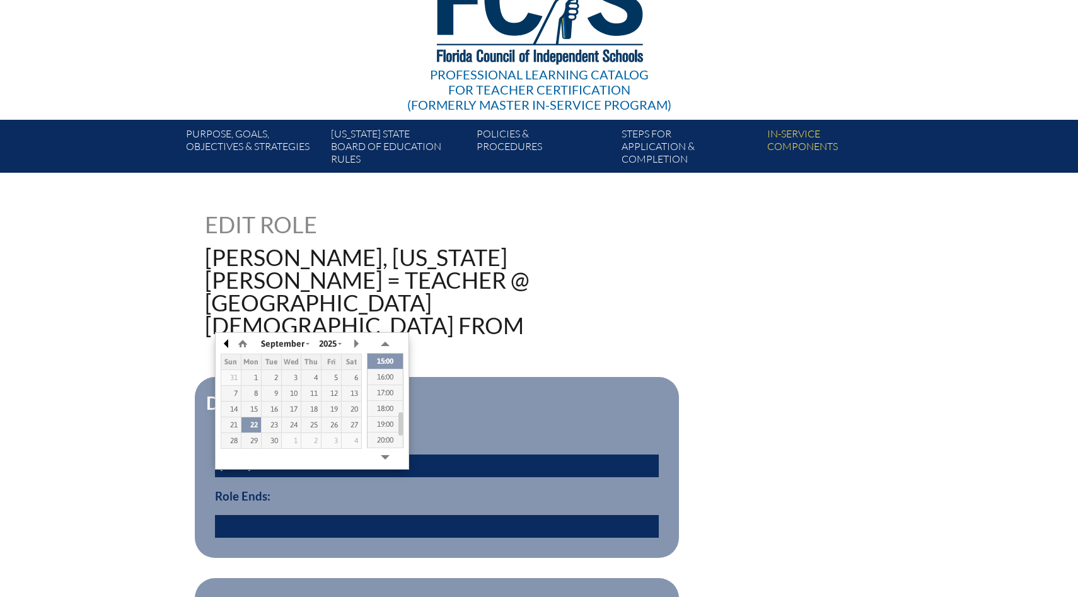
click at [228, 342] on button "button" at bounding box center [227, 343] width 13 height 19
click at [327, 425] on div "23" at bounding box center [332, 425] width 20 height 9
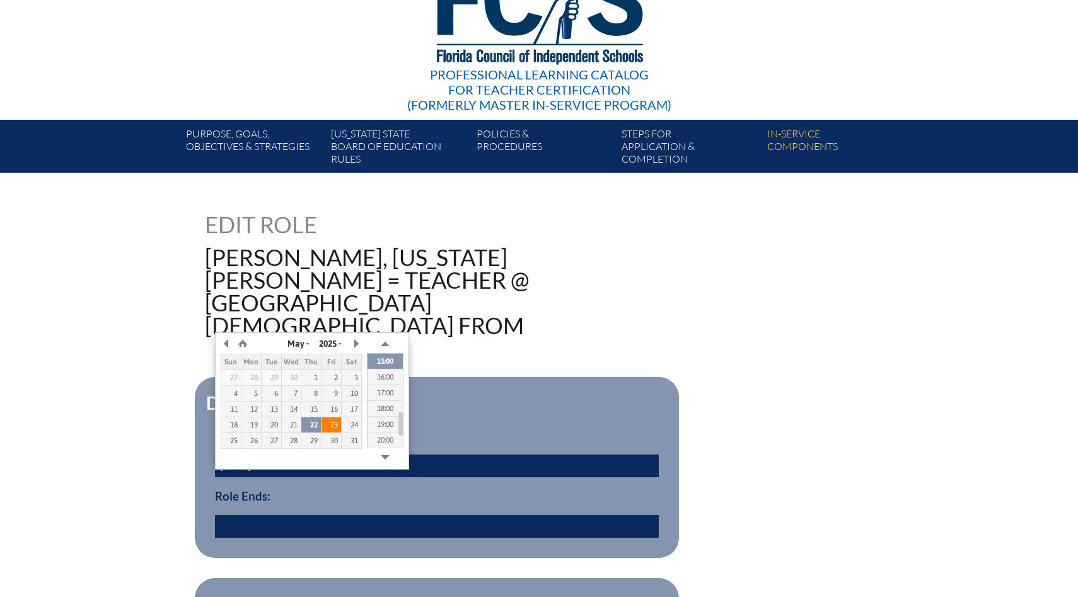
type input "[DATE] 14:44"
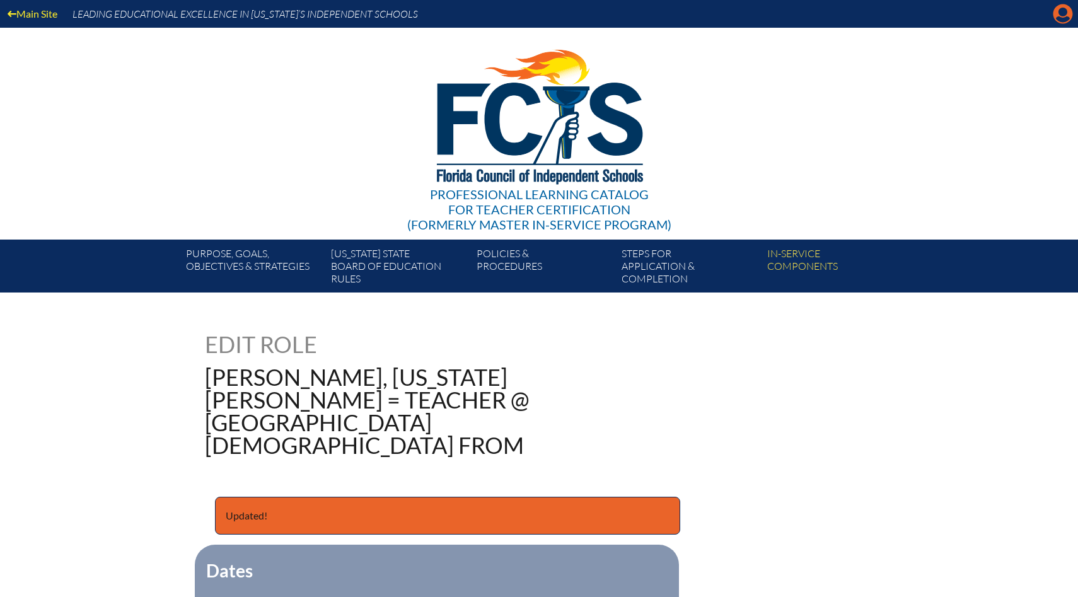
click at [1070, 9] on icon at bounding box center [1064, 14] width 20 height 20
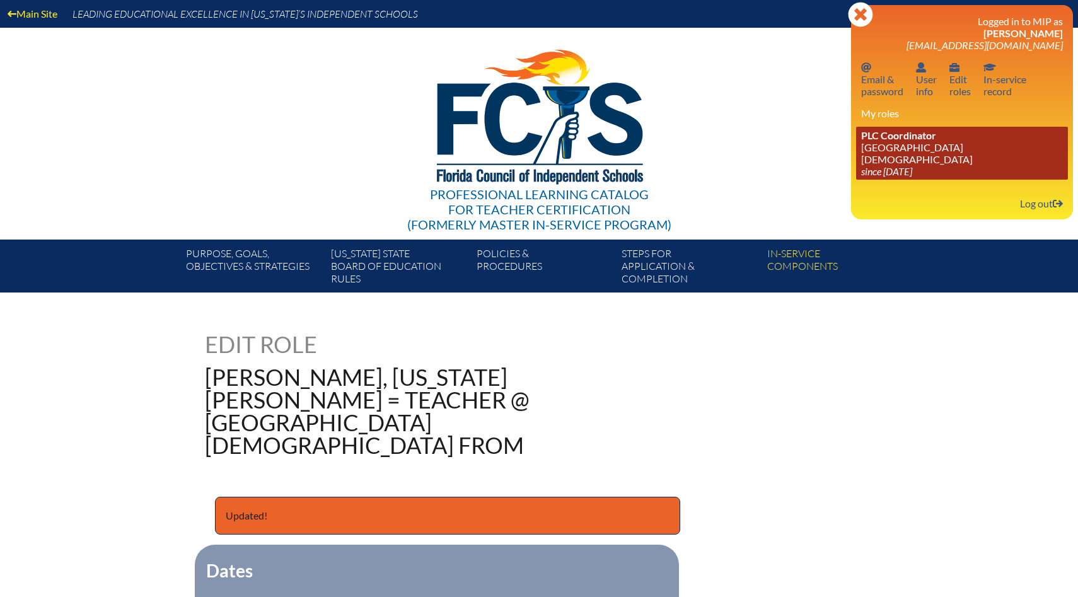
click at [967, 156] on link "PLC Coordinator Bayshore Christian School since 2024 Jun 26" at bounding box center [962, 153] width 212 height 53
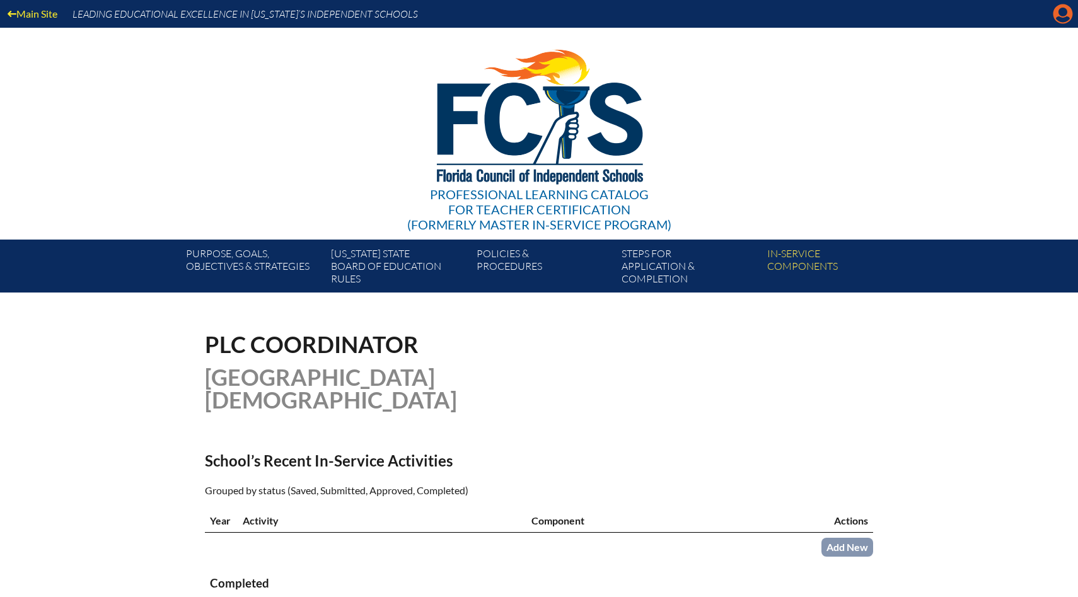
click at [1061, 23] on icon "Manage account" at bounding box center [1063, 14] width 20 height 20
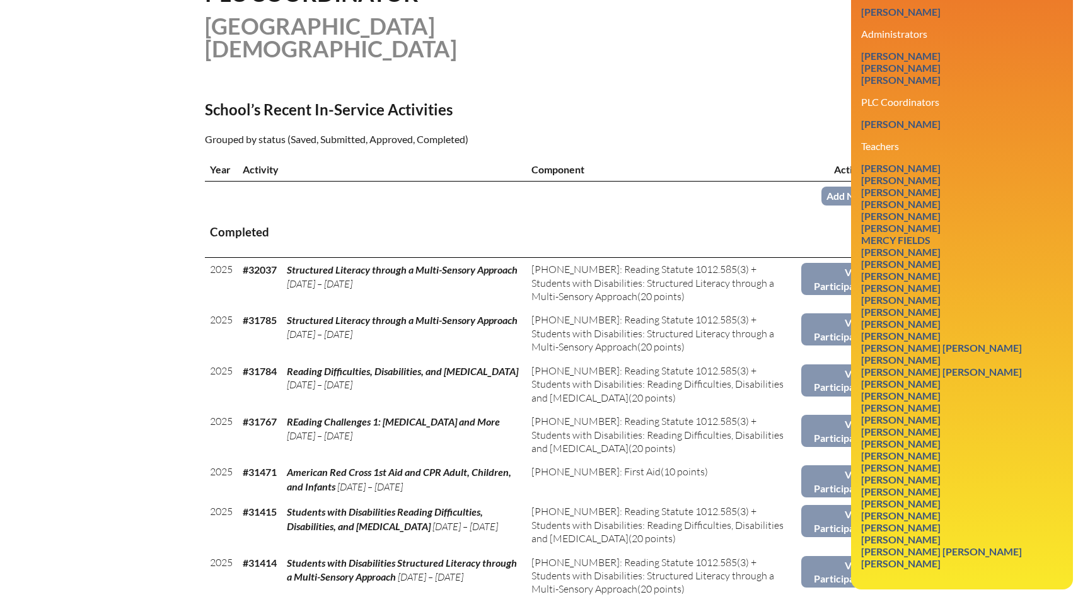
scroll to position [353, 0]
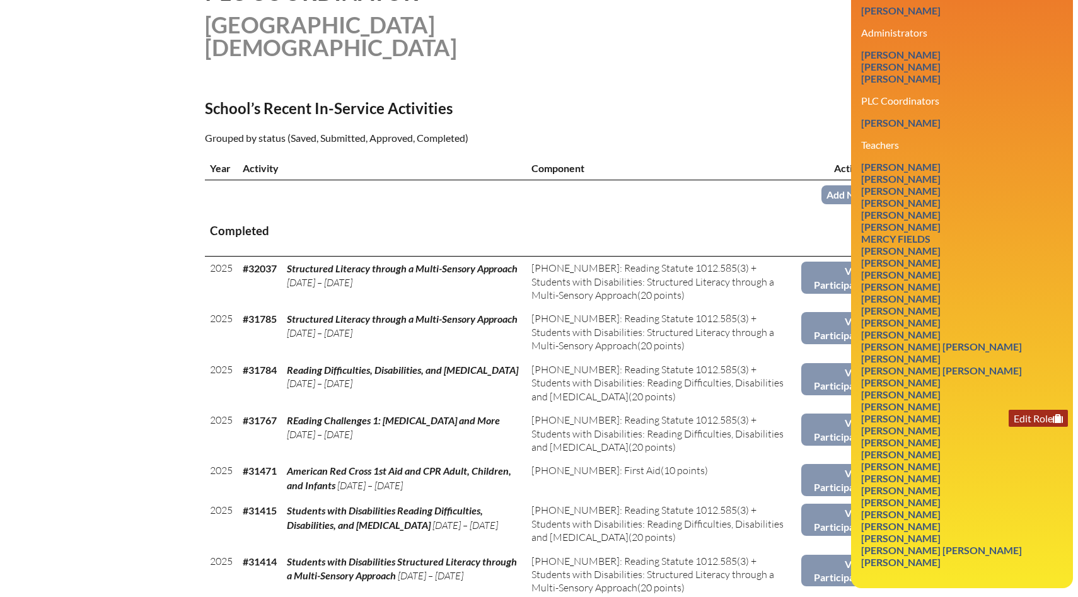
click at [1023, 410] on link "Edit Role" at bounding box center [1038, 418] width 59 height 17
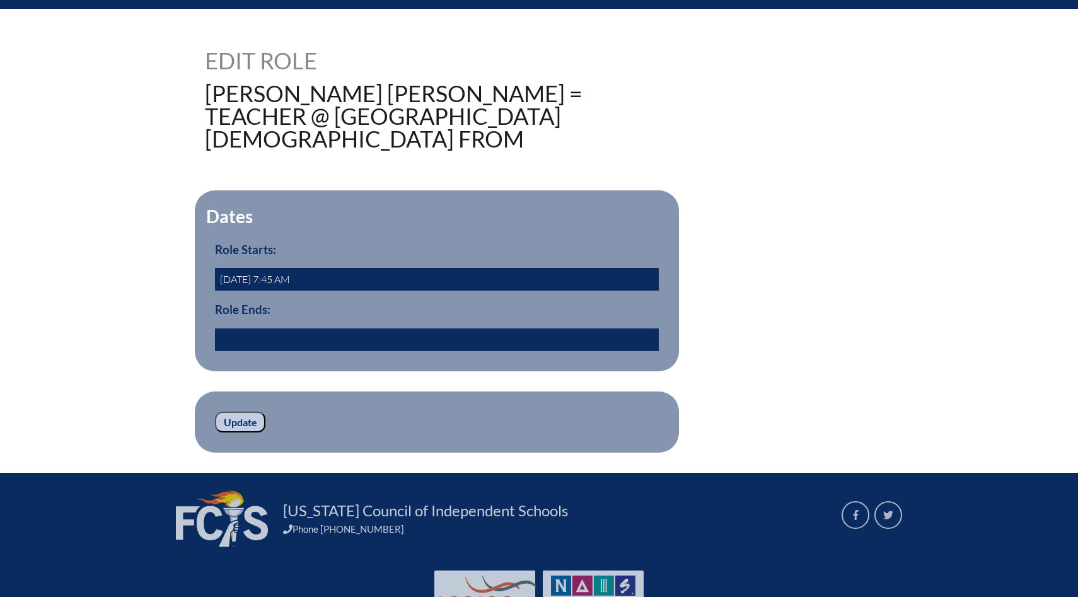
scroll to position [285, 0]
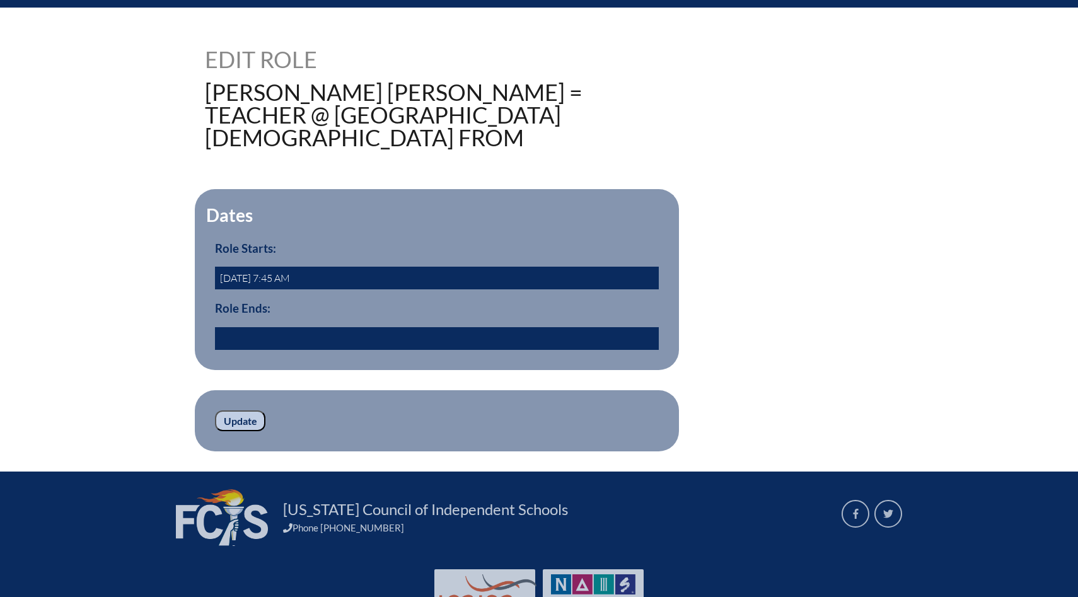
click at [308, 82] on h1 "[PERSON_NAME] [PERSON_NAME] = Teacher @ [GEOGRAPHIC_DATA][DEMOGRAPHIC_DATA] from" at bounding box center [412, 115] width 414 height 68
click at [276, 64] on h1 "Edit Role" at bounding box center [332, 59] width 254 height 23
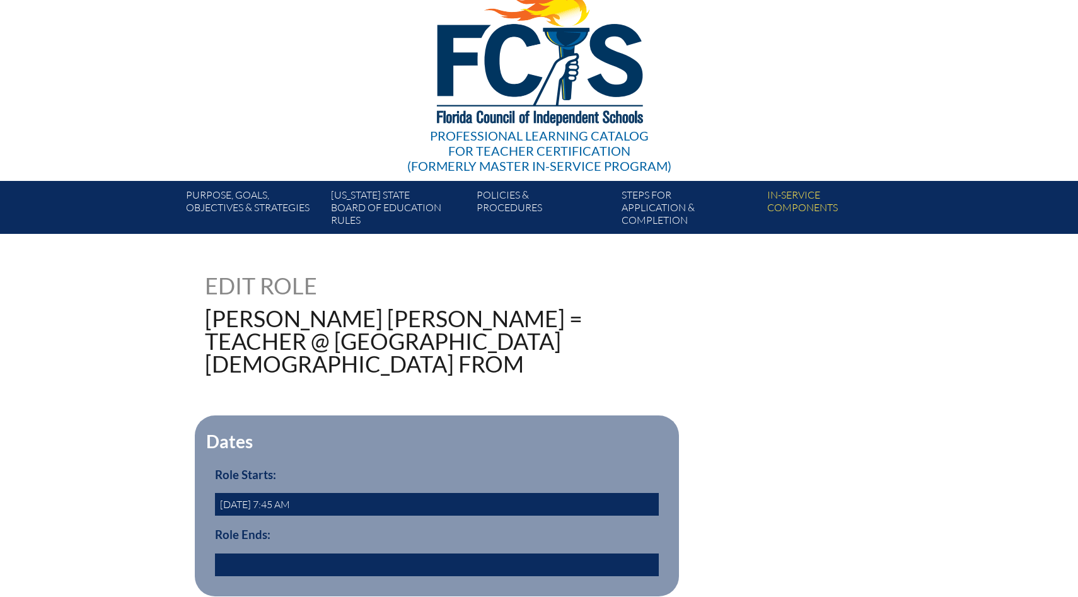
scroll to position [0, 0]
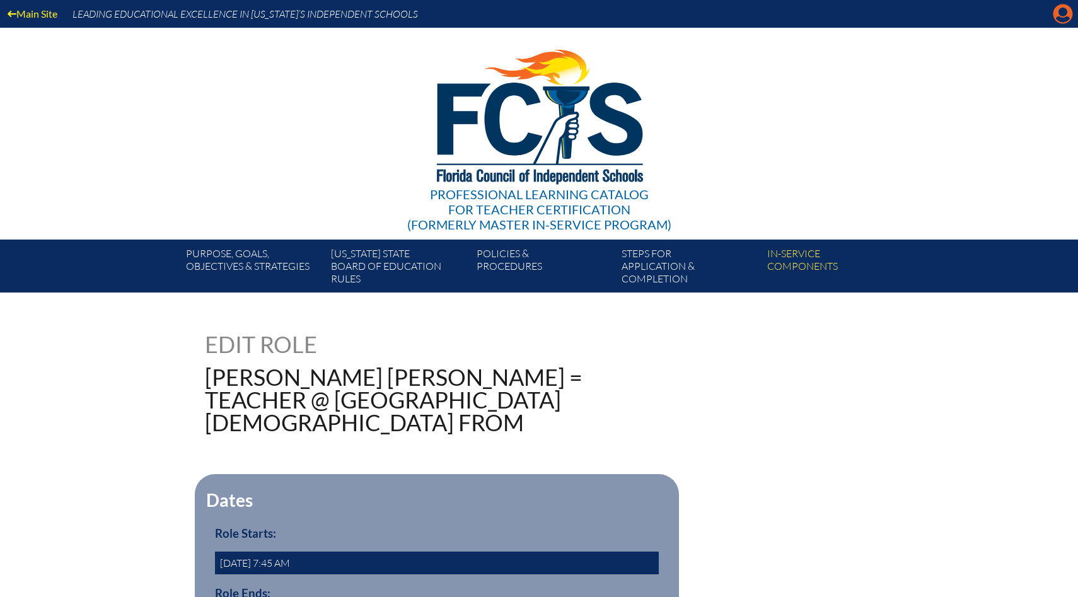
click at [1057, 21] on icon "Manage account" at bounding box center [1063, 14] width 20 height 20
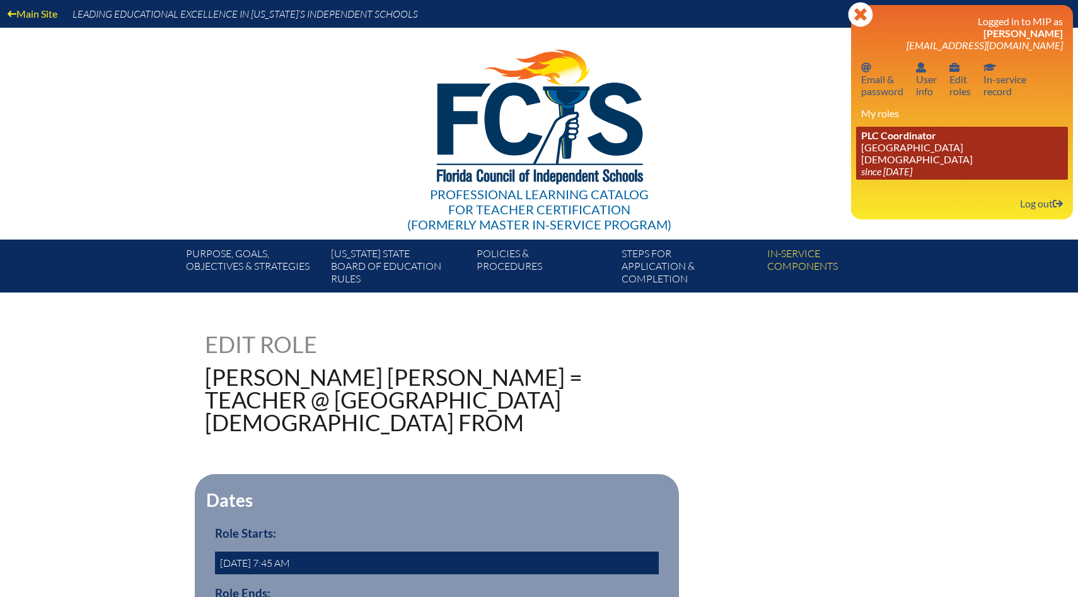
click at [910, 165] on icon "since [DATE]" at bounding box center [886, 171] width 51 height 12
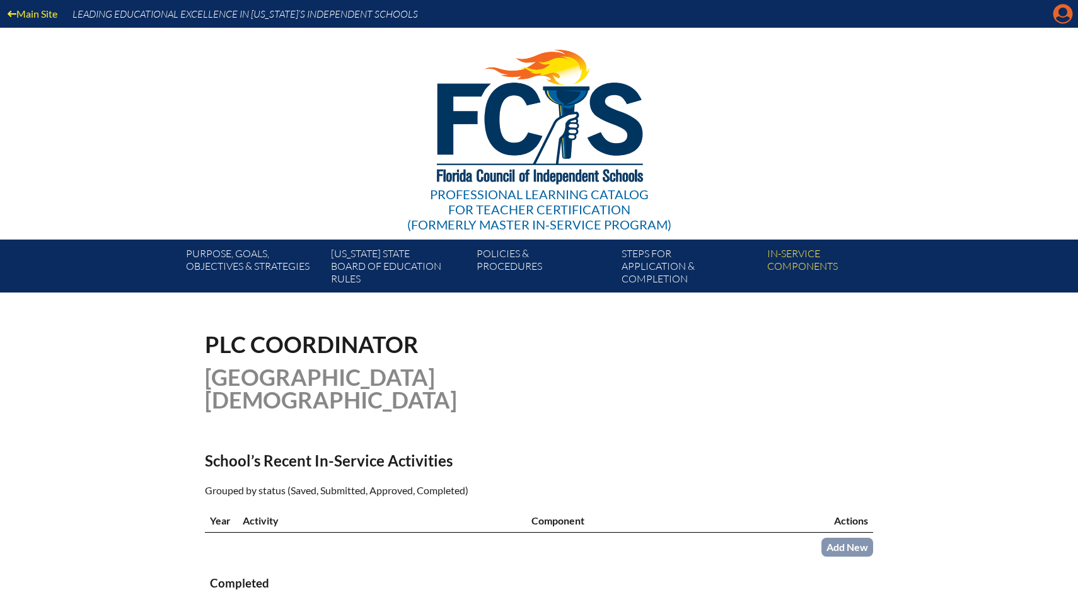
click at [1063, 20] on icon "Manage account" at bounding box center [1063, 14] width 20 height 20
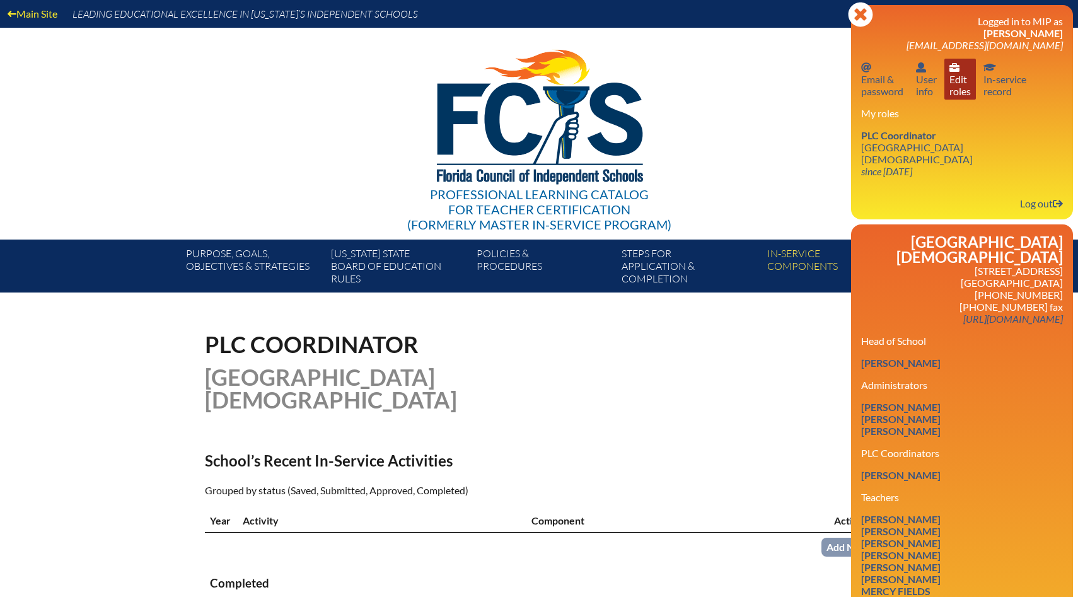
click at [961, 93] on link "User info Edit roles" at bounding box center [961, 79] width 32 height 41
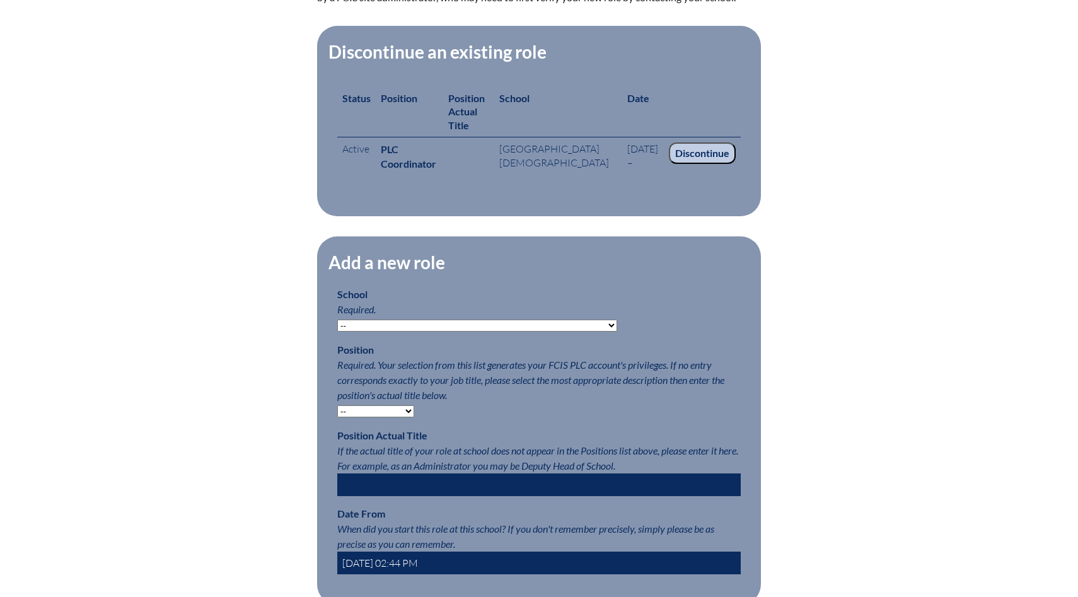
scroll to position [472, 0]
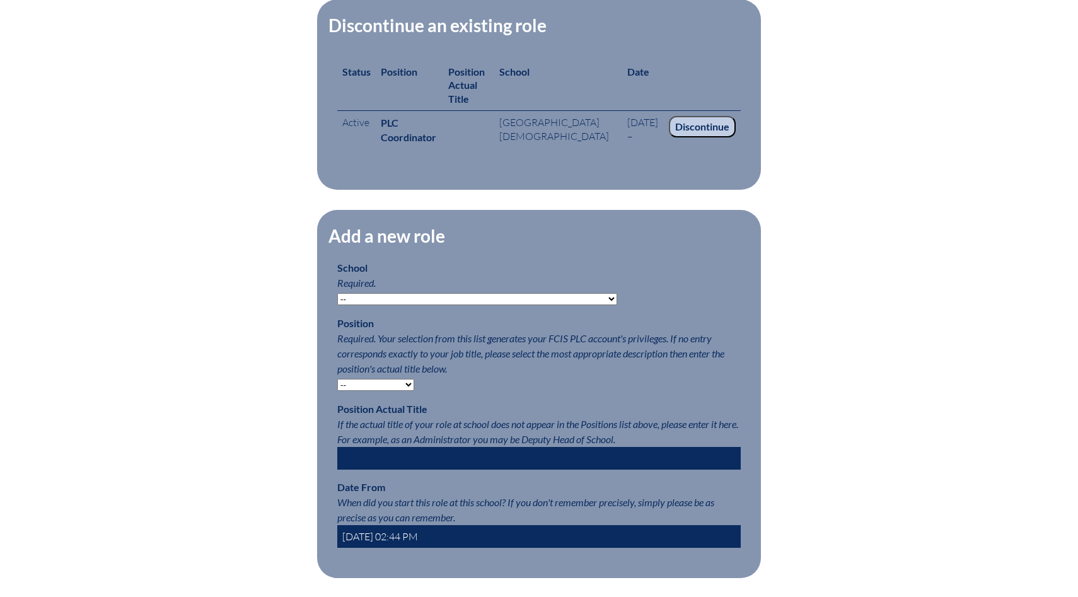
click at [507, 293] on select "-- [MEDICAL_DATA] Inspired Academy Academy at [GEOGRAPHIC_DATA] Academy at the …" at bounding box center [477, 299] width 280 height 12
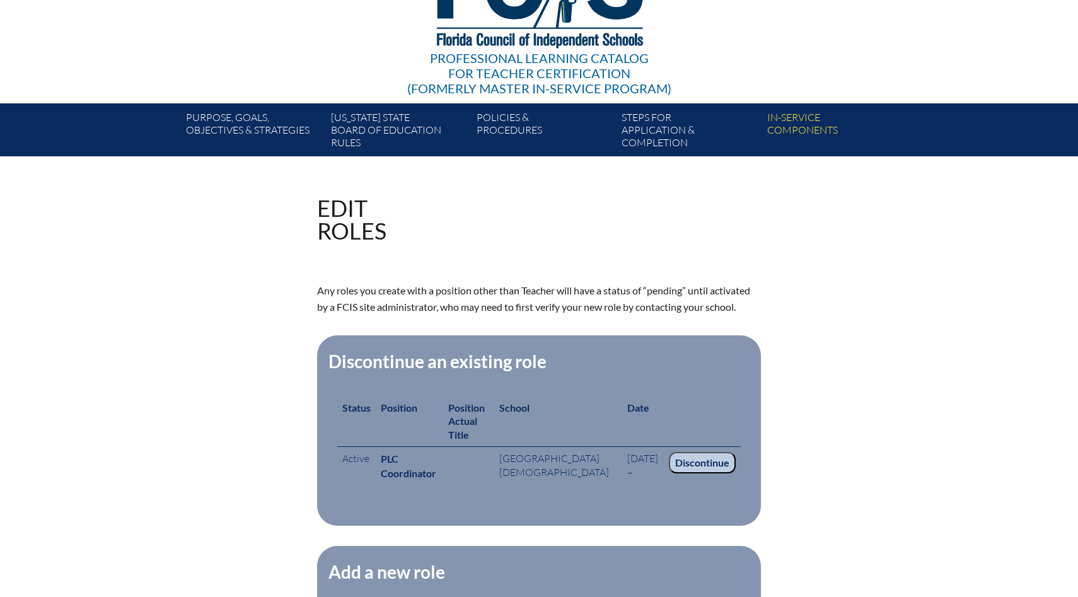
scroll to position [0, 0]
